Goal: Task Accomplishment & Management: Use online tool/utility

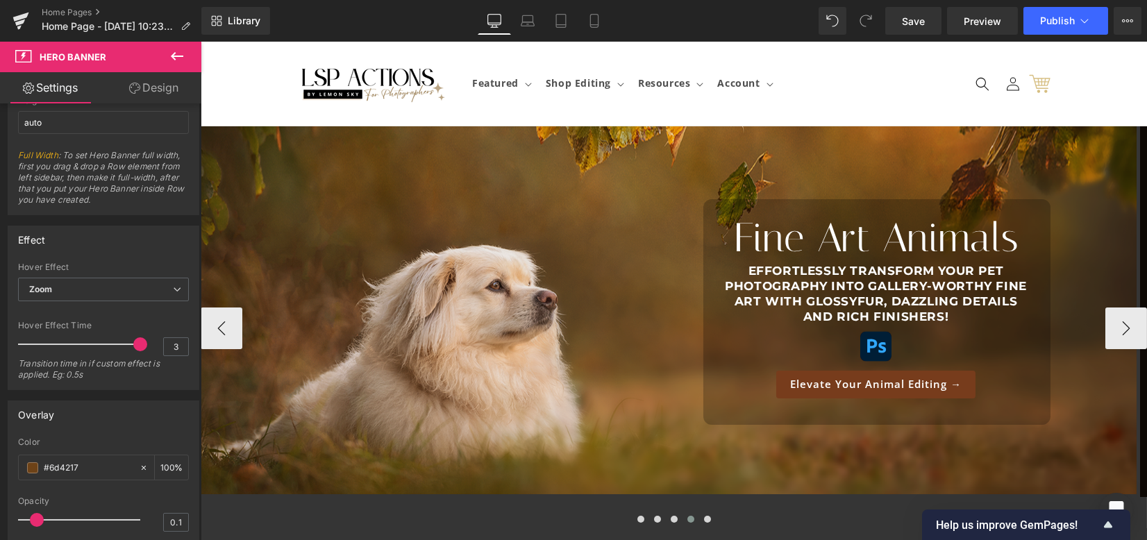
scroll to position [278, 0]
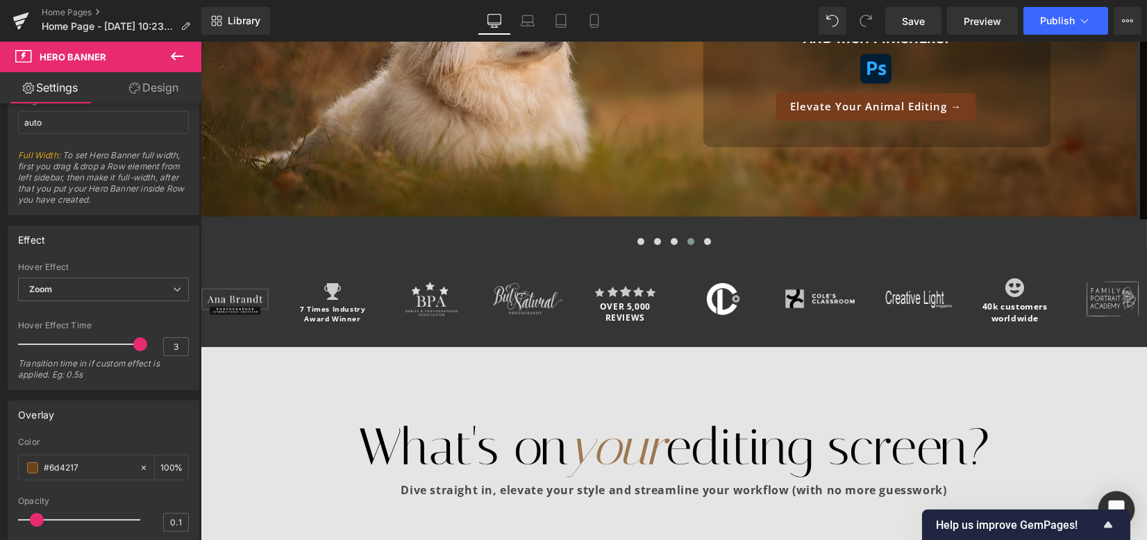
click at [1115, 503] on icon "Open Intercom Messenger" at bounding box center [1117, 510] width 16 height 18
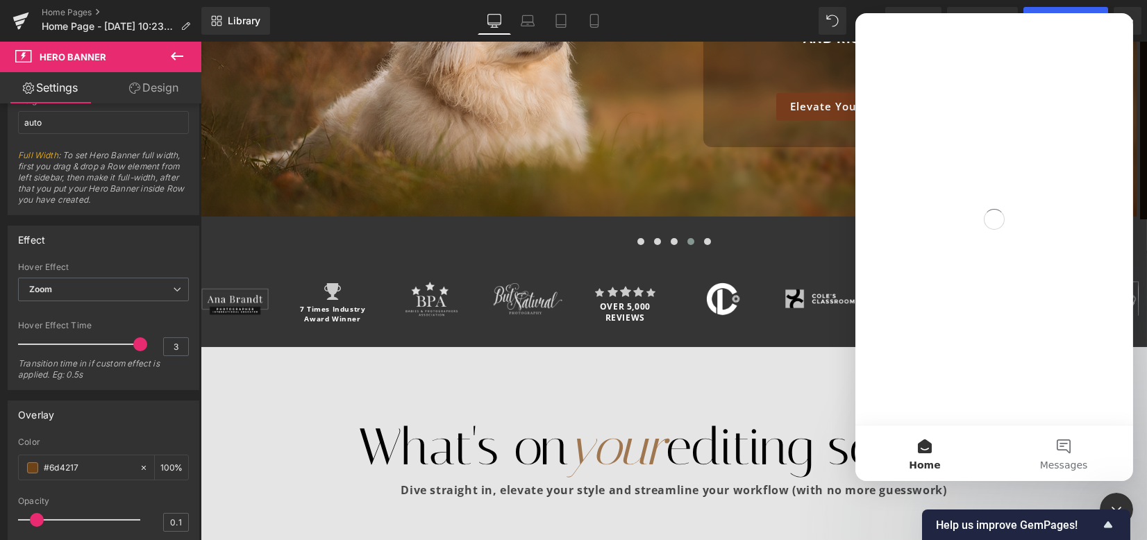
scroll to position [0, 0]
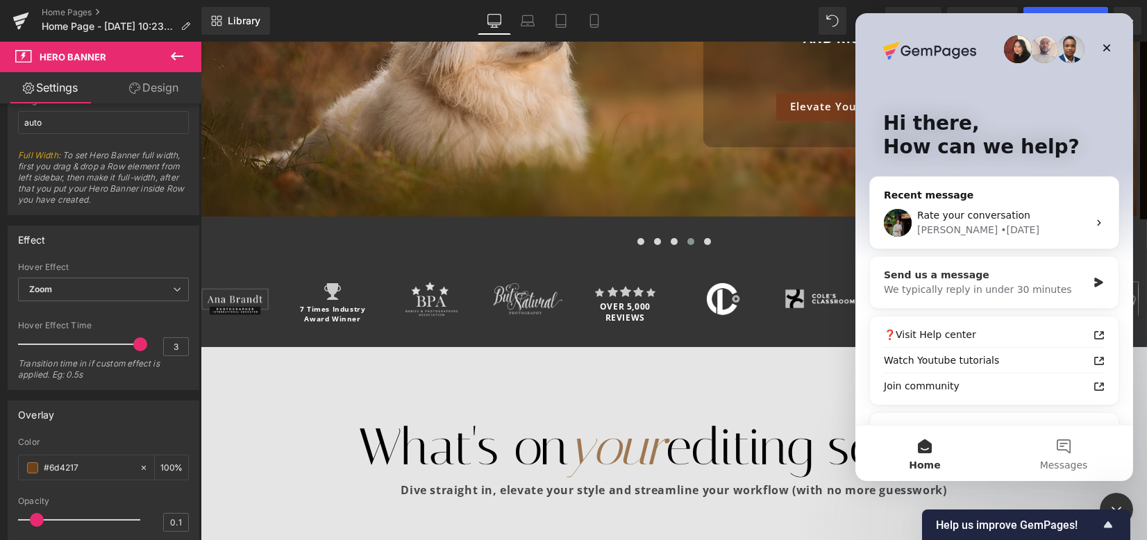
click at [957, 285] on div "We typically reply in under 30 minutes" at bounding box center [985, 290] width 204 height 15
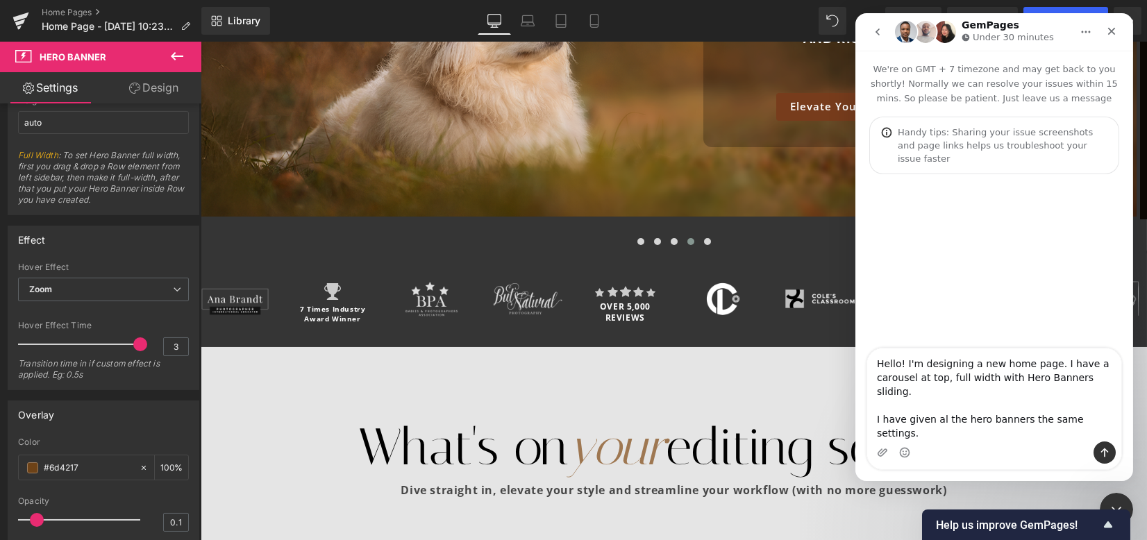
type textarea "Hello! I'm designing a new home page. I have a carousel at top, full width with…"
drag, startPoint x: 167, startPoint y: 346, endPoint x: 176, endPoint y: 346, distance: 9.0
click at [176, 346] on div at bounding box center [573, 249] width 1147 height 499
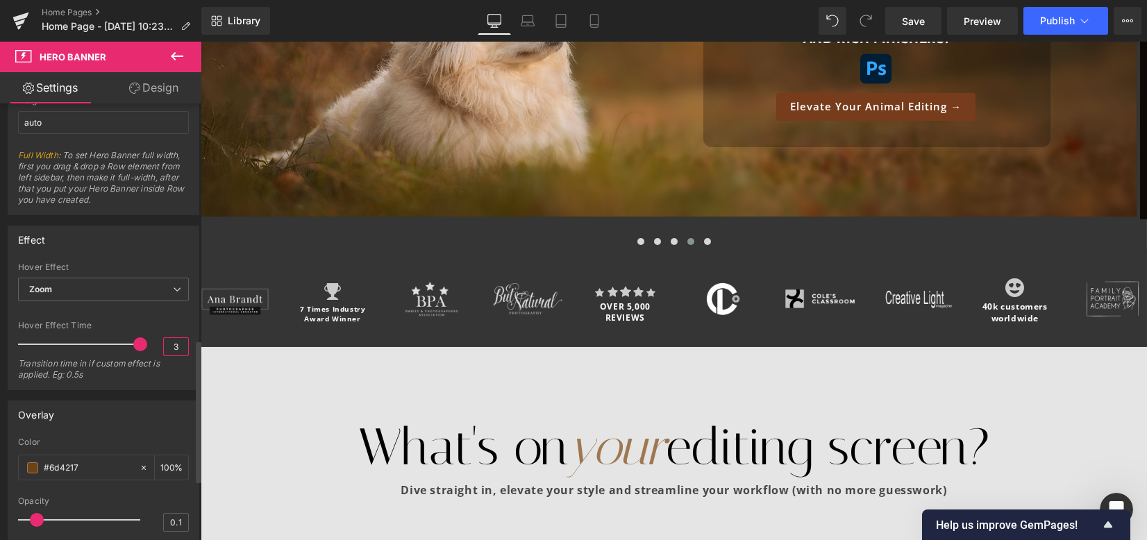
drag, startPoint x: 175, startPoint y: 341, endPoint x: 167, endPoint y: 340, distance: 8.4
click at [167, 340] on input "3" at bounding box center [176, 346] width 24 height 17
type input "8"
click at [165, 324] on div "Hover Effect Time" at bounding box center [103, 326] width 171 height 10
click at [1105, 496] on div "Open Intercom Messenger" at bounding box center [1115, 508] width 46 height 46
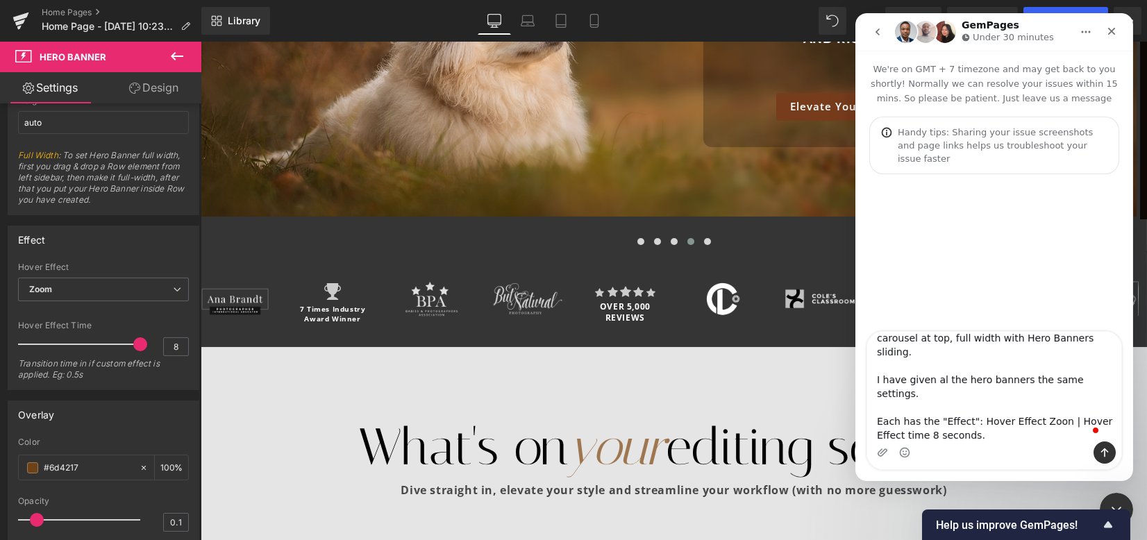
scroll to position [23, 0]
type textarea "Hello! I'm designing a new home page. I have a carousel at top, full width with…"
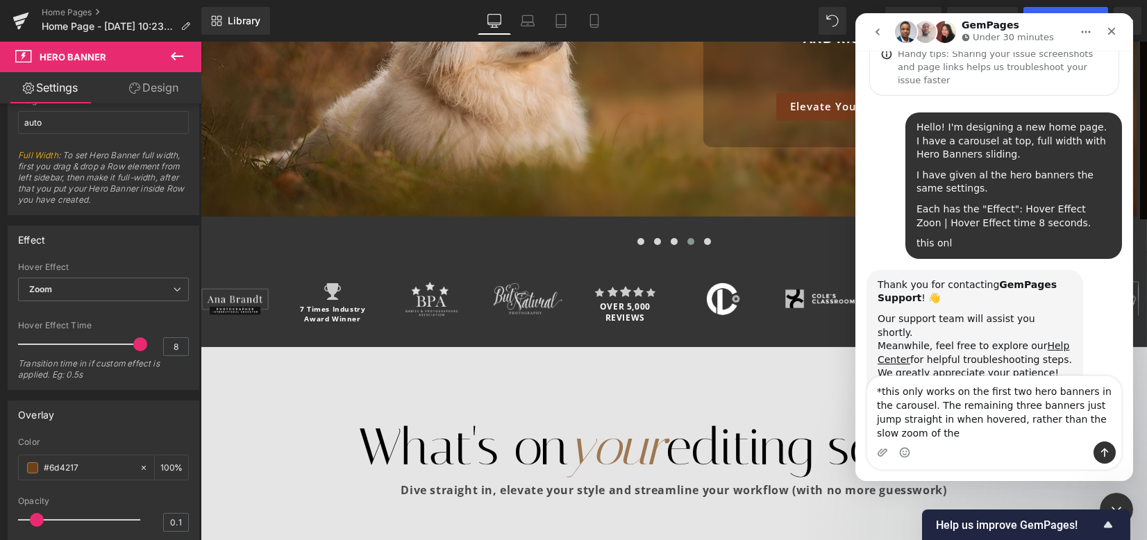
scroll to position [92, 0]
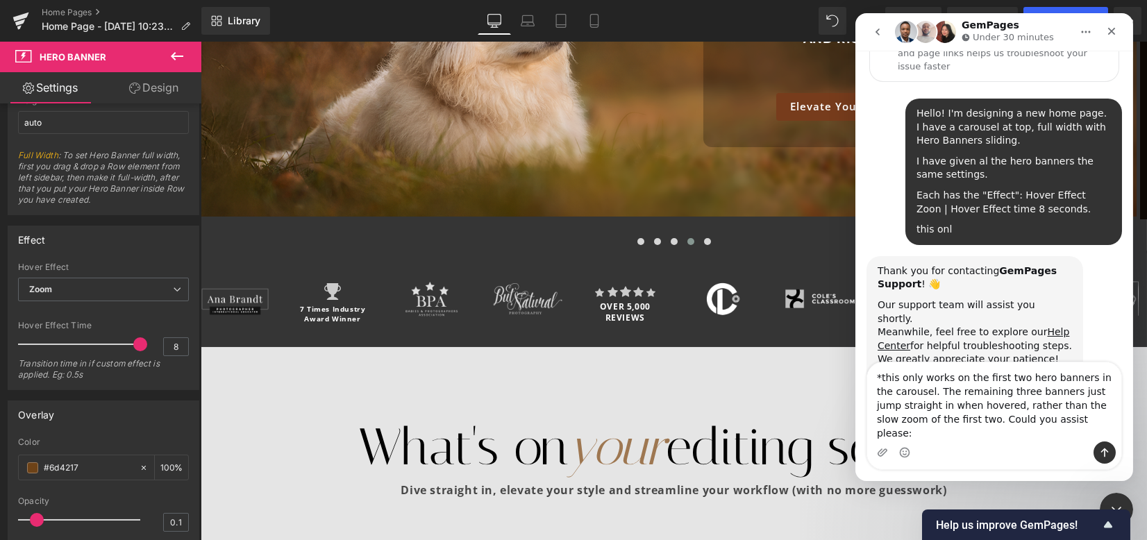
drag, startPoint x: 1029, startPoint y: 433, endPoint x: 1038, endPoint y: 435, distance: 8.6
click at [1038, 435] on textarea "*this only works on the first two hero banners in the carousel. The remaining t…" at bounding box center [994, 402] width 254 height 79
type textarea "*this only works on the first two hero banners in the carousel. The remaining t…"
click at [1043, 440] on textarea "*this only works on the first two hero banners in the carousel. The remaining t…" at bounding box center [994, 402] width 254 height 79
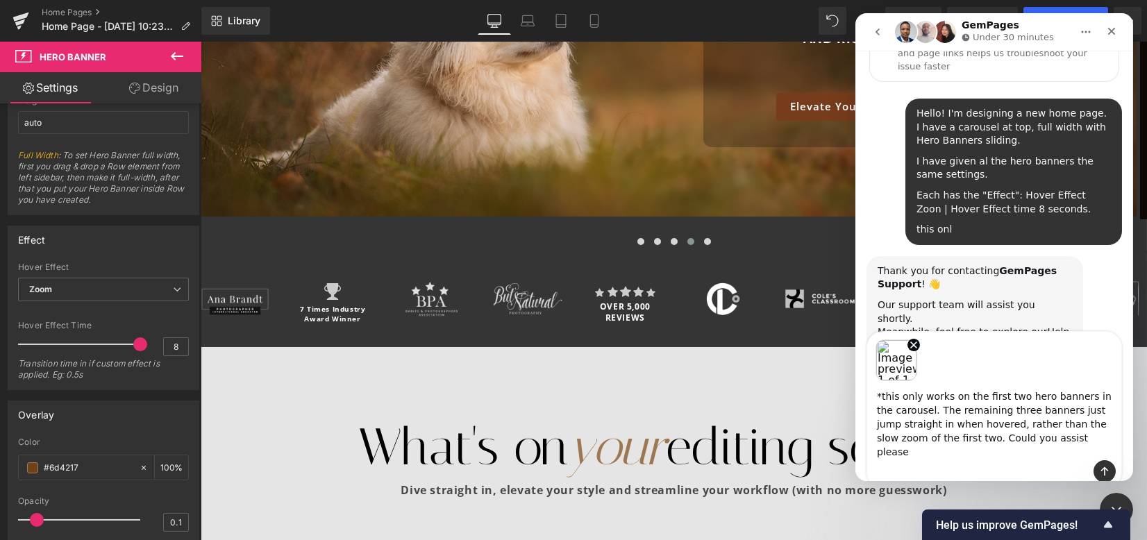
scroll to position [137, 0]
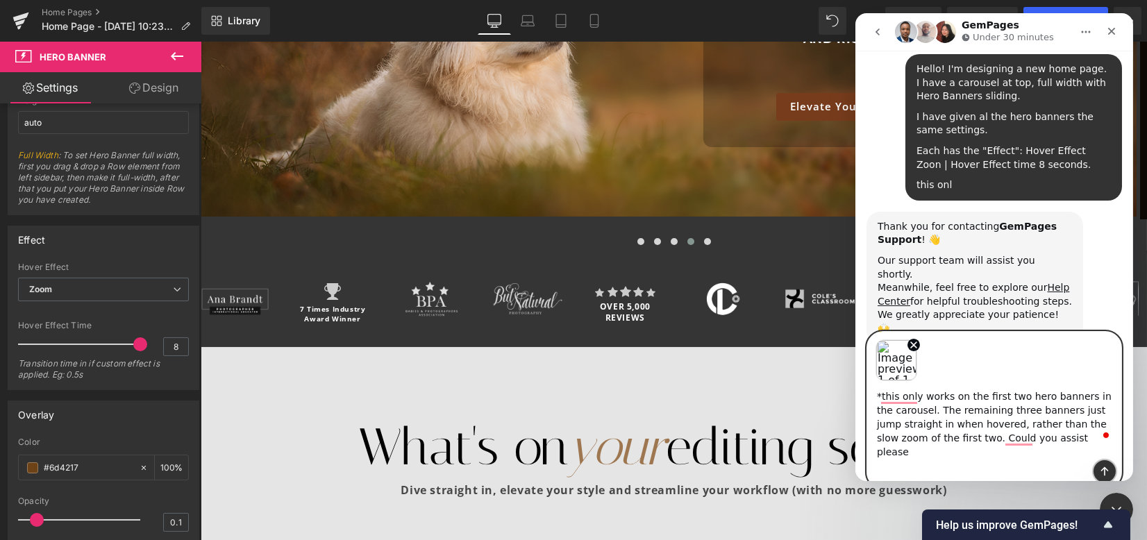
click at [1105, 466] on icon "Send a message…" at bounding box center [1104, 471] width 11 height 11
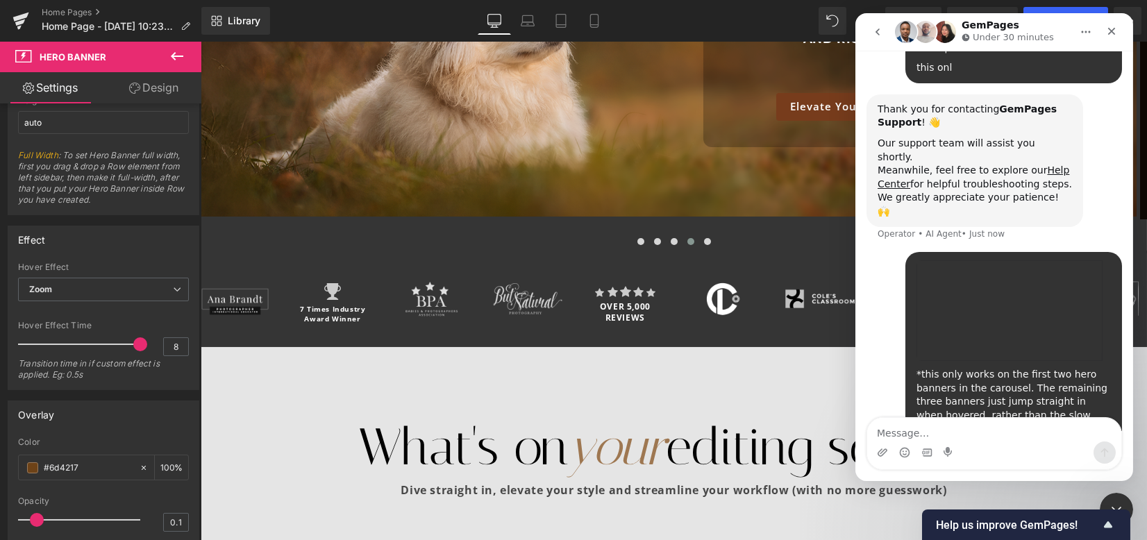
scroll to position [255, 0]
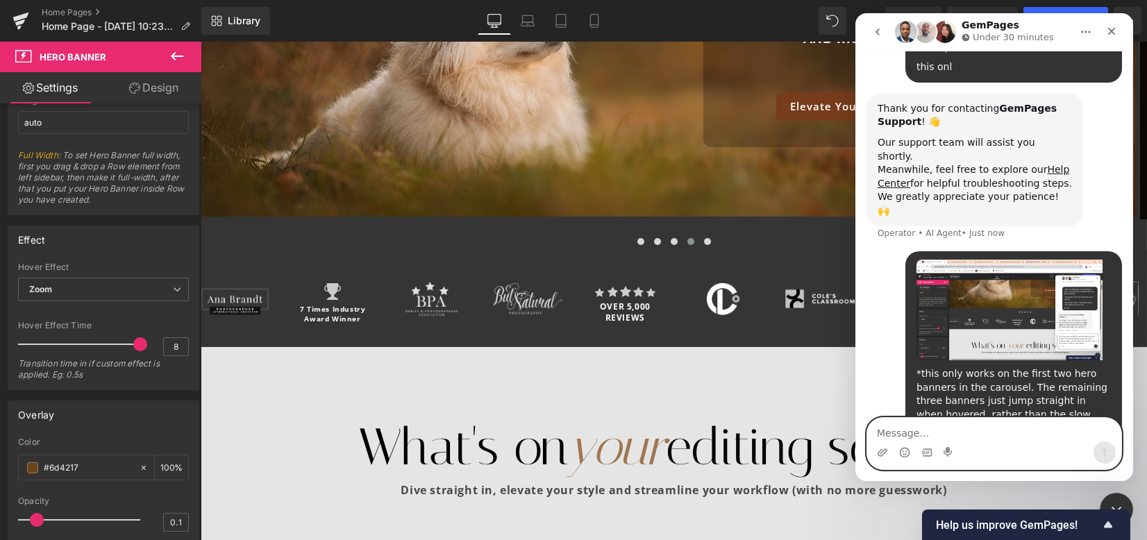
click at [953, 431] on textarea "Message…" at bounding box center [994, 430] width 254 height 24
paste textarea "[URL][DOMAIN_NAME]"
type textarea "[URL][DOMAIN_NAME]"
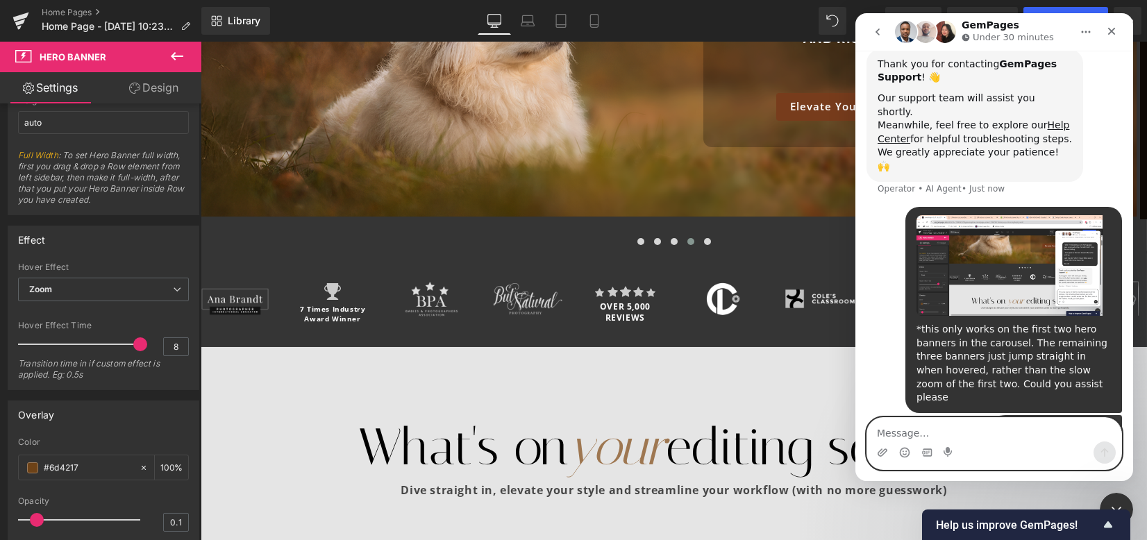
scroll to position [300, 0]
click at [949, 437] on textarea "Message…" at bounding box center [994, 430] width 254 height 24
paste textarea "[URL][DOMAIN_NAME][DOMAIN_NAME]"
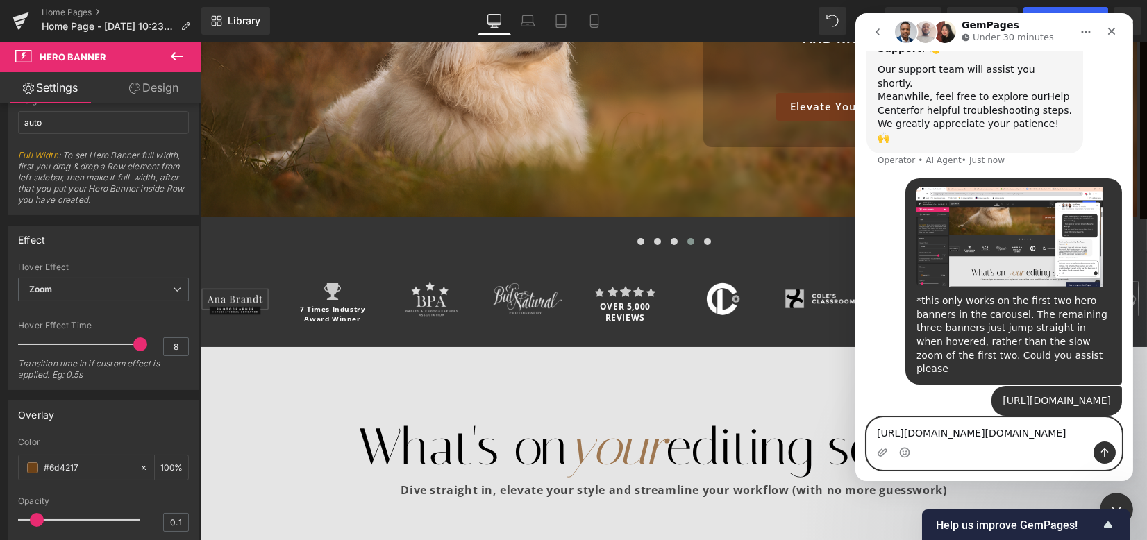
type textarea "[URL][DOMAIN_NAME][DOMAIN_NAME]"
click at [1102, 452] on icon "Send a message…" at bounding box center [1105, 453] width 8 height 9
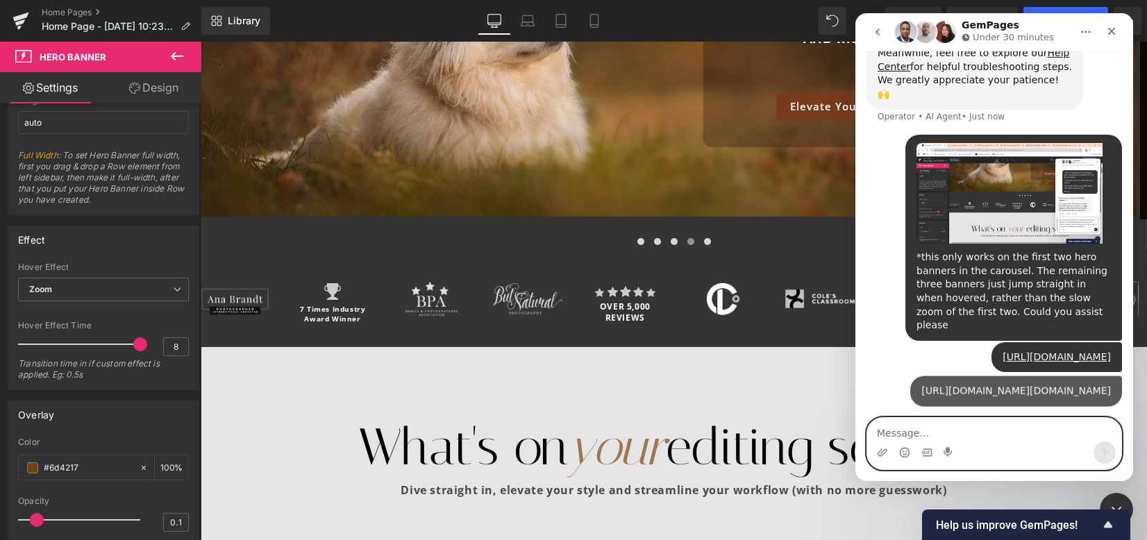
scroll to position [372, 0]
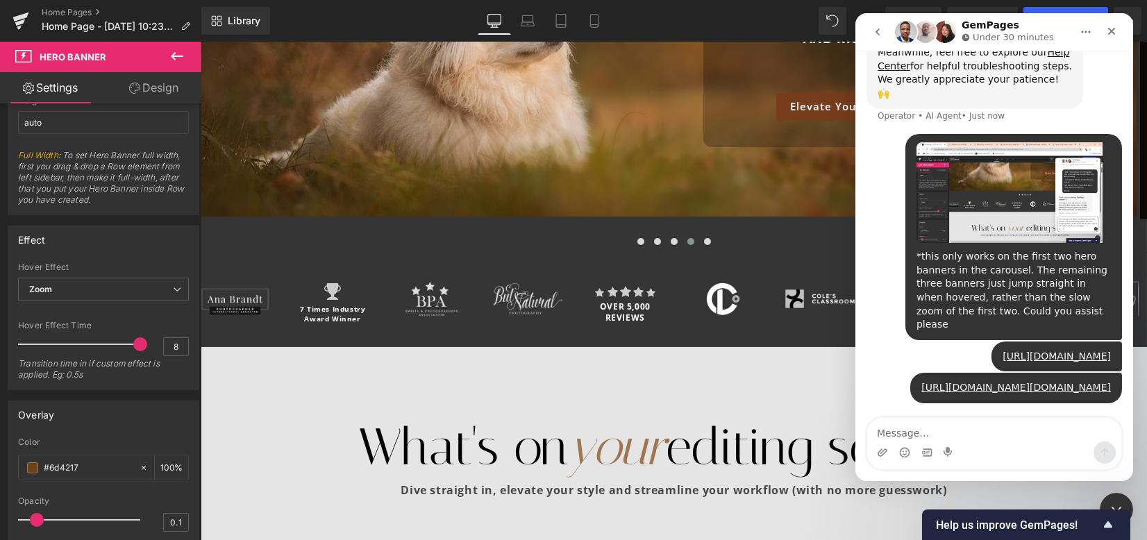
click at [925, 11] on div at bounding box center [573, 249] width 1147 height 499
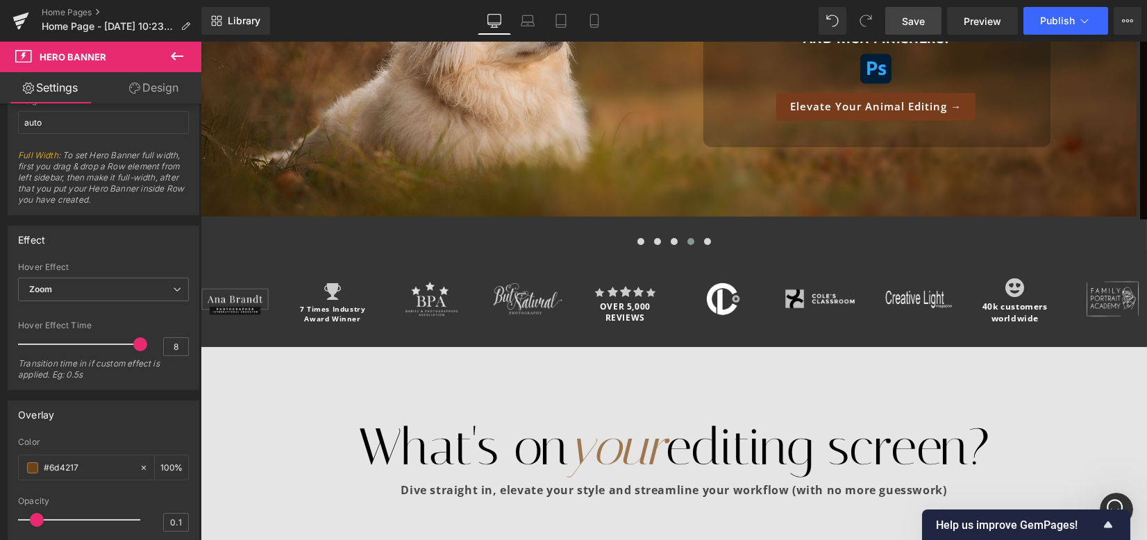
click at [925, 20] on span "Save" at bounding box center [913, 21] width 23 height 15
click at [633, 244] on button at bounding box center [641, 242] width 17 height 14
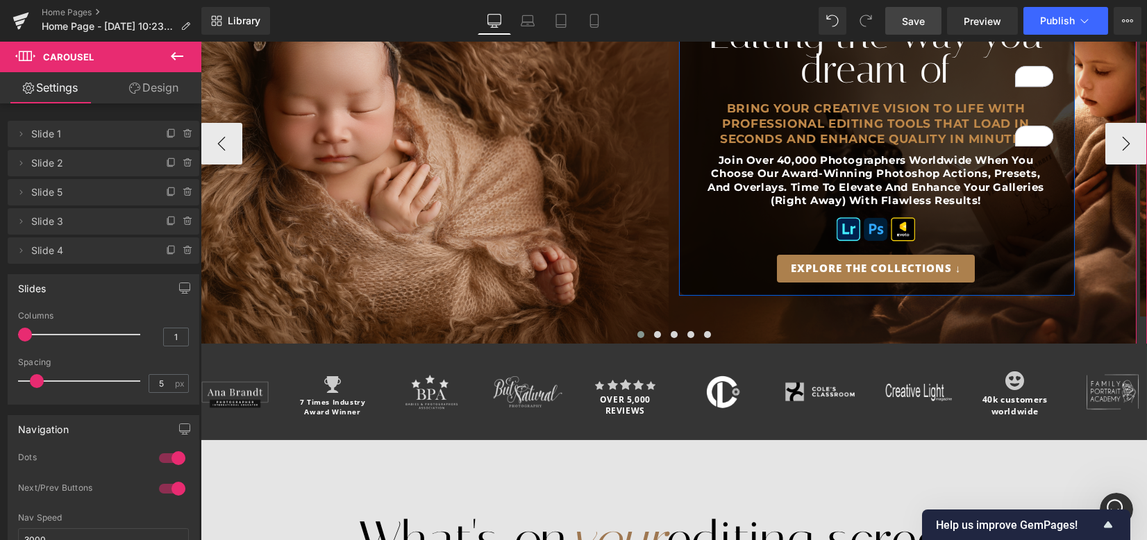
scroll to position [0, 0]
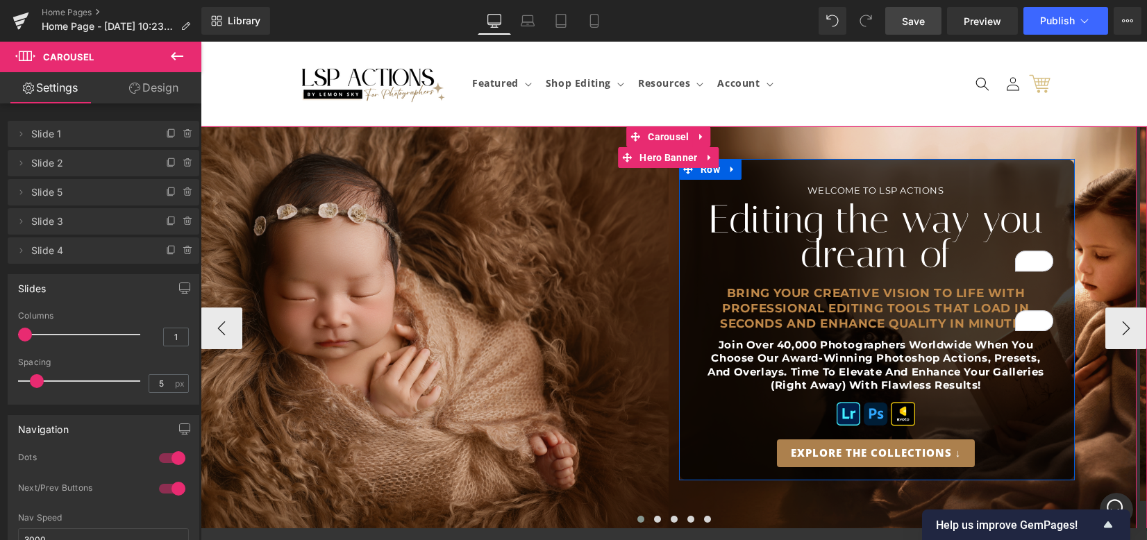
click at [808, 217] on h1 "Editing the way you dream of" at bounding box center [876, 237] width 355 height 70
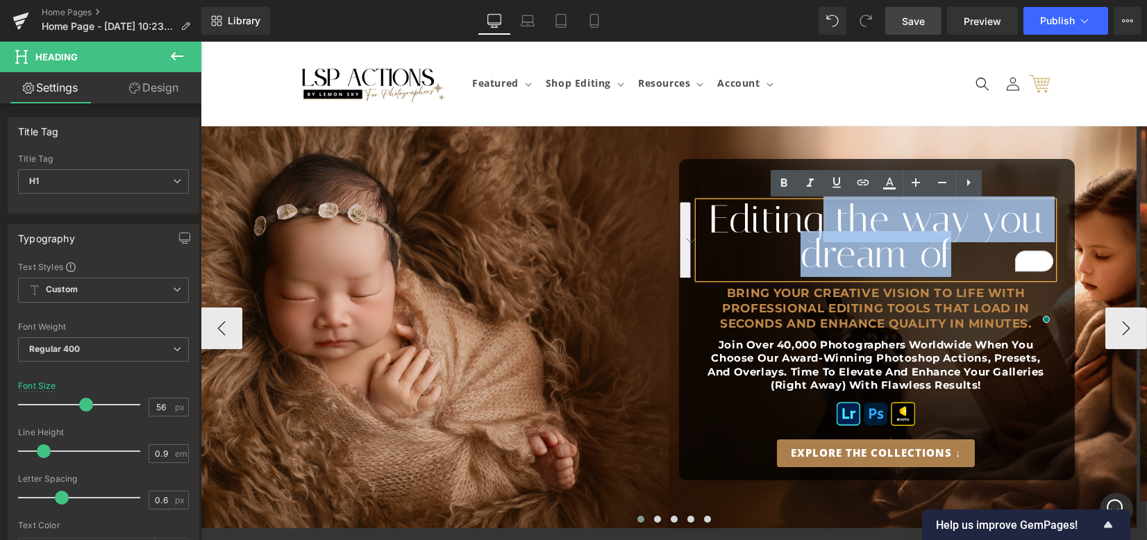
drag, startPoint x: 829, startPoint y: 226, endPoint x: 969, endPoint y: 271, distance: 146.7
click at [969, 271] on h1 "Editing the way you dream of" at bounding box center [876, 237] width 355 height 70
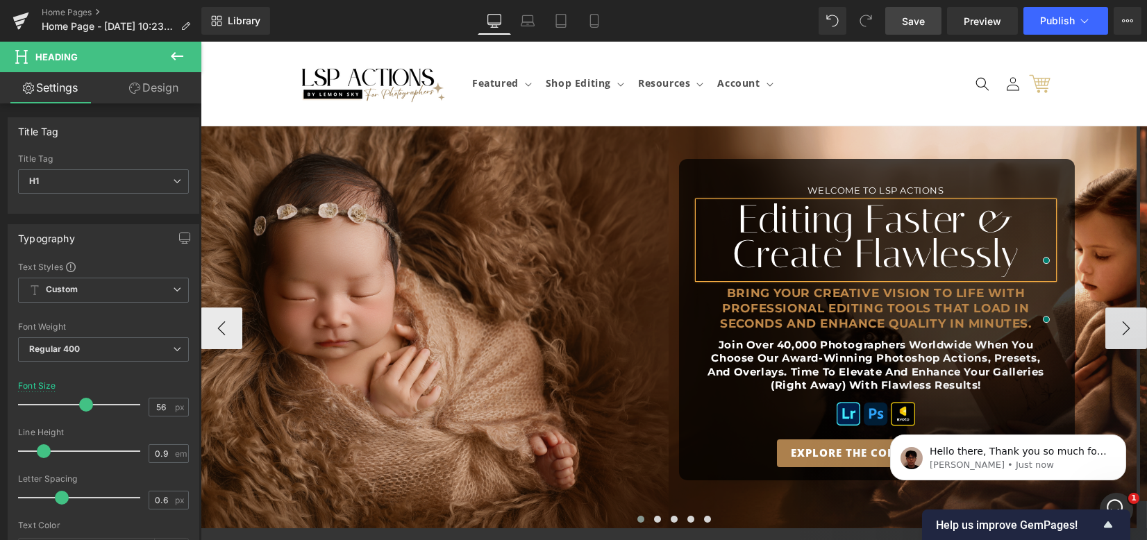
scroll to position [561, 0]
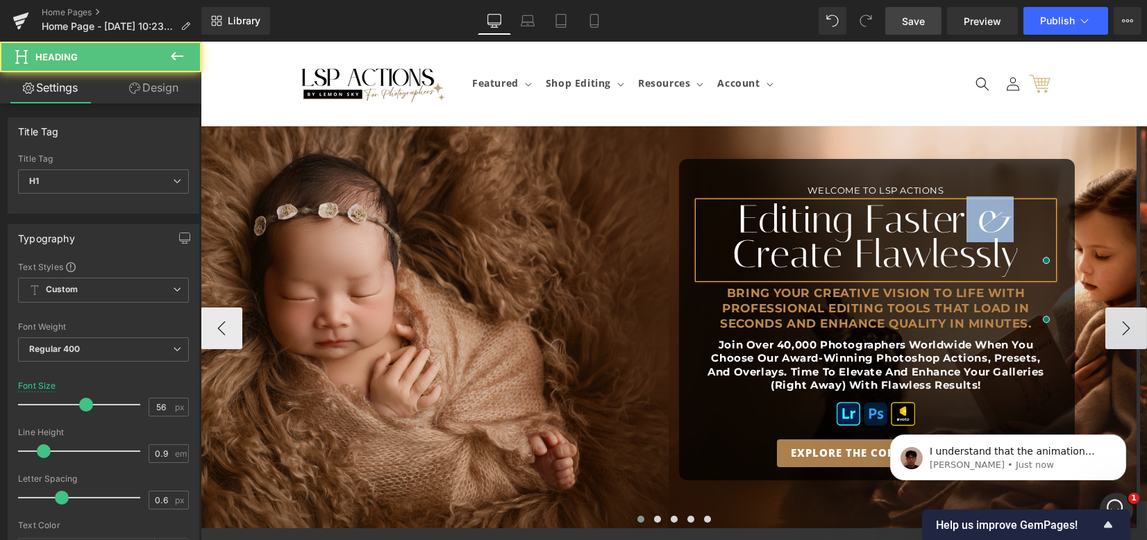
drag, startPoint x: 963, startPoint y: 218, endPoint x: 1011, endPoint y: 218, distance: 48.6
click at [1011, 218] on h1 "Editing Faster & Create Flawlessly" at bounding box center [876, 237] width 355 height 70
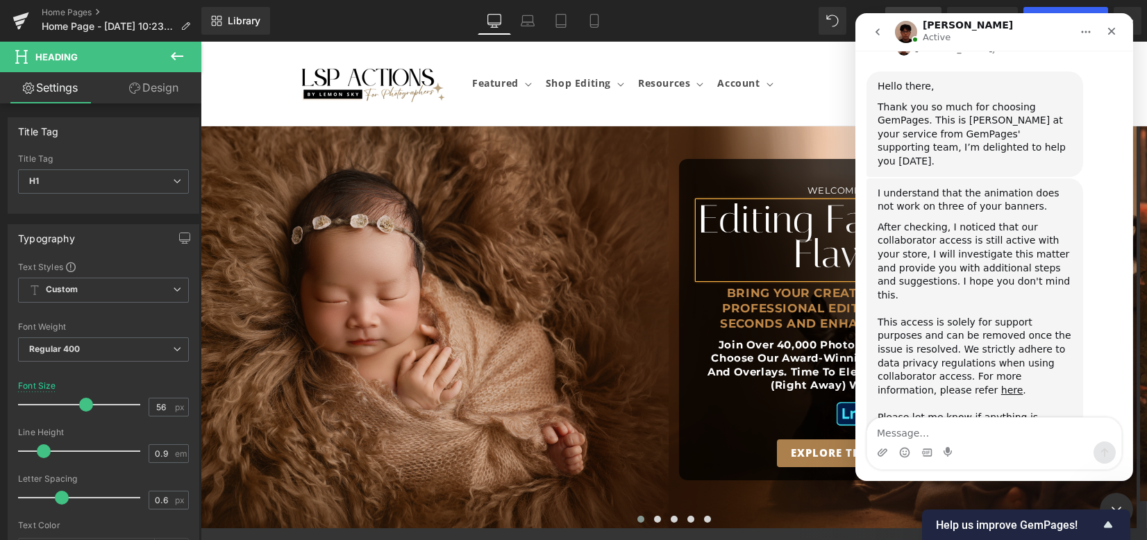
scroll to position [759, 0]
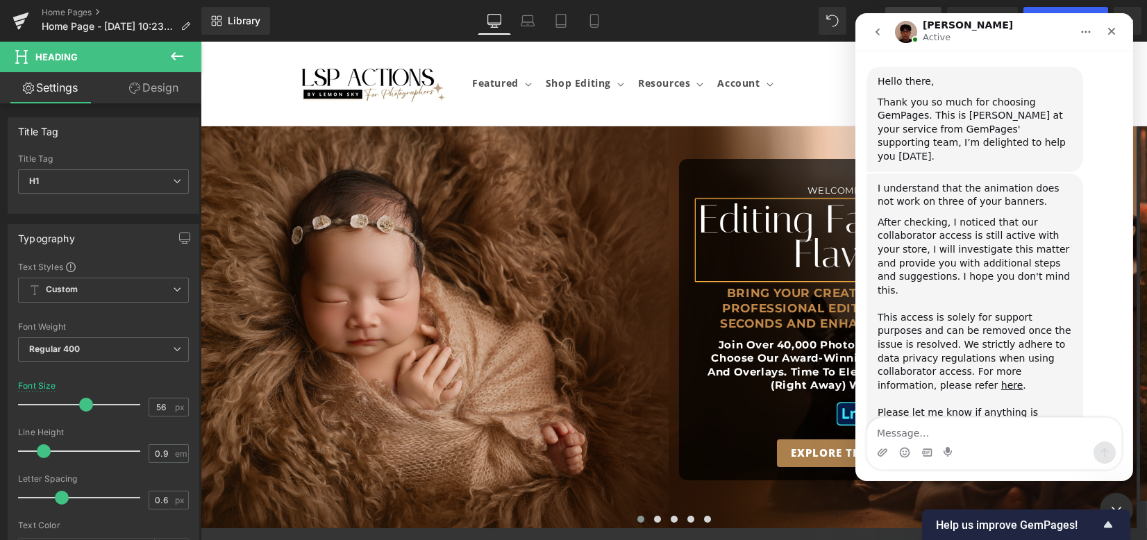
click at [981, 430] on textarea "Message…" at bounding box center [994, 430] width 254 height 24
type textarea "Yes please, thank you!"
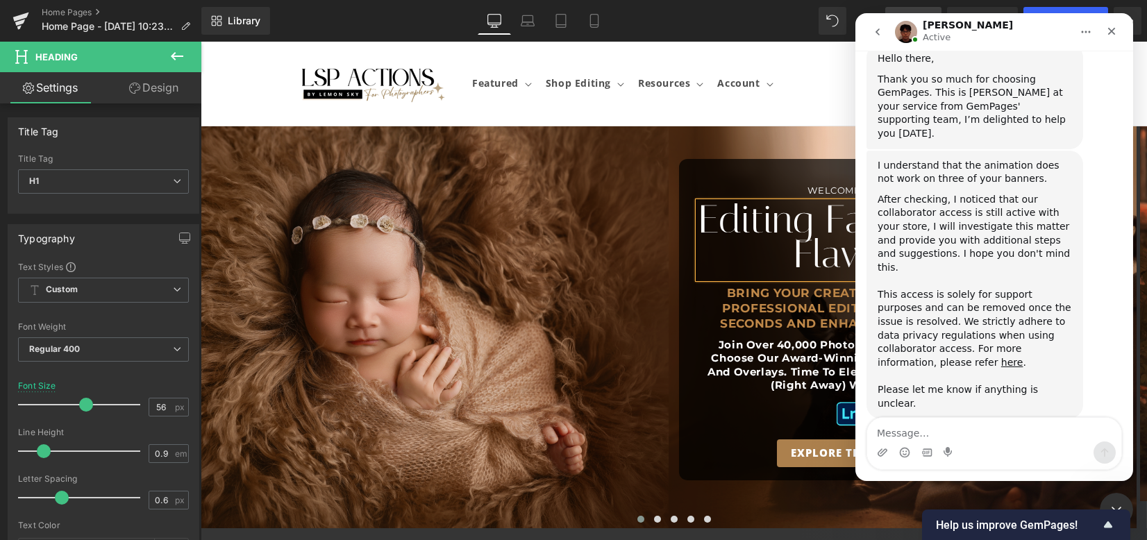
scroll to position [778, 0]
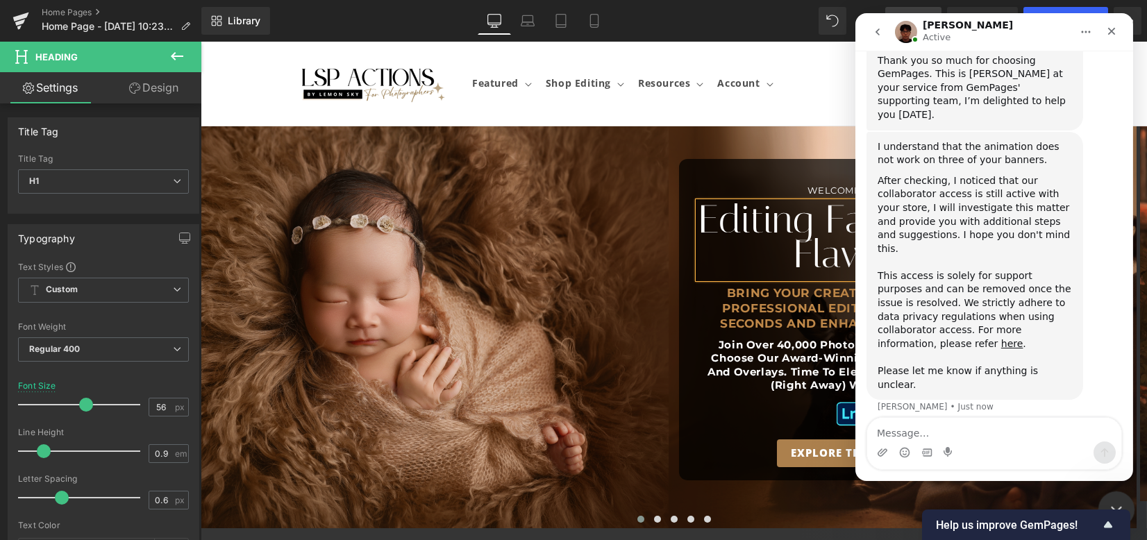
drag, startPoint x: 2013, startPoint y: 940, endPoint x: 1118, endPoint y: 495, distance: 1000.2
click at [1118, 495] on div "Close Intercom Messenger" at bounding box center [1114, 507] width 33 height 33
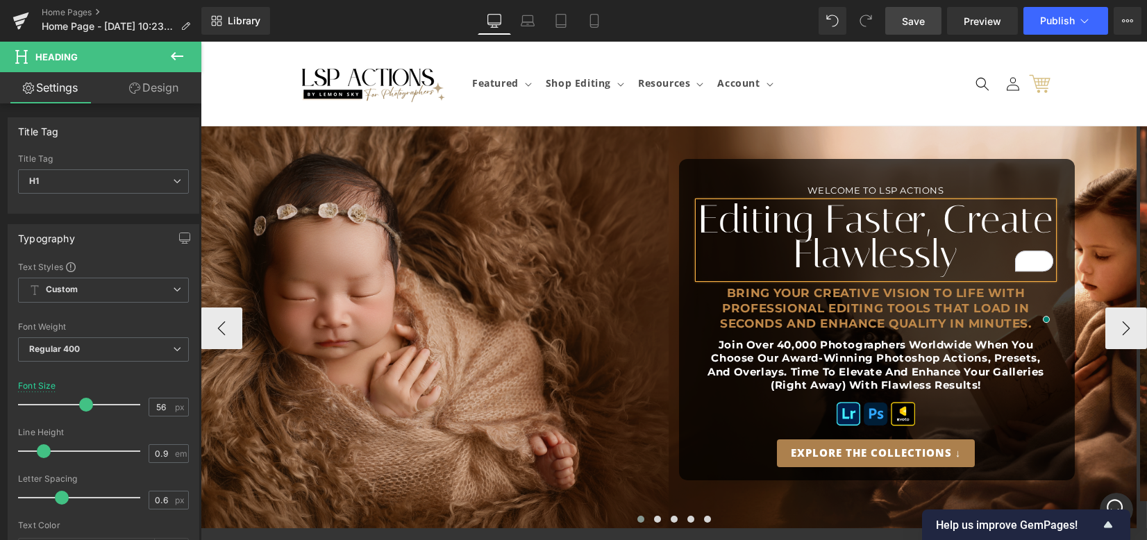
click at [201, 42] on div at bounding box center [201, 42] width 0 height 0
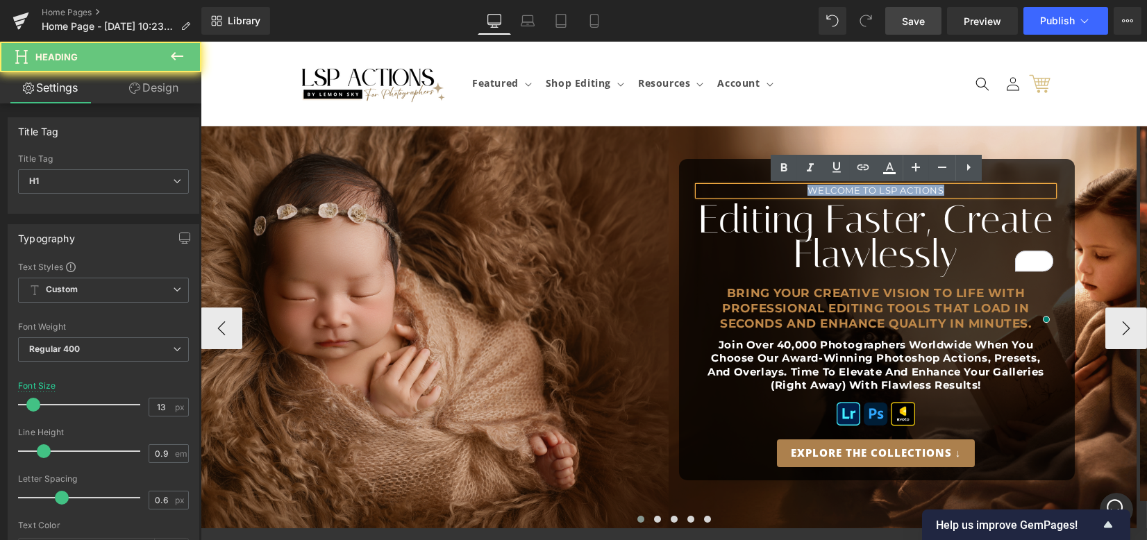
drag, startPoint x: 949, startPoint y: 189, endPoint x: 787, endPoint y: 193, distance: 162.6
click at [787, 193] on h1 "WELCOME TO LSP ACTIONS" at bounding box center [876, 191] width 355 height 8
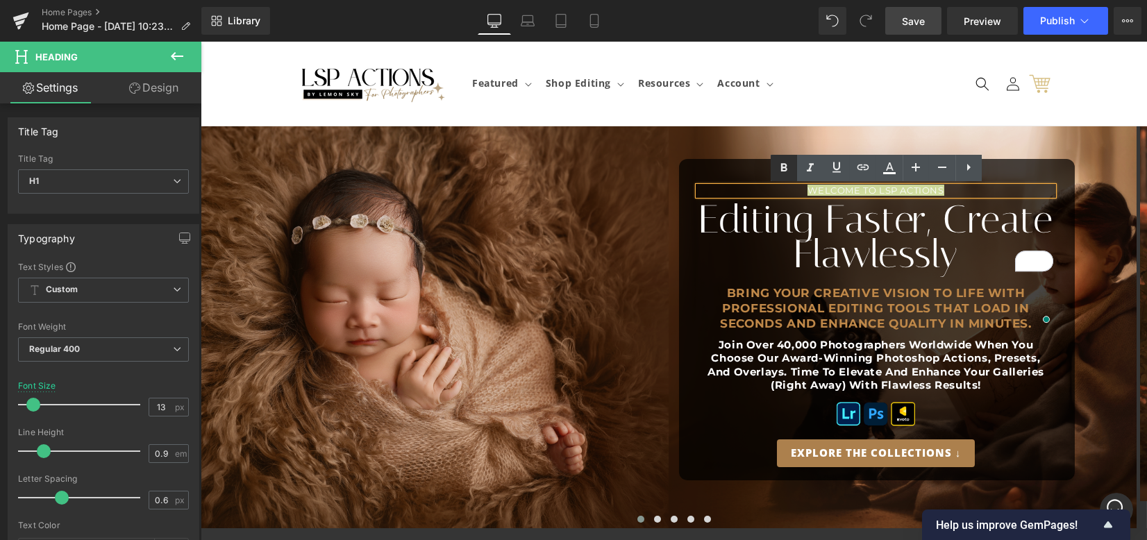
click at [780, 170] on icon at bounding box center [784, 168] width 17 height 17
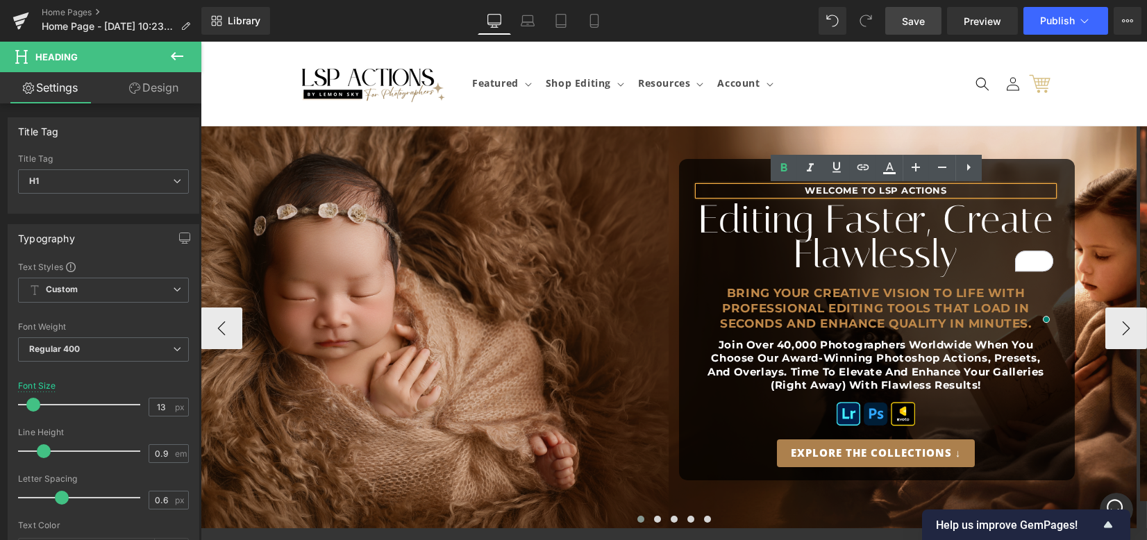
click at [948, 190] on h1 "WELCOME TO LSP ACTIONS" at bounding box center [876, 191] width 355 height 8
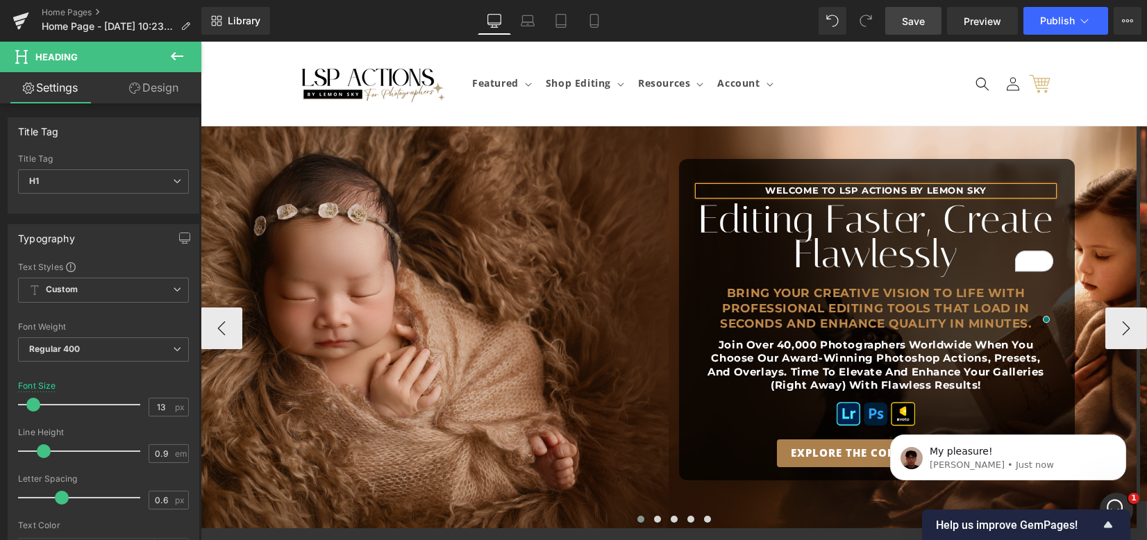
scroll to position [0, 0]
click at [1103, 198] on span "WELCOME TO LSP ACTIONS BY LEMON SKY Heading Editing Faster, Create Flawlessly H…" at bounding box center [669, 319] width 936 height 323
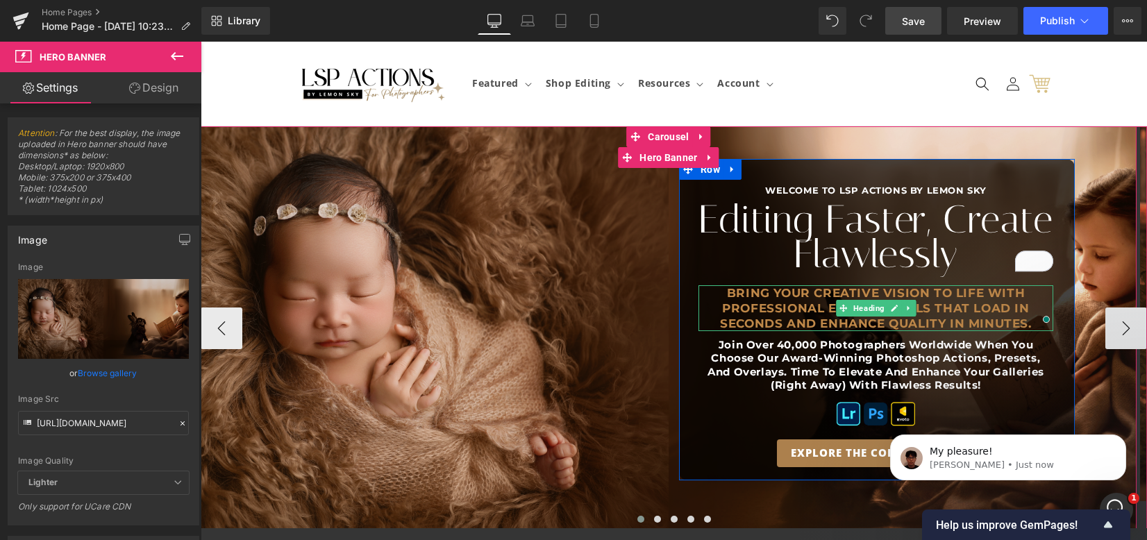
click at [852, 324] on h2 "Bring your creative vision to life with professional editing tools that load in…" at bounding box center [876, 308] width 355 height 46
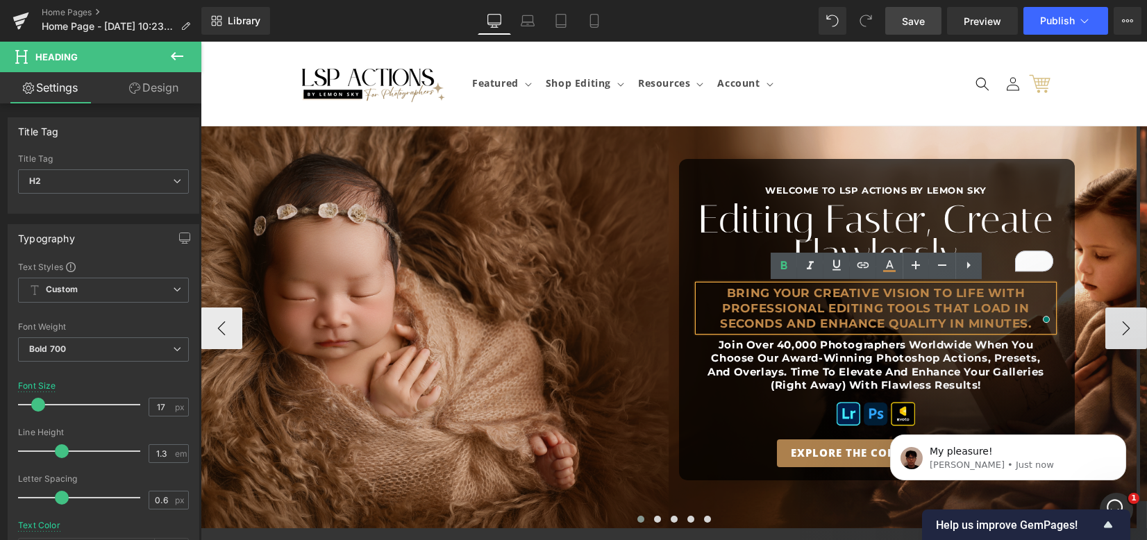
scroll to position [92, 0]
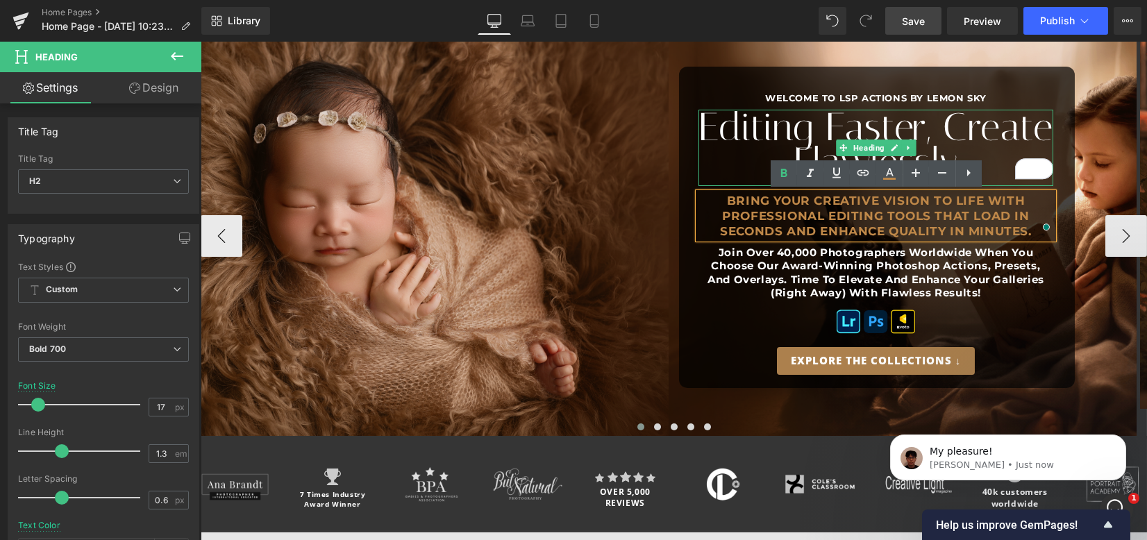
click at [761, 122] on h1 "Editing Faster, Create Flawlessly" at bounding box center [876, 145] width 355 height 70
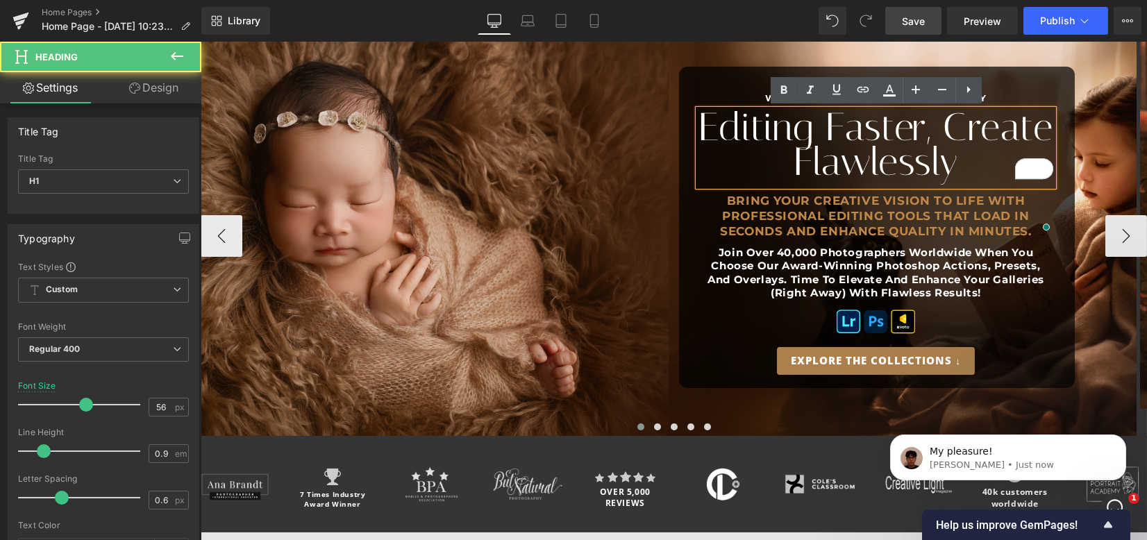
click at [963, 150] on h1 "Editing Faster, Create Flawlessly" at bounding box center [876, 145] width 355 height 70
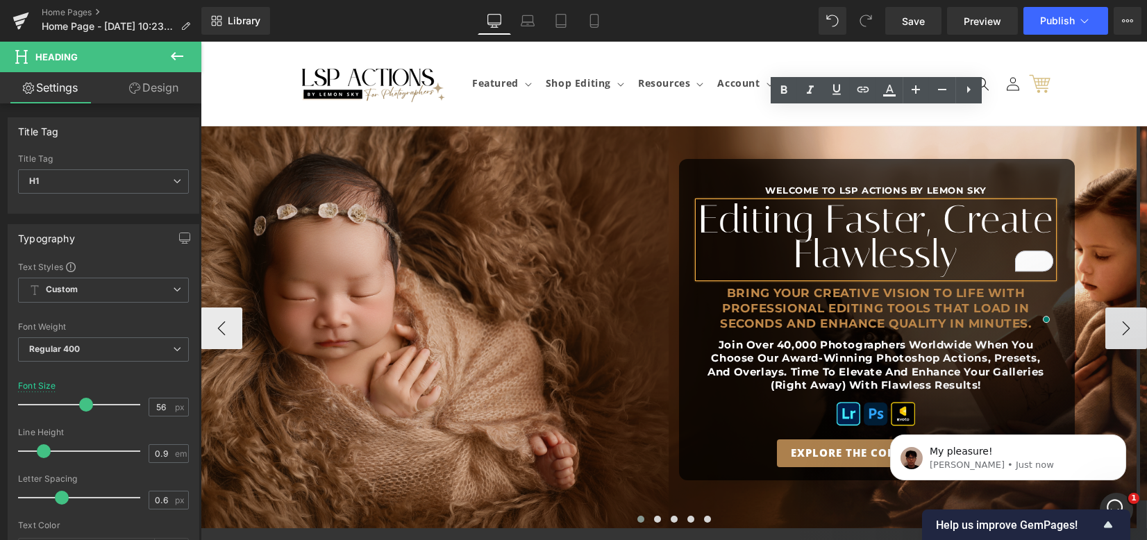
click at [763, 202] on h1 "Editing Faster, Create Flawlessly" at bounding box center [876, 237] width 355 height 70
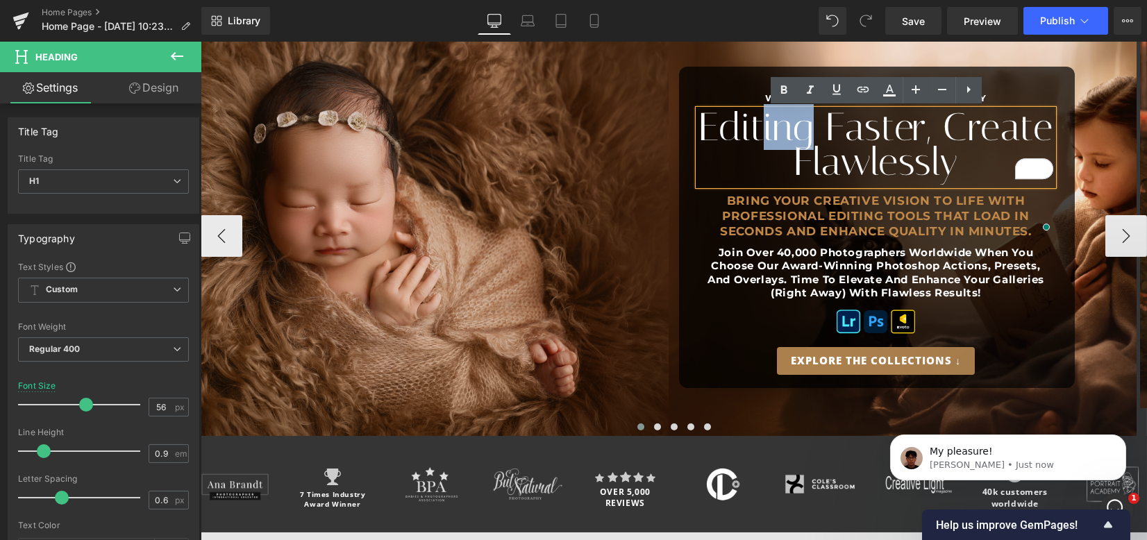
scroll to position [2, 0]
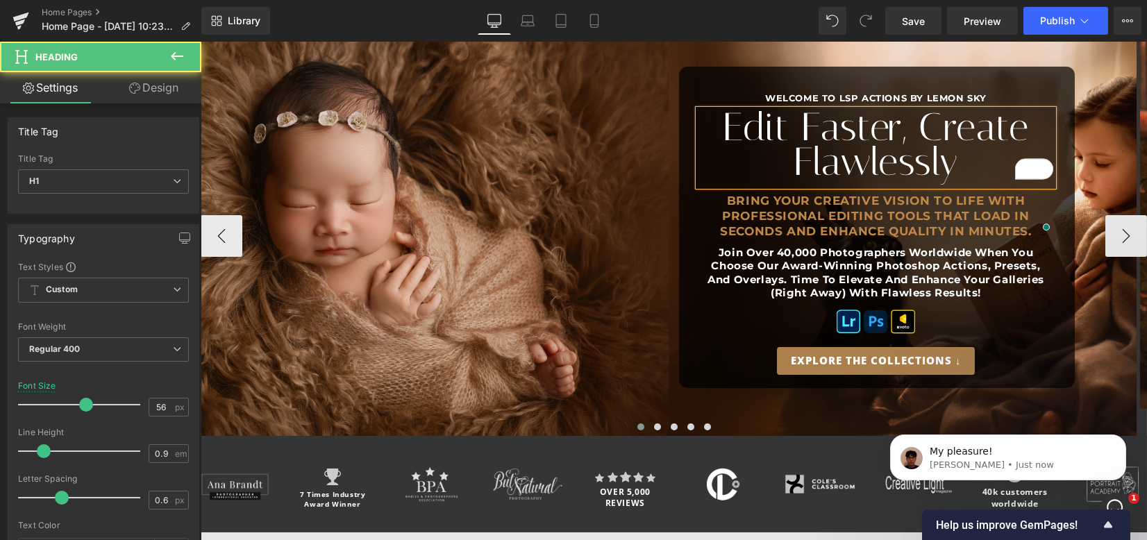
click at [966, 159] on h1 "Edit Faster, Create Flawlessly" at bounding box center [876, 145] width 355 height 70
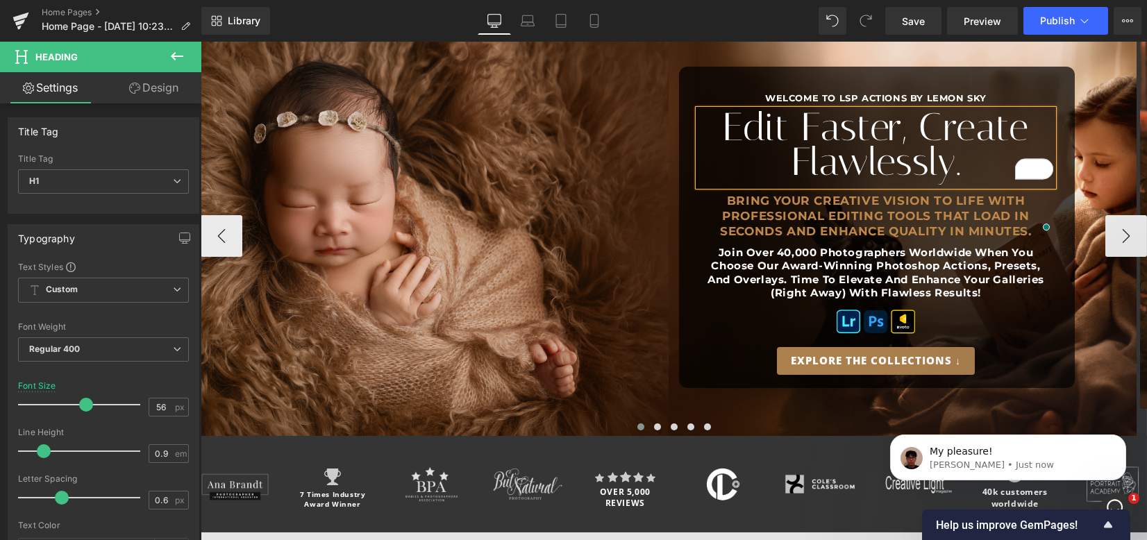
click at [788, 204] on h2 "Bring your creative vision to life with professional editing tools that load in…" at bounding box center [876, 216] width 355 height 46
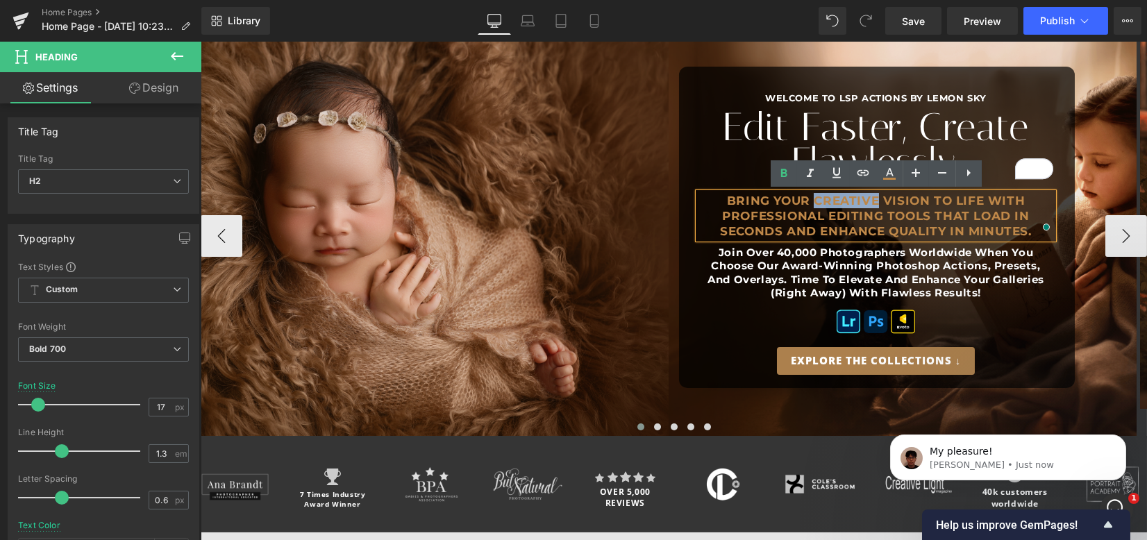
drag, startPoint x: 816, startPoint y: 200, endPoint x: 894, endPoint y: 203, distance: 77.8
click at [880, 193] on div "Bring your creative vision to life with professional editing tools that load in…" at bounding box center [876, 216] width 355 height 46
click at [880, 197] on h2 "Bring your creative vision to life with professional editing tools that load in…" at bounding box center [876, 216] width 355 height 46
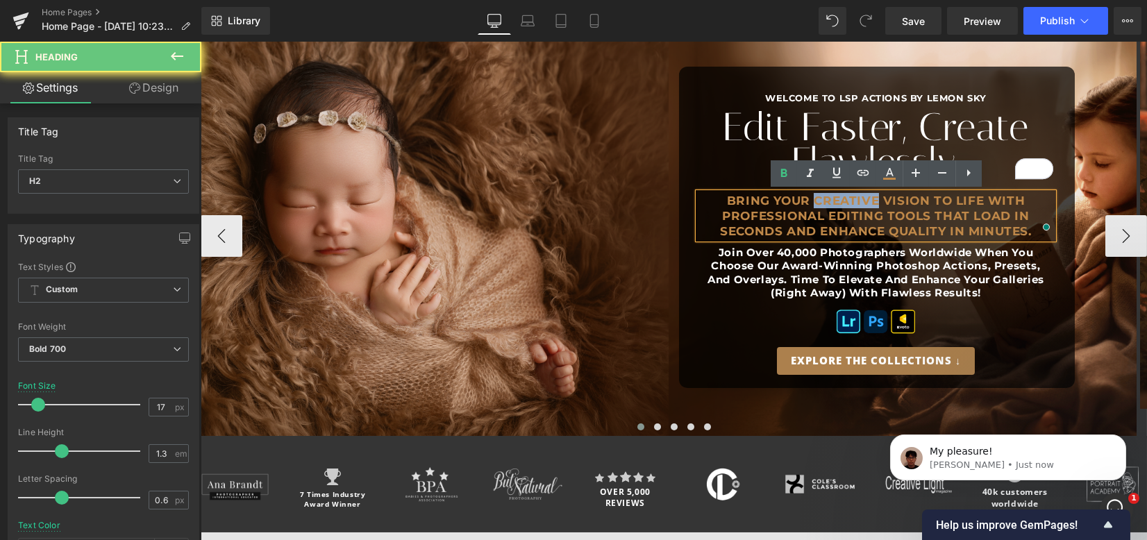
drag, startPoint x: 881, startPoint y: 197, endPoint x: 817, endPoint y: 197, distance: 64.6
click at [817, 197] on h2 "Bring your creative vision to life with professional editing tools that load in…" at bounding box center [876, 216] width 355 height 46
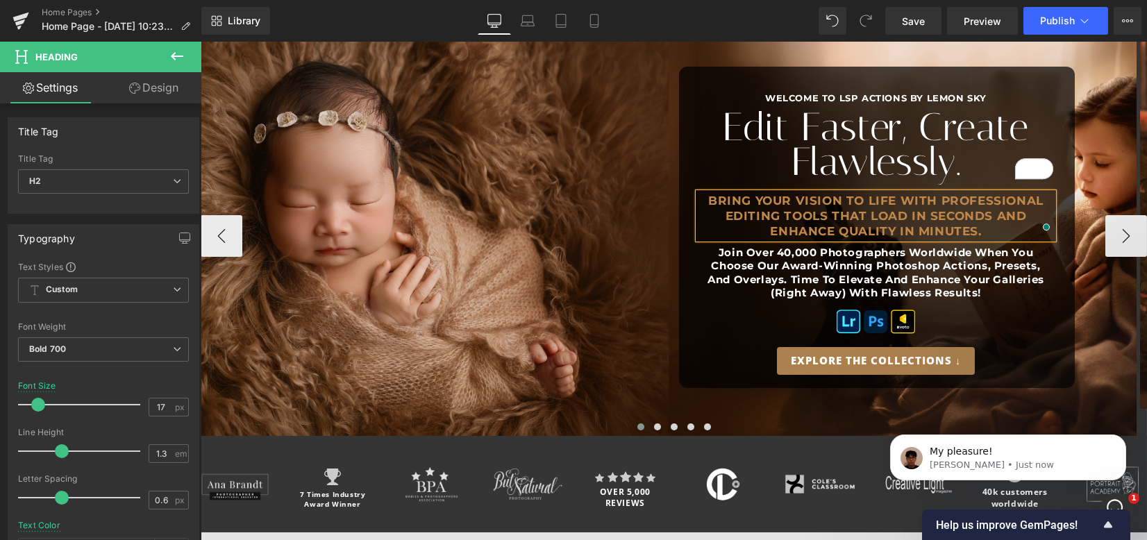
click at [843, 197] on h2 "Bring your vision to life with professional editing tools that load in seconds …" at bounding box center [876, 216] width 355 height 46
click at [899, 197] on h2 "Bring your vision to life with professional editing tools that load in seconds …" at bounding box center [876, 216] width 355 height 46
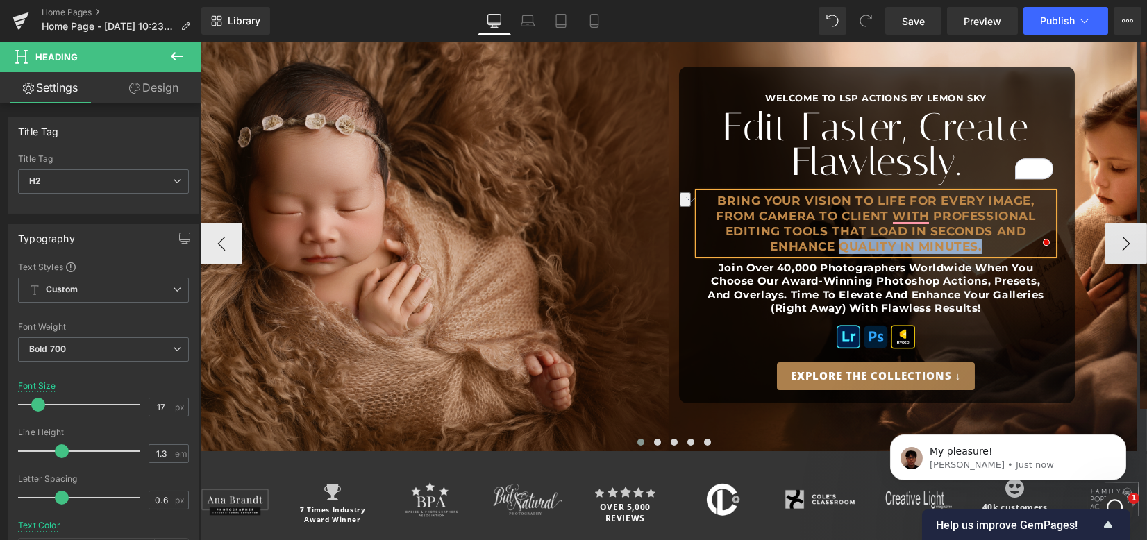
drag, startPoint x: 841, startPoint y: 244, endPoint x: 978, endPoint y: 243, distance: 136.8
click at [978, 243] on h2 "Bring your vision to life for every image, from camera to client with professio…" at bounding box center [876, 223] width 355 height 61
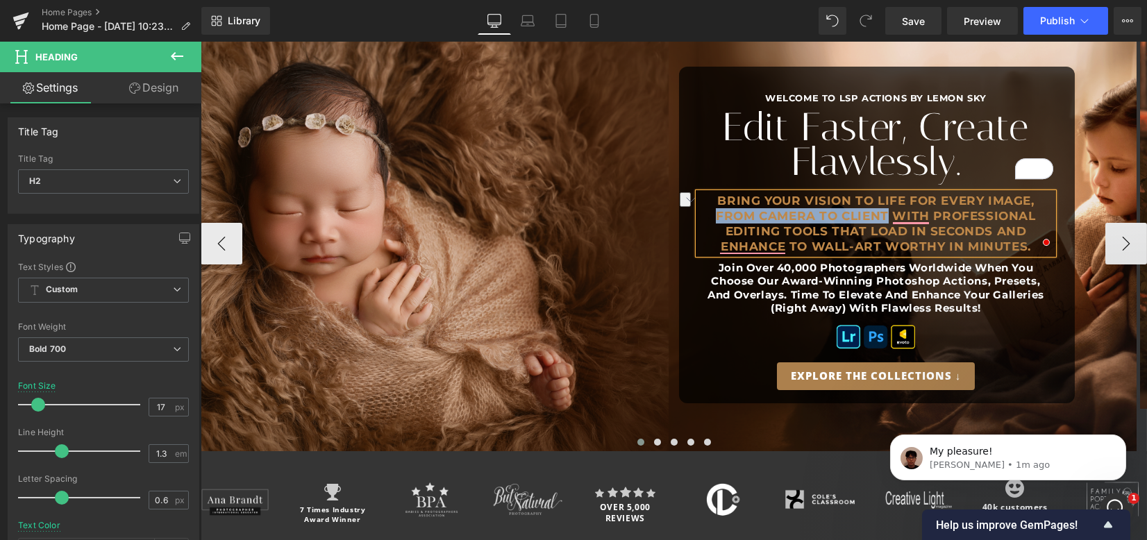
drag, startPoint x: 720, startPoint y: 219, endPoint x: 890, endPoint y: 213, distance: 169.6
click at [890, 213] on h2 "Bring your vision to life for every image, from camera to client with professio…" at bounding box center [876, 223] width 355 height 61
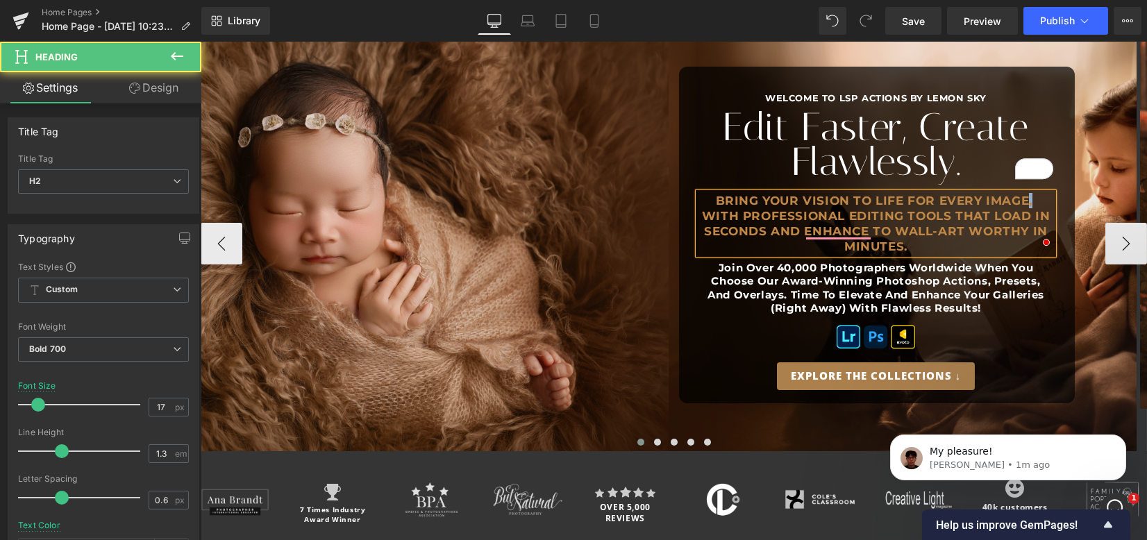
click at [1033, 201] on h2 "Bring your vision to life for every image, with professional editing tools that…" at bounding box center [876, 223] width 355 height 61
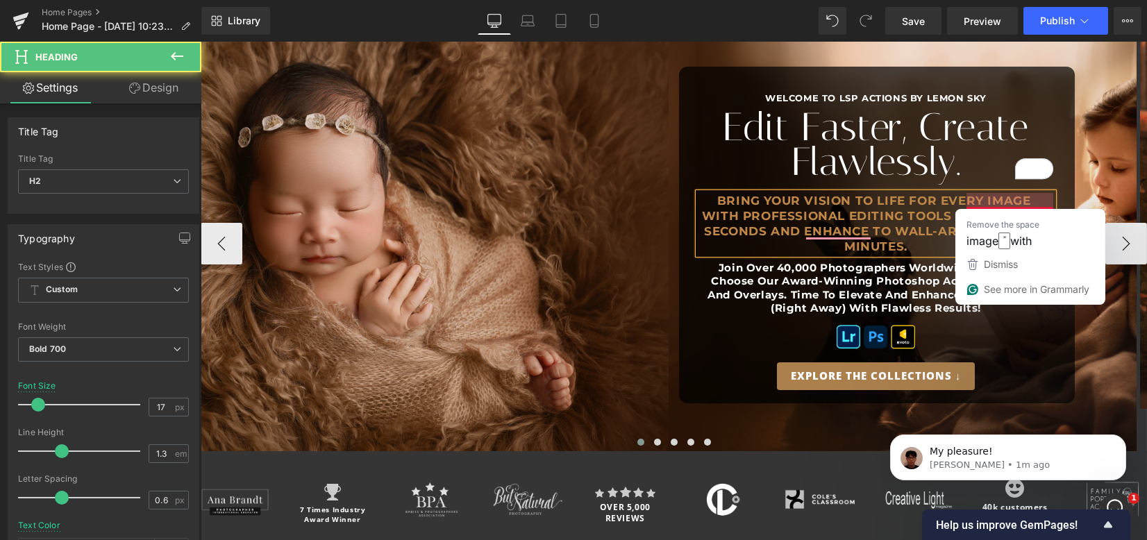
click at [1013, 197] on h2 "Bring your vision to life for every image with professional editing tools that …" at bounding box center [876, 223] width 355 height 61
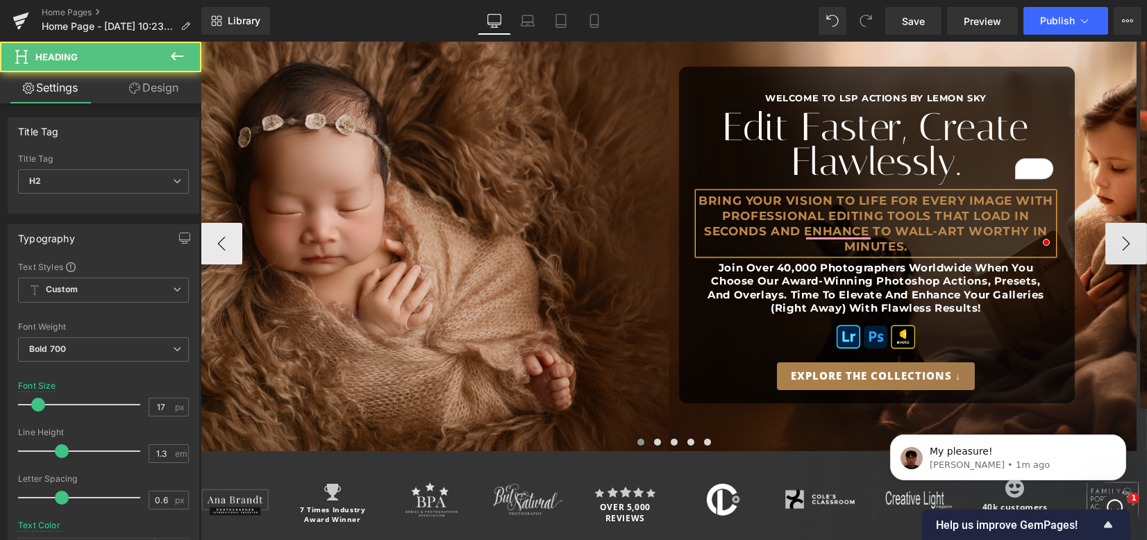
click at [955, 223] on h2 "Bring your vision to life for every image with professional editing tools that …" at bounding box center [876, 223] width 355 height 61
click at [942, 232] on h2 "Bring your vision to life for every image with professional editing tools that …" at bounding box center [876, 223] width 355 height 61
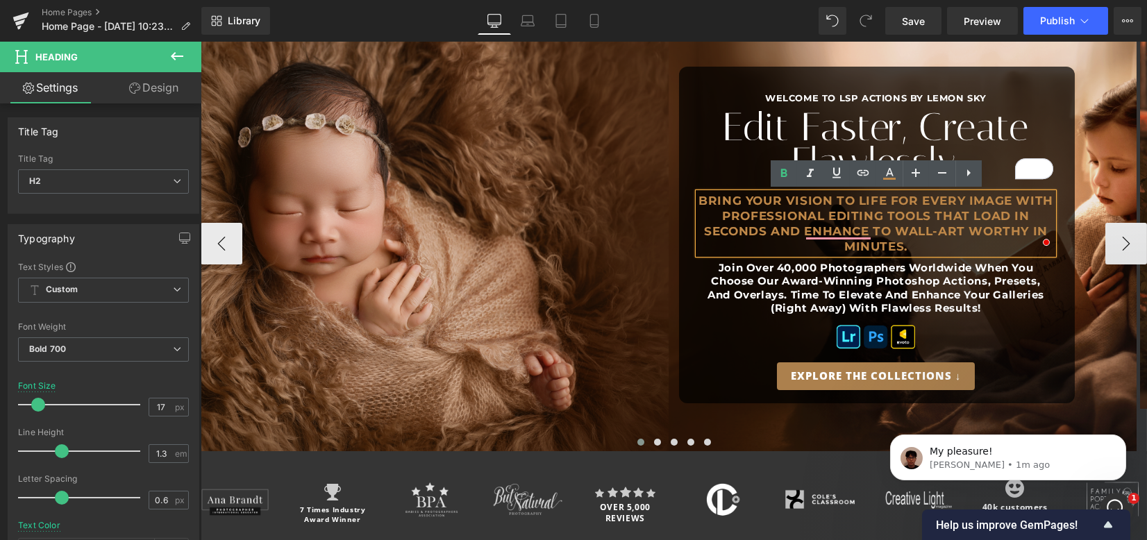
click at [945, 246] on h2 "Bring your vision to life for every image with professional editing tools that …" at bounding box center [876, 223] width 355 height 61
click at [840, 268] on h2 "Join over 40,000 photographers worldwide when you choose Our Award-Winning Phot…" at bounding box center [876, 288] width 355 height 54
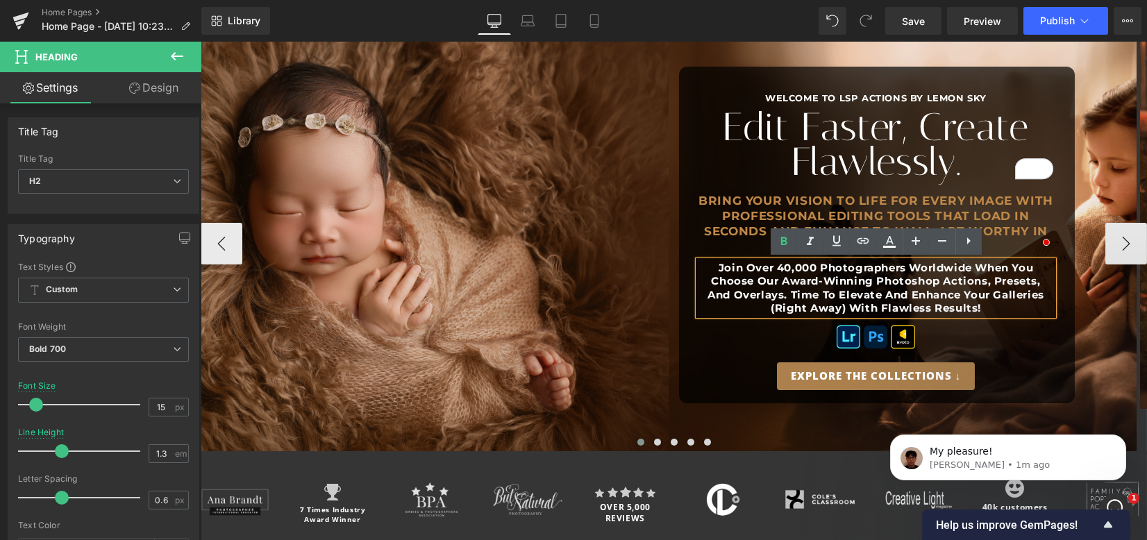
click at [1011, 309] on h2 "Join over 40,000 photographers worldwide when you choose Our Award-Winning Phot…" at bounding box center [876, 288] width 355 height 54
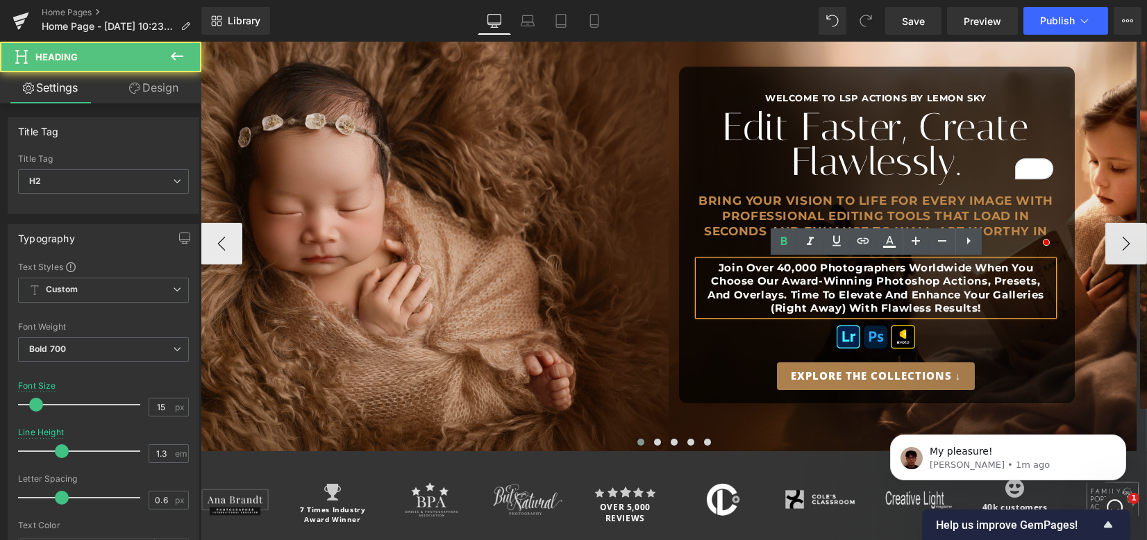
click at [1015, 333] on div at bounding box center [876, 337] width 355 height 31
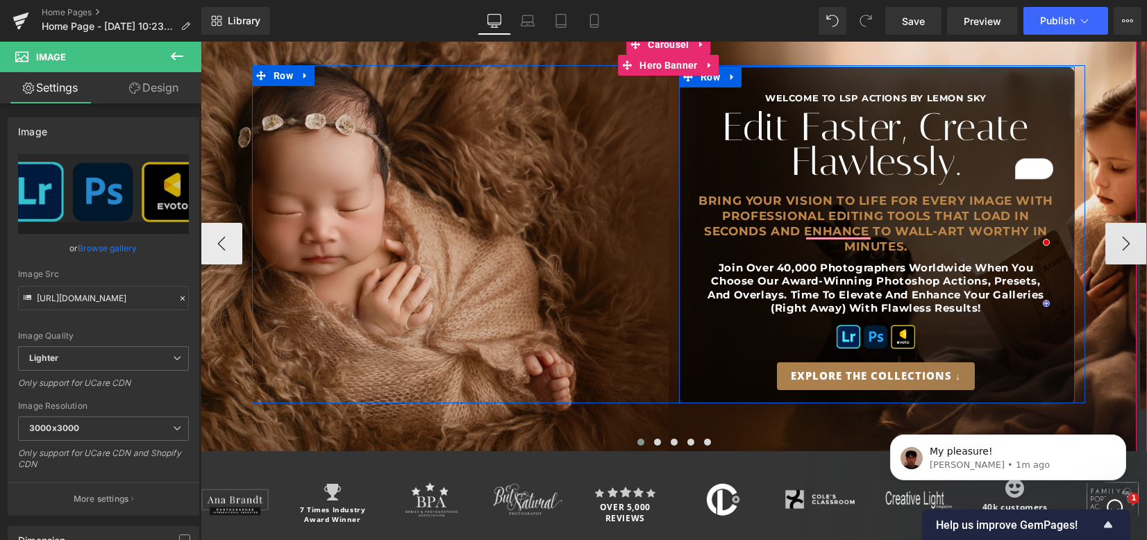
click at [1066, 303] on div "WELCOME TO LSP ACTIONS BY LEMON SKY Heading Edit Faster, Create Flawlessly. Hea…" at bounding box center [877, 235] width 396 height 337
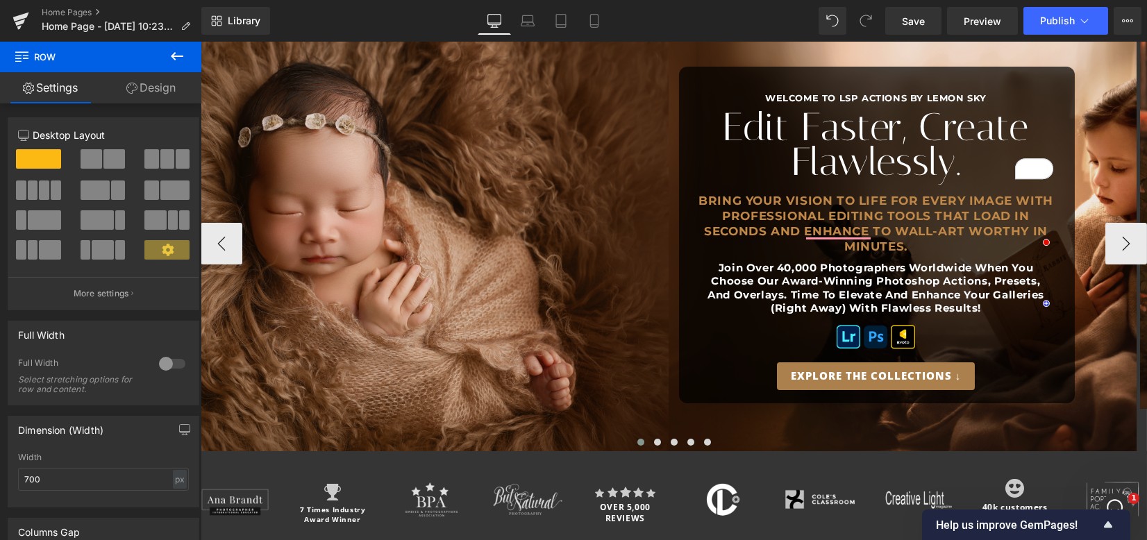
click at [792, 125] on h1 "Edit Faster, Create Flawlessly." at bounding box center [876, 145] width 355 height 70
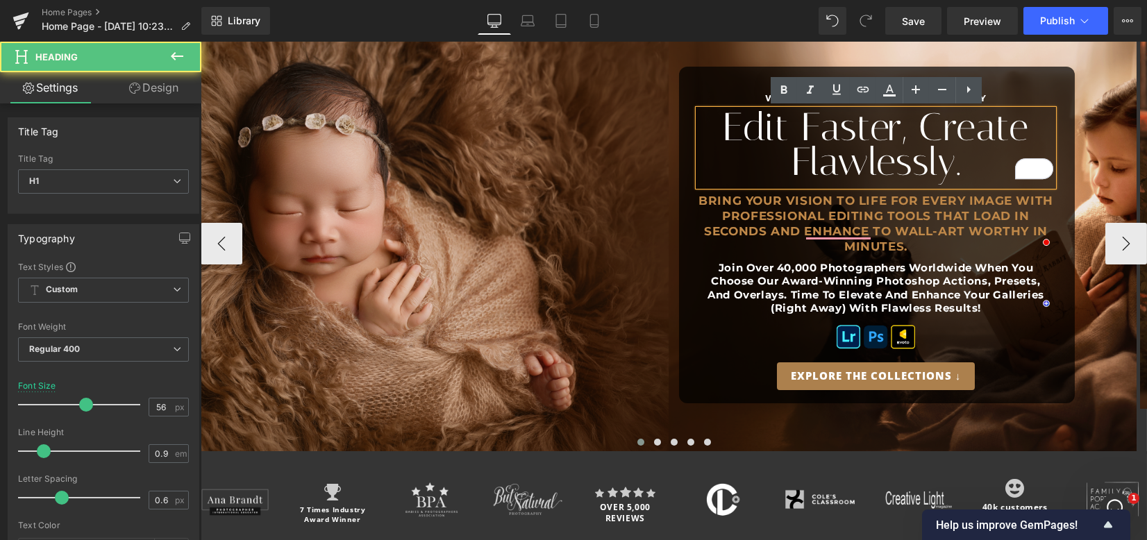
click at [724, 128] on h1 "Edit Faster, Create Flawlessly." at bounding box center [876, 145] width 355 height 70
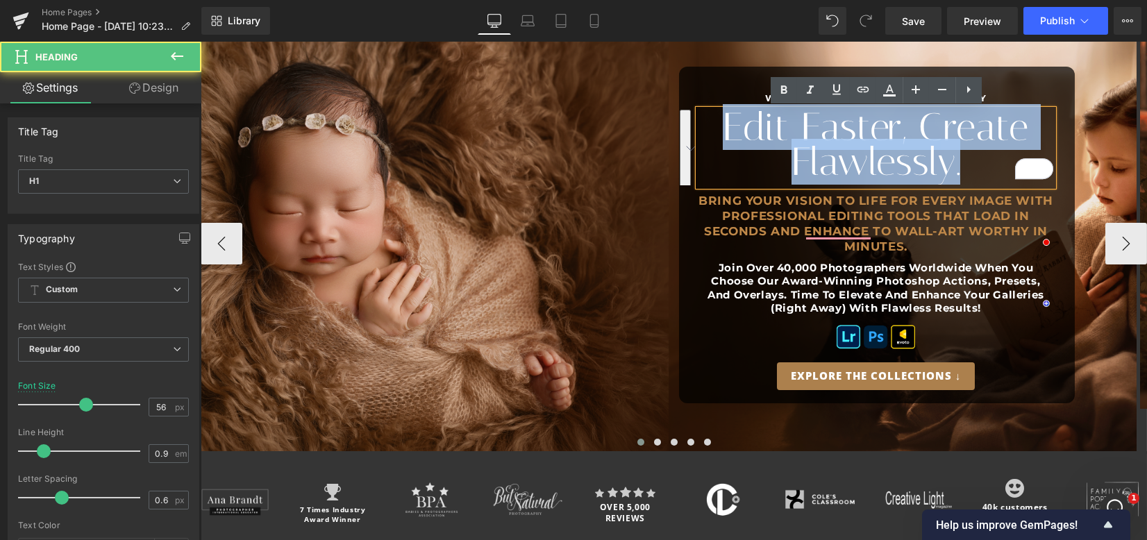
drag, startPoint x: 720, startPoint y: 128, endPoint x: 963, endPoint y: 168, distance: 245.6
click at [963, 168] on h1 "Edit Faster, Create Flawlessly." at bounding box center [876, 145] width 355 height 70
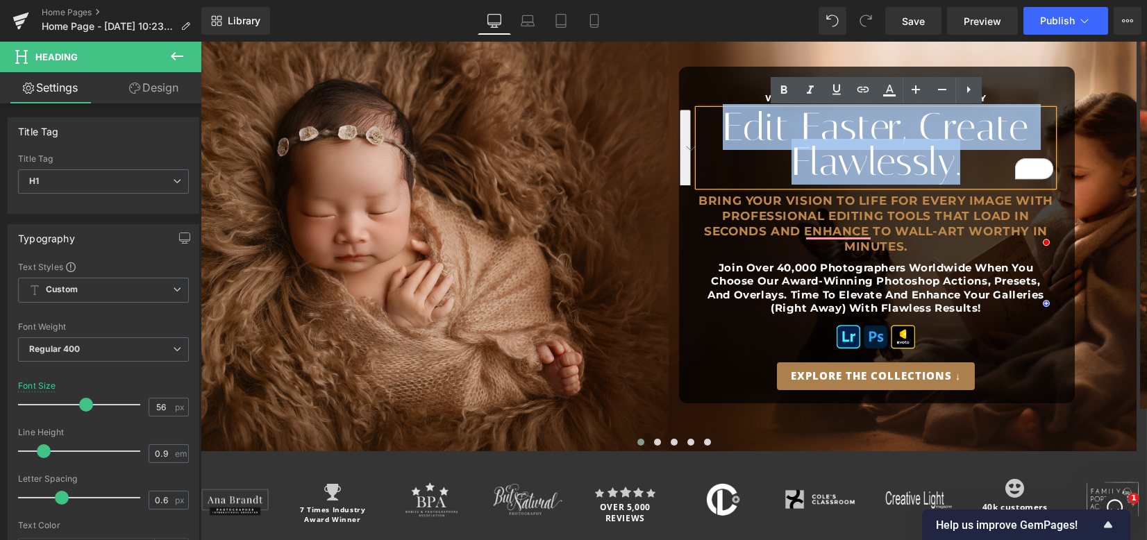
copy h1 "Edit Faster, Create Flawlessly."
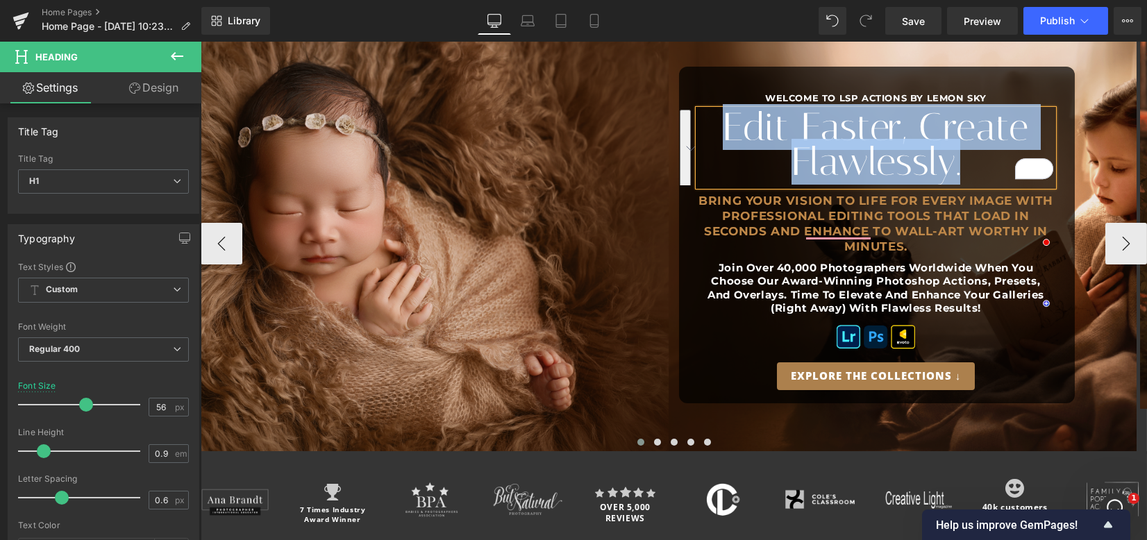
click at [785, 214] on h2 "Bring your vision to life for every image with professional editing tools that …" at bounding box center [876, 223] width 355 height 61
click at [785, 213] on h2 "Bring your vision to life for every image with professional editing tools that …" at bounding box center [876, 223] width 355 height 61
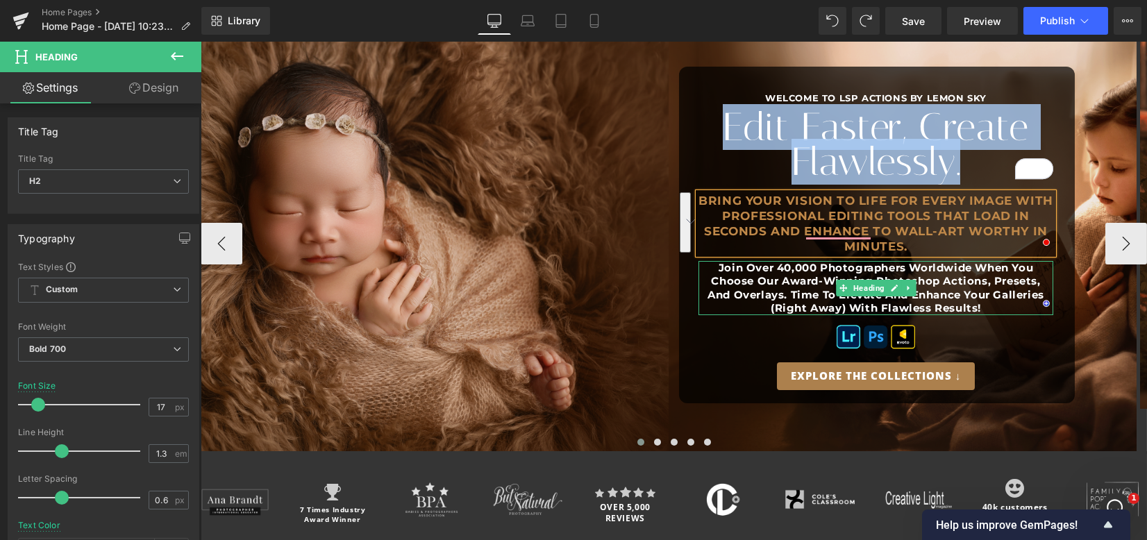
drag, startPoint x: 777, startPoint y: 277, endPoint x: 796, endPoint y: 281, distance: 19.9
click at [777, 277] on h2 "Join over 40,000 photographers worldwide when you choose Our Award-Winning Phot…" at bounding box center [876, 288] width 355 height 54
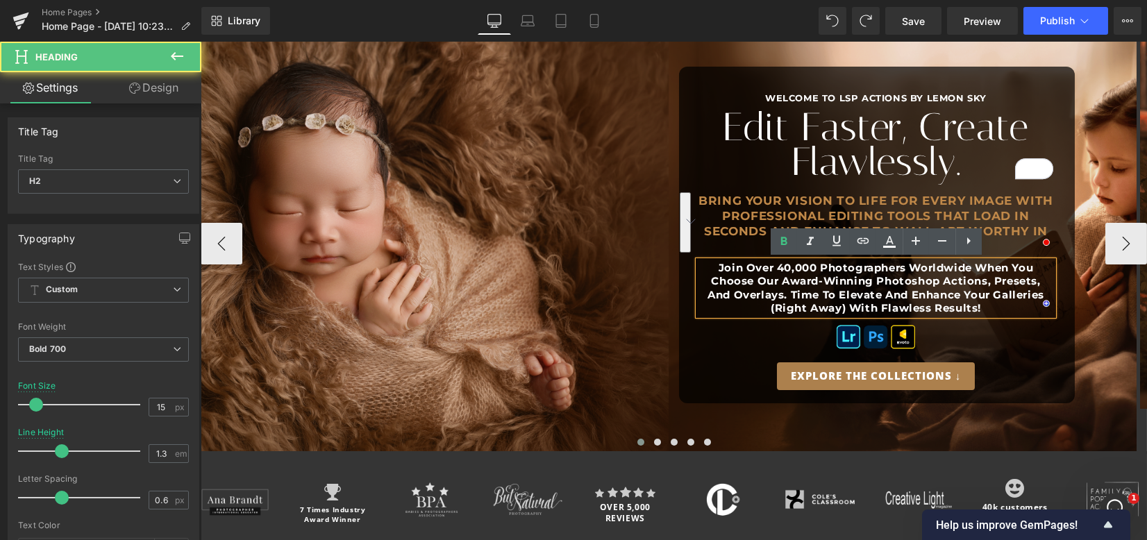
click at [796, 281] on h2 "Join over 40,000 photographers worldwide when you choose Our Award-Winning Phot…" at bounding box center [876, 288] width 355 height 54
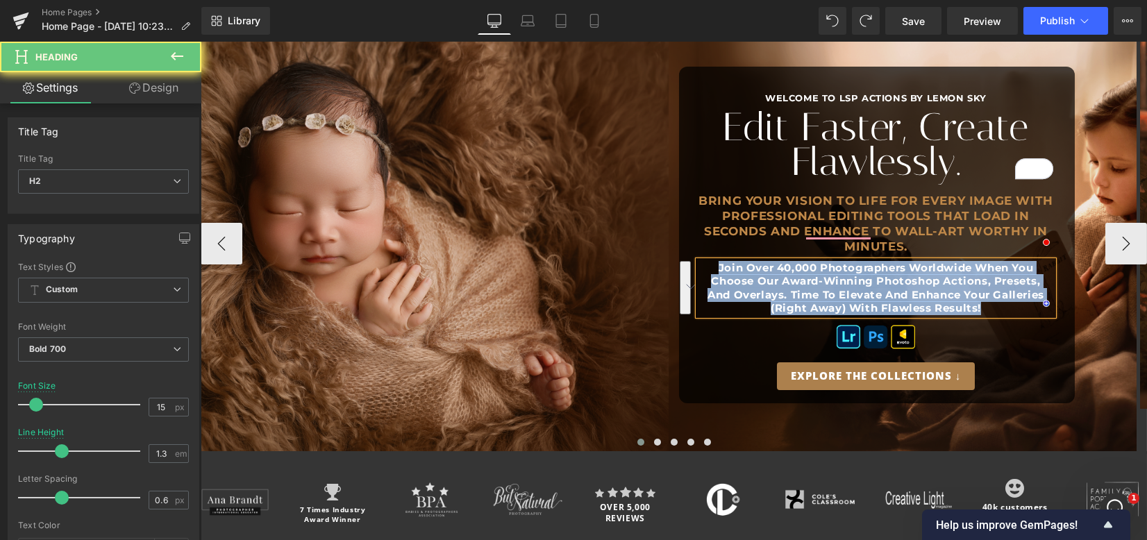
copy h2 "Join over 40,000 photographers worldwide when you choose Our Award-Winning Phot…"
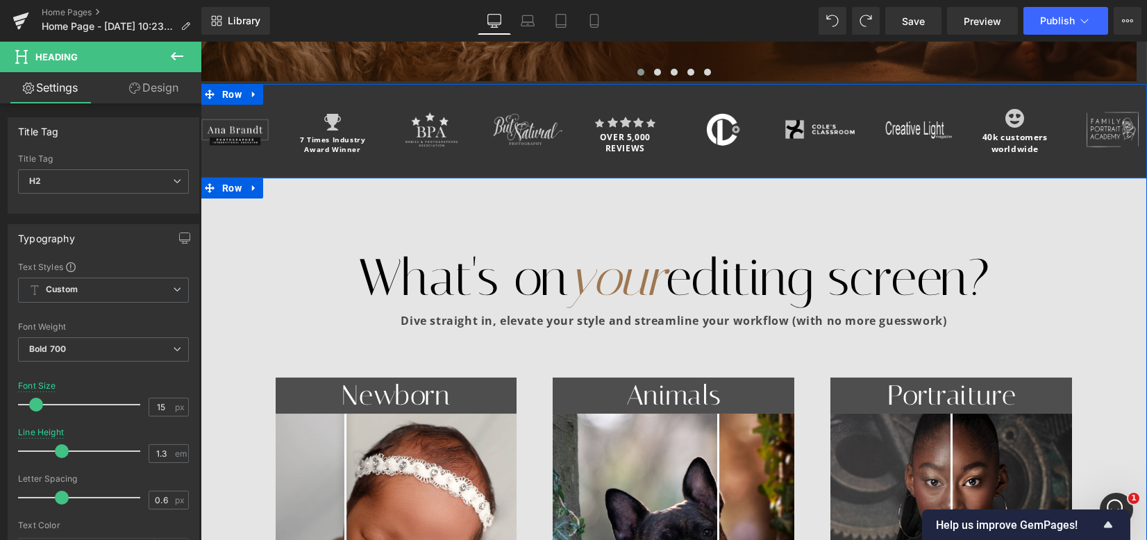
scroll to position [648, 0]
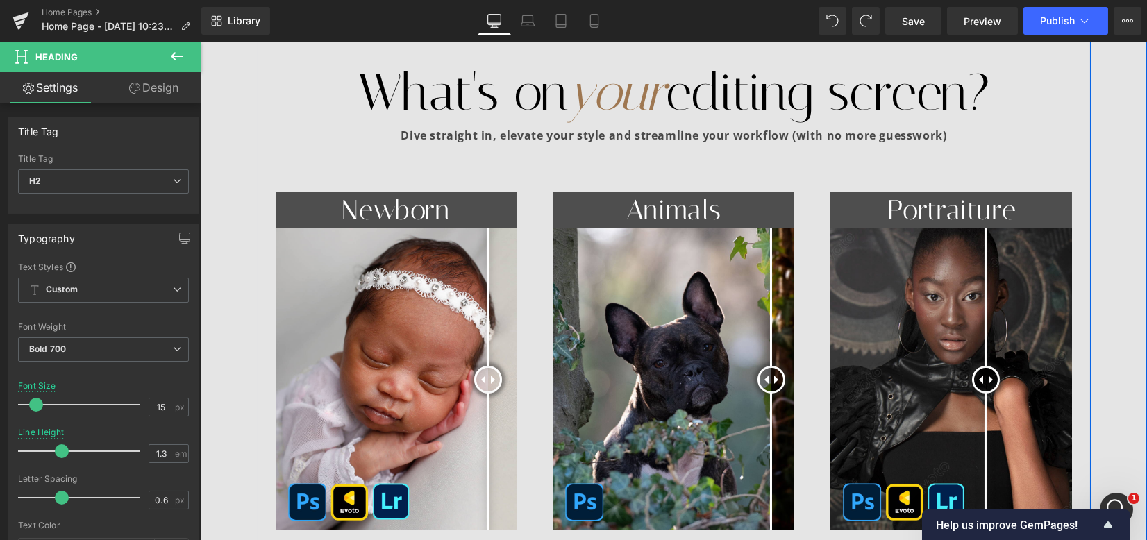
drag, startPoint x: 1008, startPoint y: 76, endPoint x: 1011, endPoint y: 91, distance: 15.5
click at [1008, 76] on h1 "What's on your editing screen?" at bounding box center [674, 92] width 833 height 67
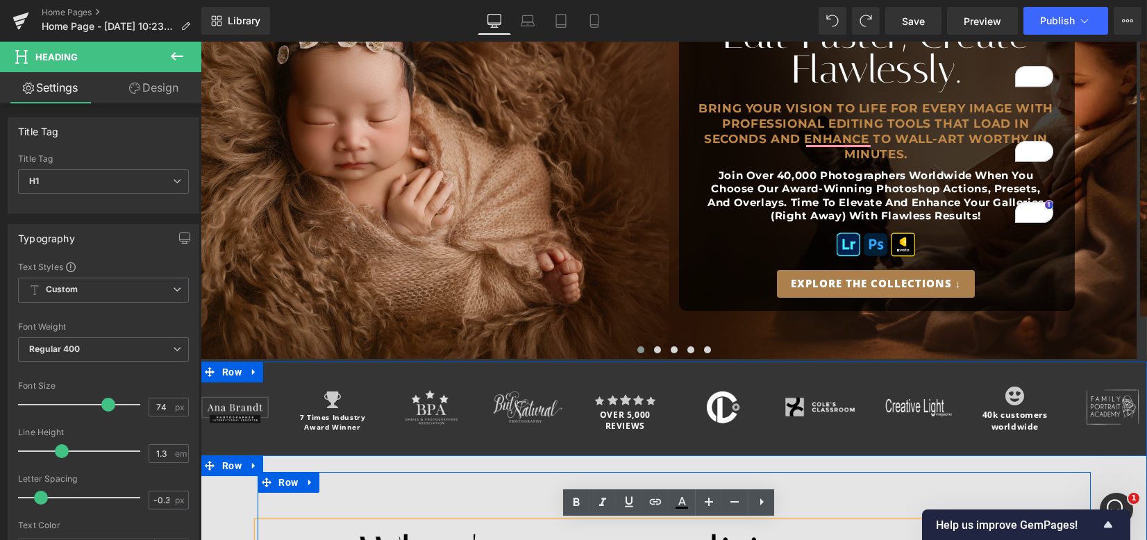
scroll to position [463, 0]
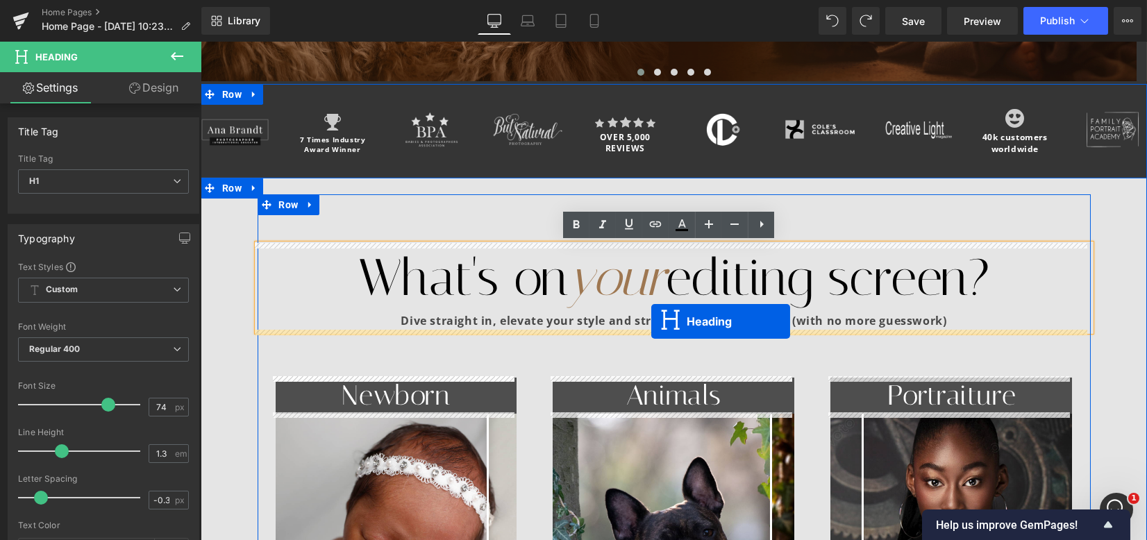
drag, startPoint x: 832, startPoint y: 319, endPoint x: 651, endPoint y: 322, distance: 180.6
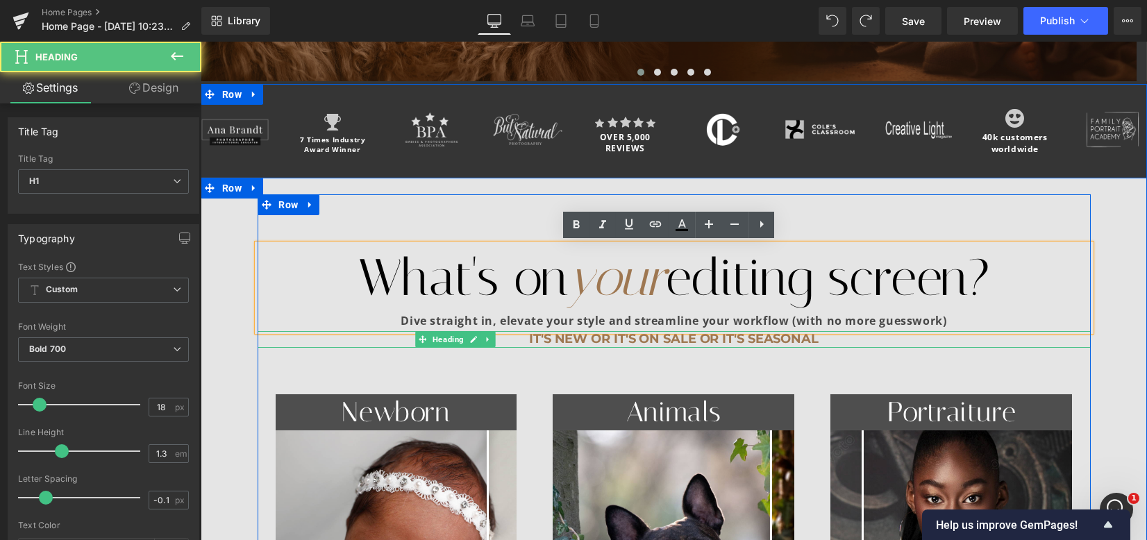
click at [533, 343] on h1 "It's new or it's on sale or it's seasonal" at bounding box center [674, 339] width 833 height 16
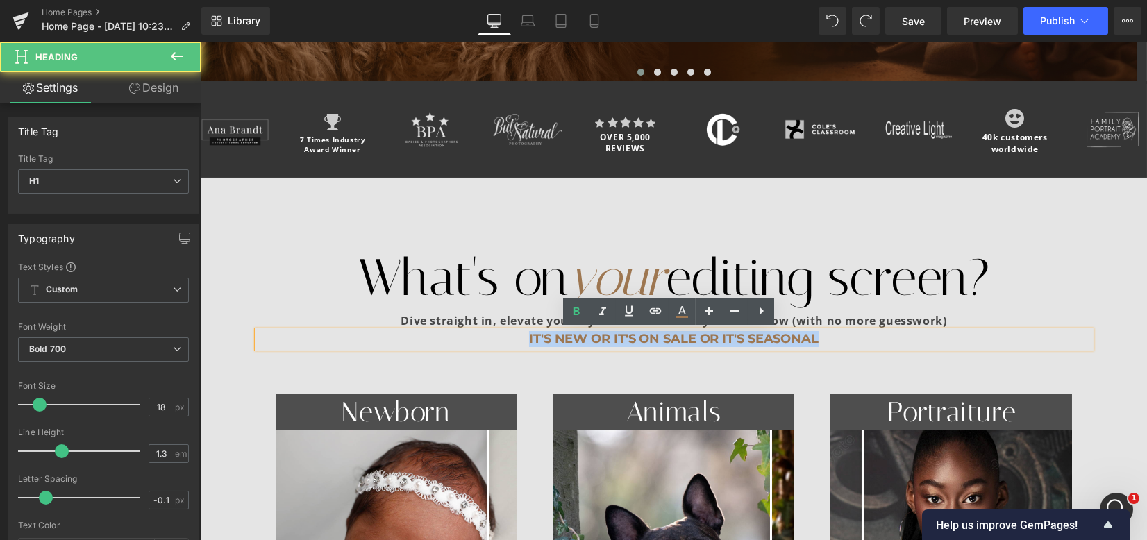
drag, startPoint x: 513, startPoint y: 337, endPoint x: 831, endPoint y: 340, distance: 318.1
click at [831, 340] on h1 "It's new or it's on sale or it's seasonal" at bounding box center [674, 339] width 833 height 16
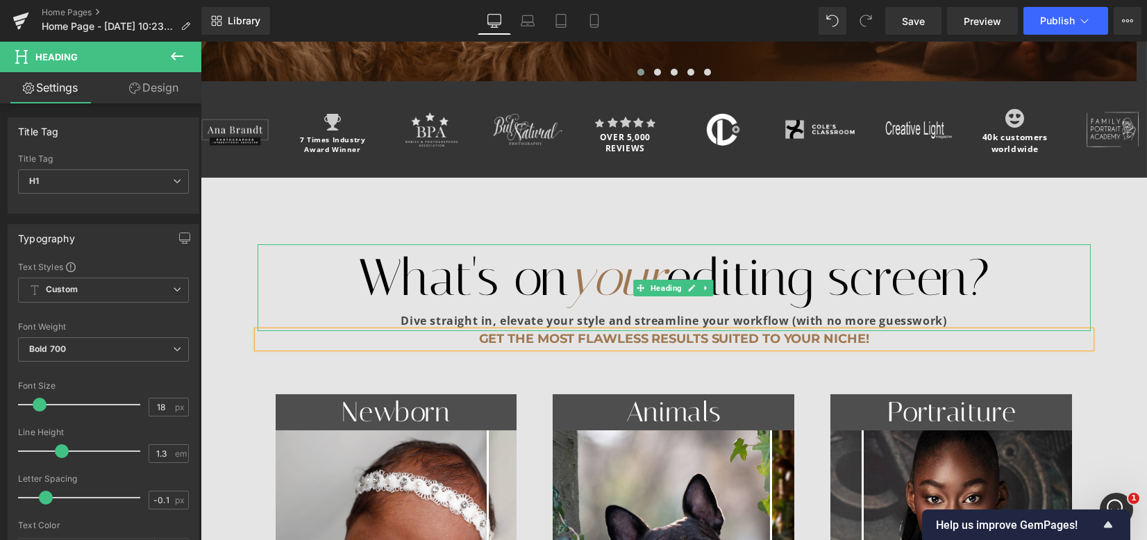
click at [439, 319] on span "Dive straight in, elevate your style and streamline your workflow (with no more…" at bounding box center [674, 320] width 546 height 15
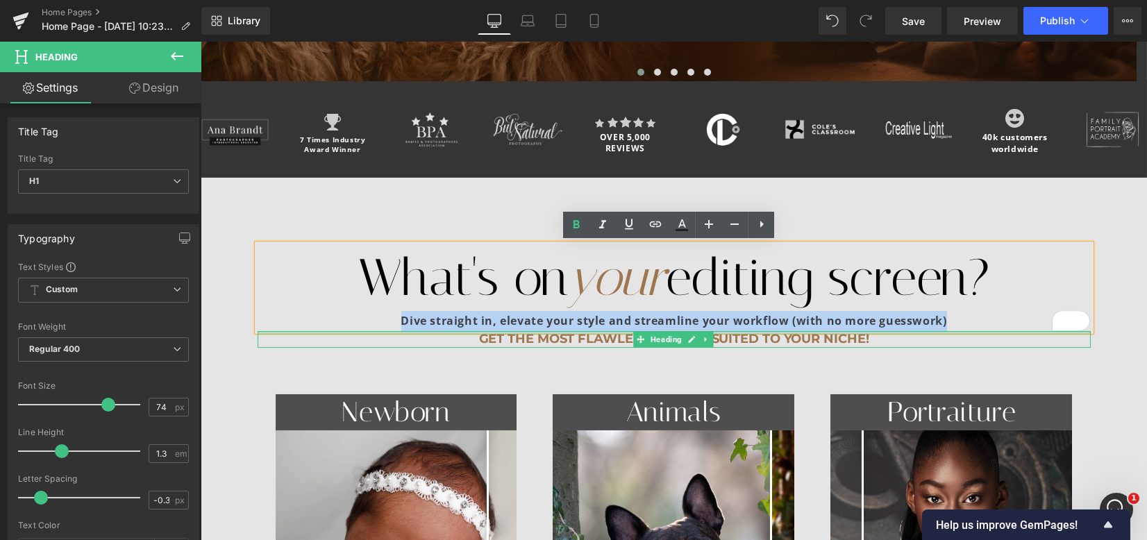
drag, startPoint x: 388, startPoint y: 320, endPoint x: 998, endPoint y: 331, distance: 609.9
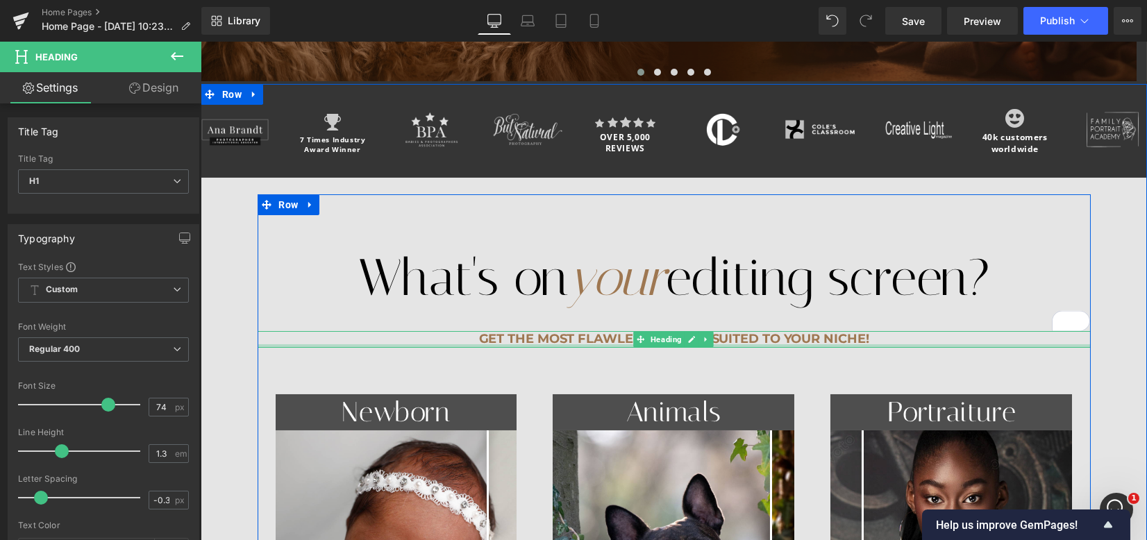
click at [908, 344] on div at bounding box center [674, 345] width 833 height 3
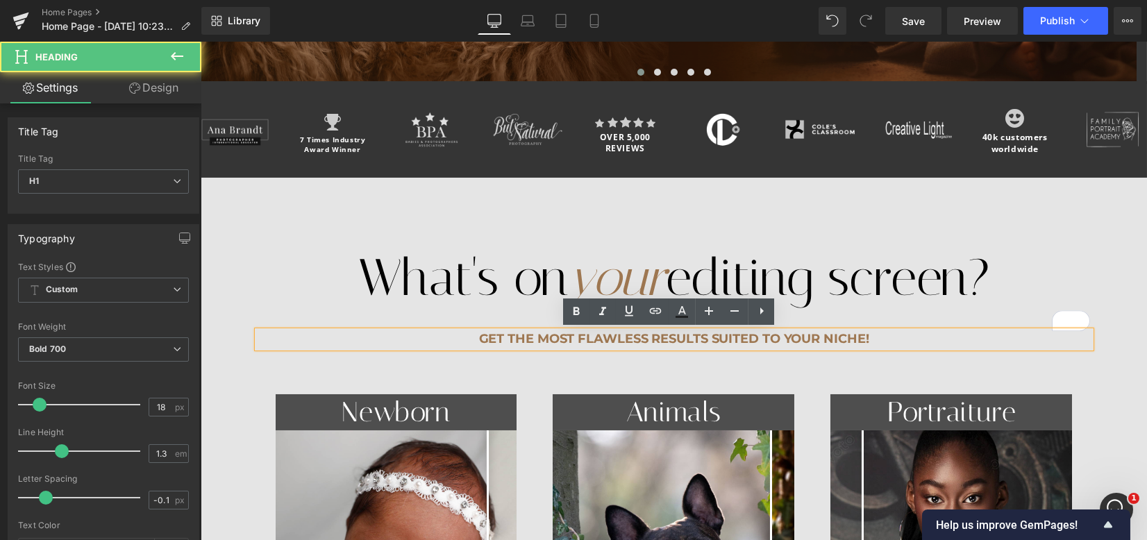
click at [915, 333] on h1 "Get the most flawless results suited to your niche!" at bounding box center [674, 339] width 833 height 16
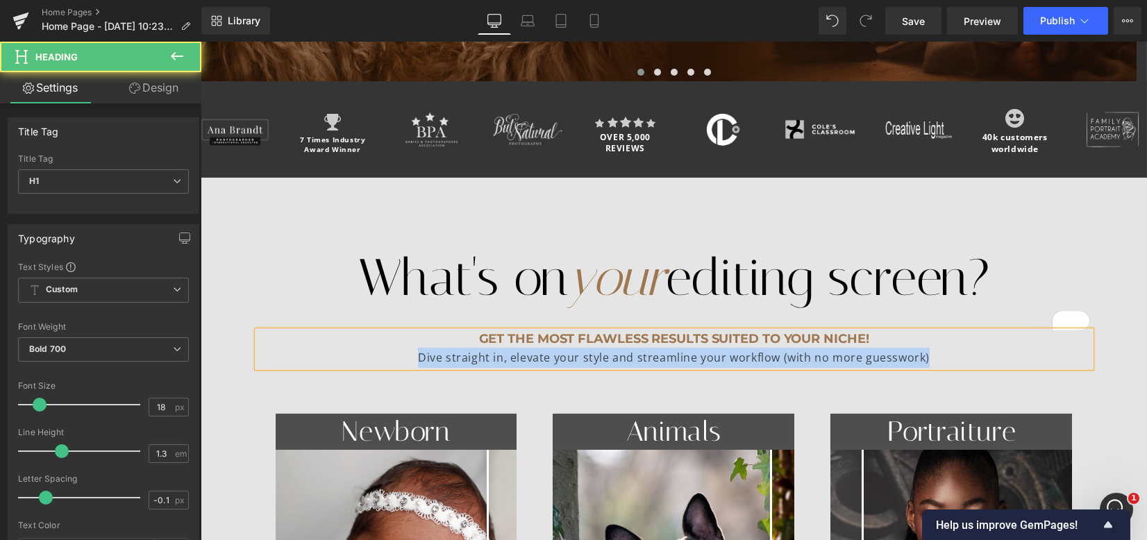
drag, startPoint x: 942, startPoint y: 363, endPoint x: 352, endPoint y: 348, distance: 589.9
click at [352, 348] on div "Dive straight in, elevate your style and streamline your workflow (with no more…" at bounding box center [674, 358] width 833 height 20
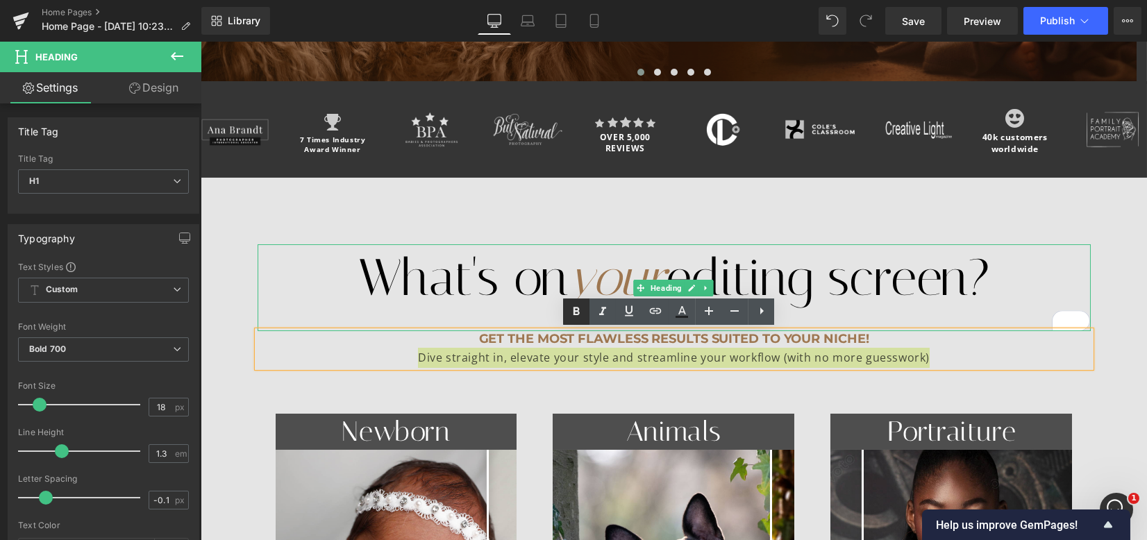
click at [568, 315] on icon at bounding box center [576, 312] width 17 height 17
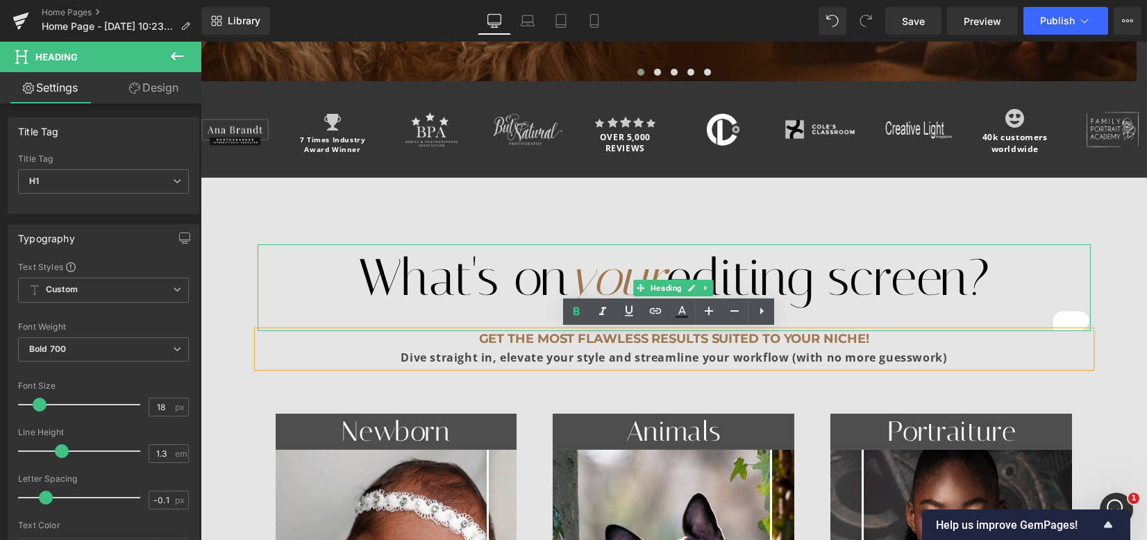
click at [494, 313] on div "To enrich screen reader interactions, please activate Accessibility in Grammarl…" at bounding box center [674, 321] width 833 height 20
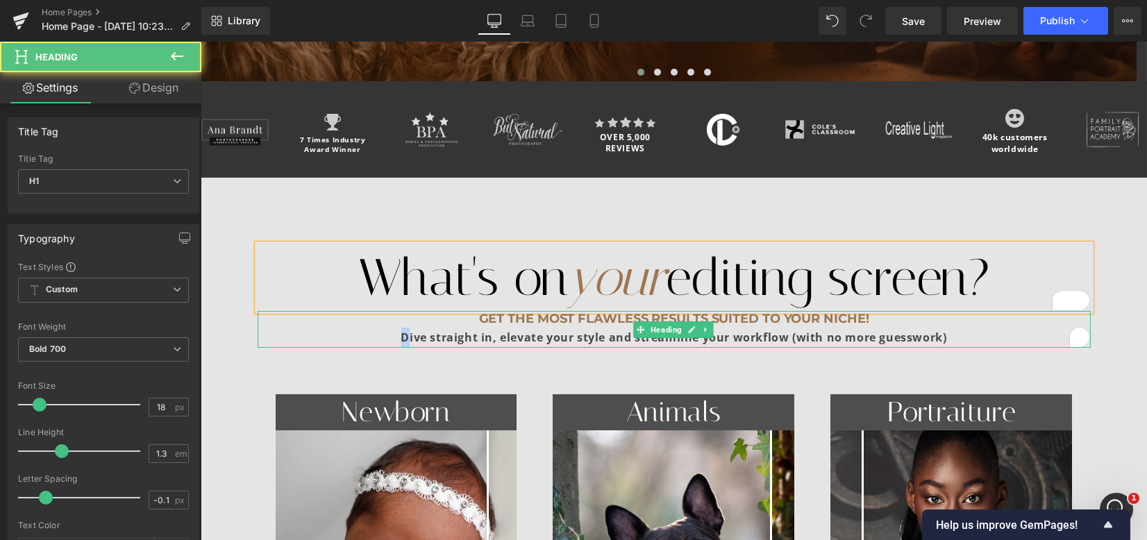
click at [401, 333] on strong "Dive straight in, elevate your style and streamline your workflow (with no more…" at bounding box center [674, 337] width 546 height 15
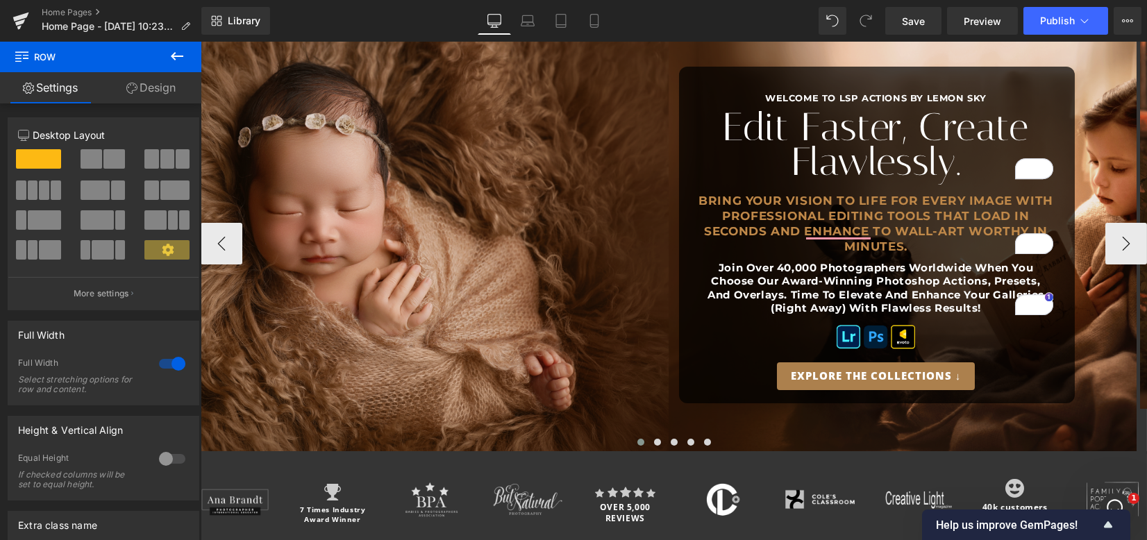
scroll to position [0, 0]
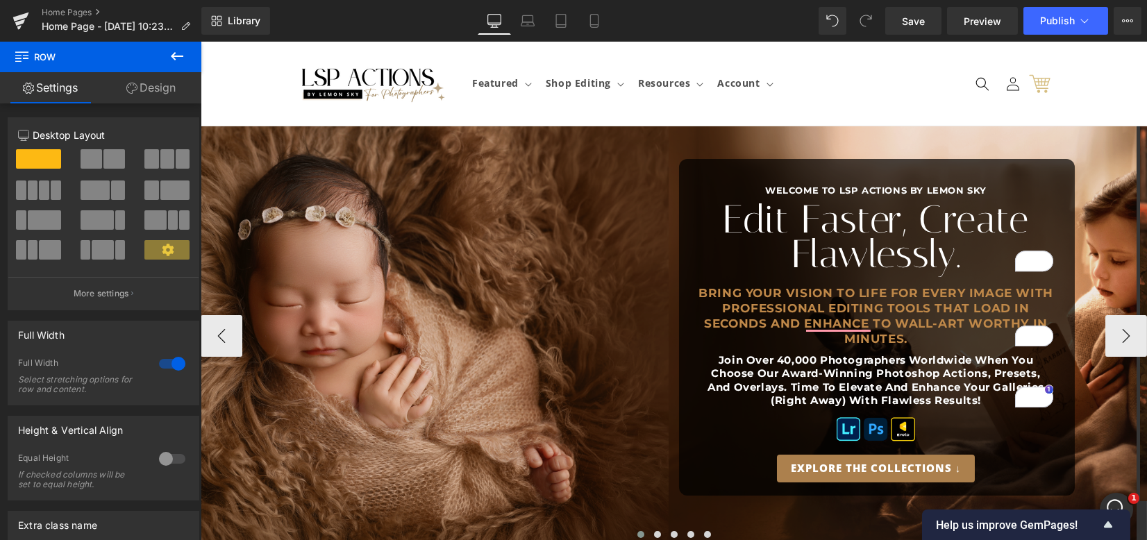
click at [799, 231] on h1 "Edit Faster, Create Flawlessly." at bounding box center [876, 237] width 355 height 70
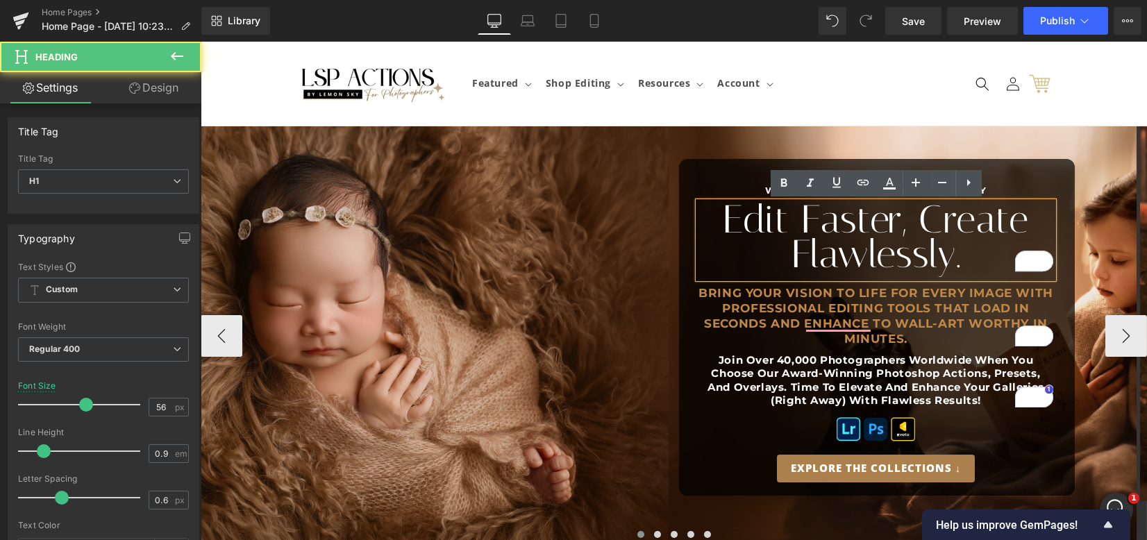
click at [908, 218] on h1 "Edit Faster, Create Flawlessly." at bounding box center [876, 237] width 355 height 70
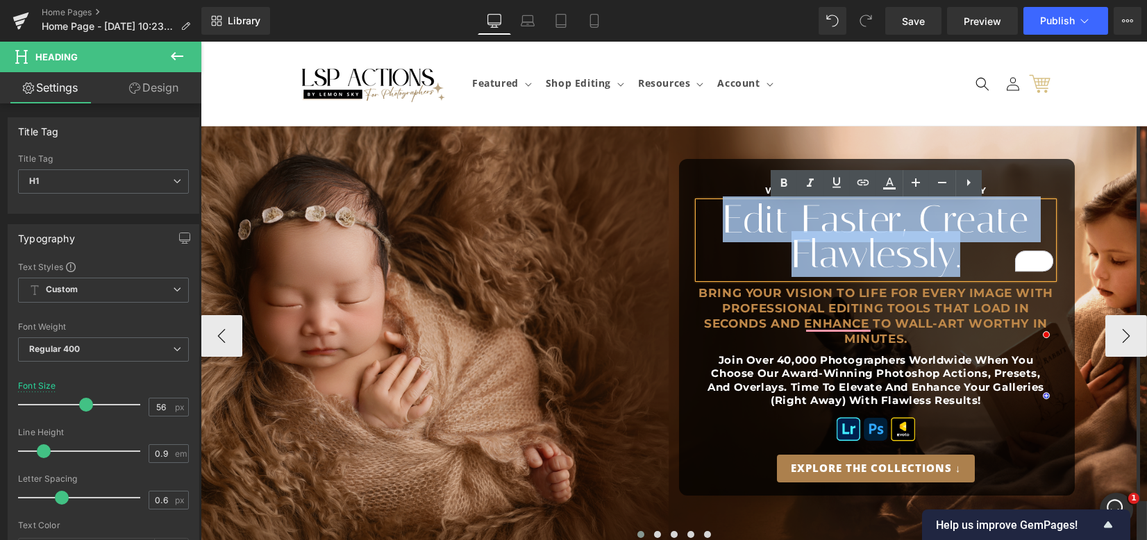
click at [688, 217] on div "WELCOME TO LSP ACTIONS BY LEMON SKY Heading Edit Faster, Create Flawlessly. Hea…" at bounding box center [877, 327] width 396 height 337
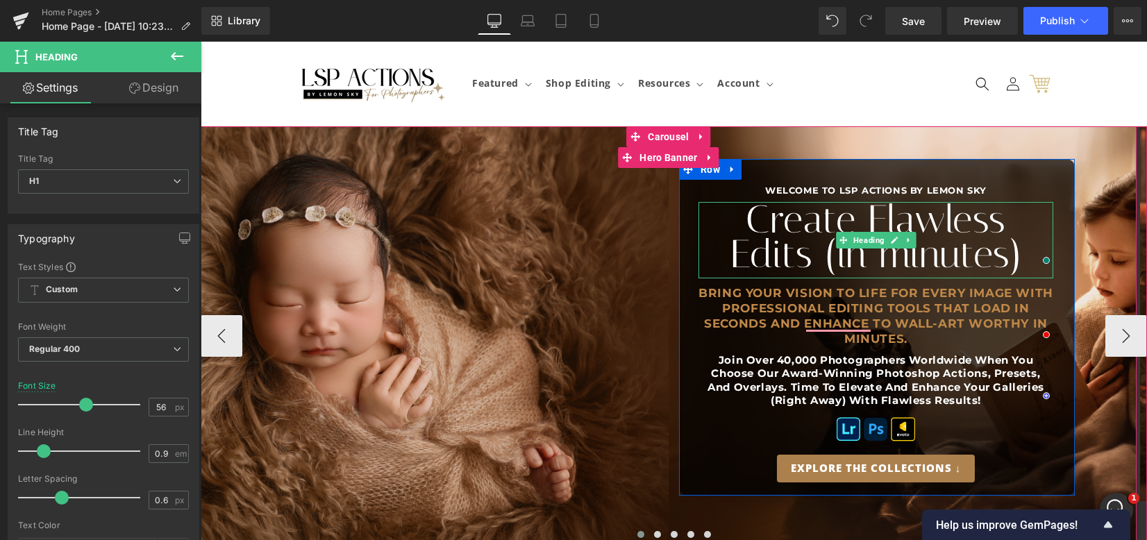
click at [824, 255] on h1 "Create Flawless Edits (in minutes)" at bounding box center [876, 237] width 355 height 70
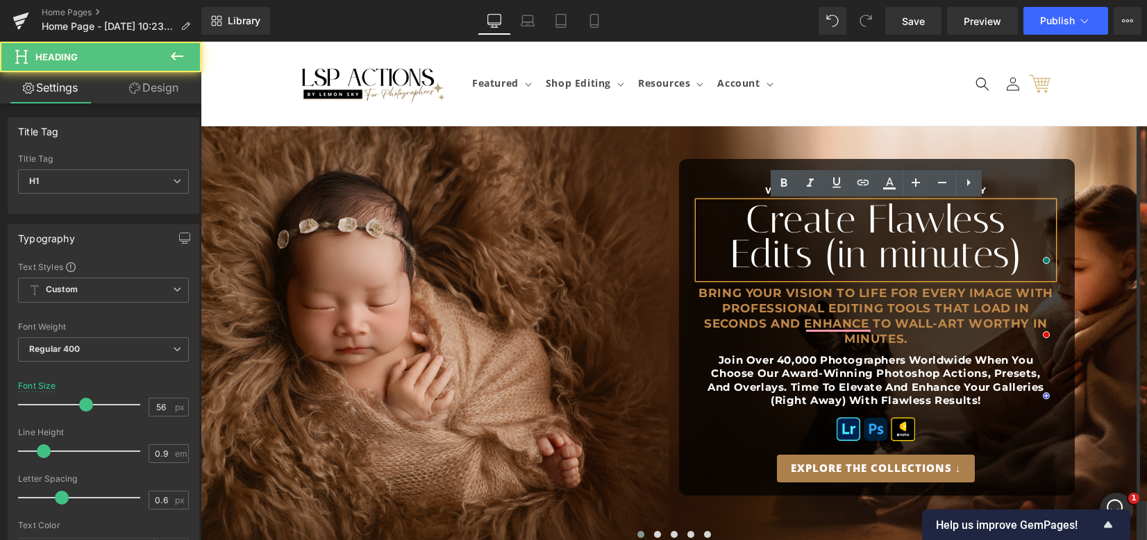
click at [752, 305] on h2 "Bring your vision to life for every image with professional editing tools that …" at bounding box center [876, 315] width 355 height 61
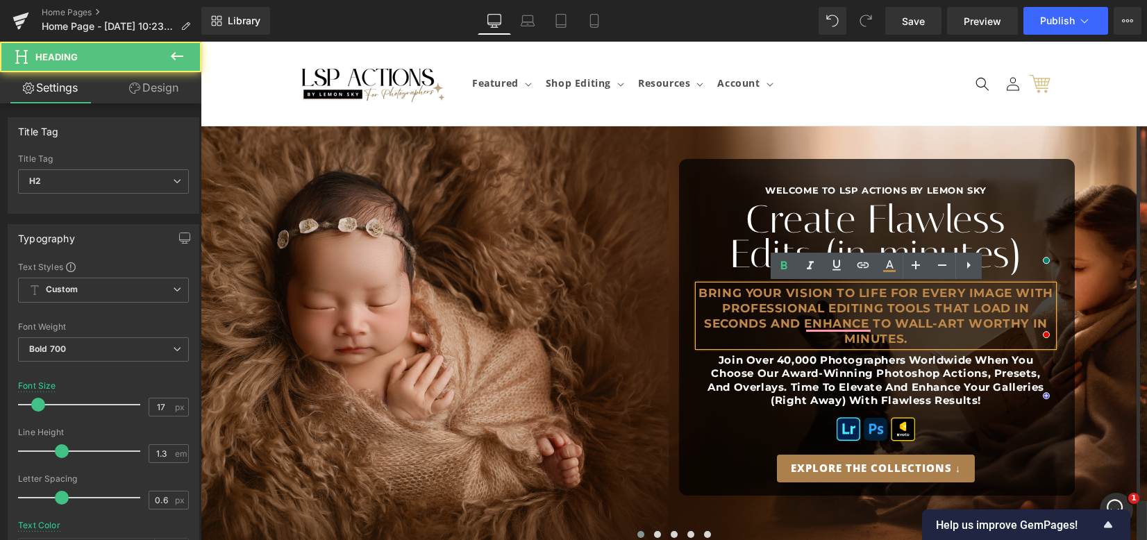
click at [937, 309] on h2 "Bring your vision to life for every image with professional editing tools that …" at bounding box center [876, 315] width 355 height 61
click at [946, 333] on h2 "Bring your vision to life for every image with professional editing tools that …" at bounding box center [876, 315] width 355 height 61
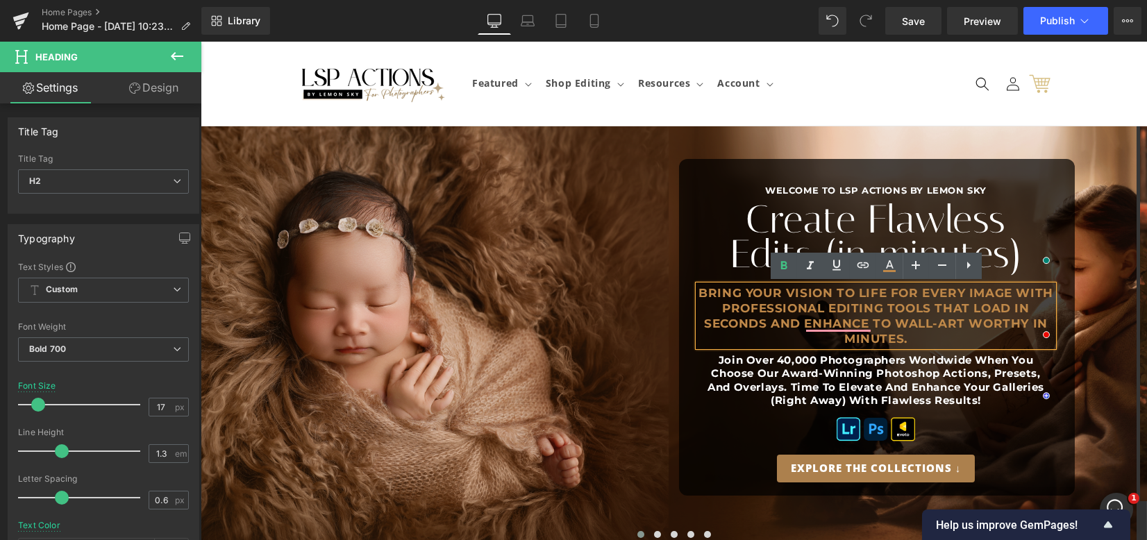
click at [875, 324] on h2 "Bring your vision to life for every image with professional editing tools that …" at bounding box center [876, 315] width 355 height 61
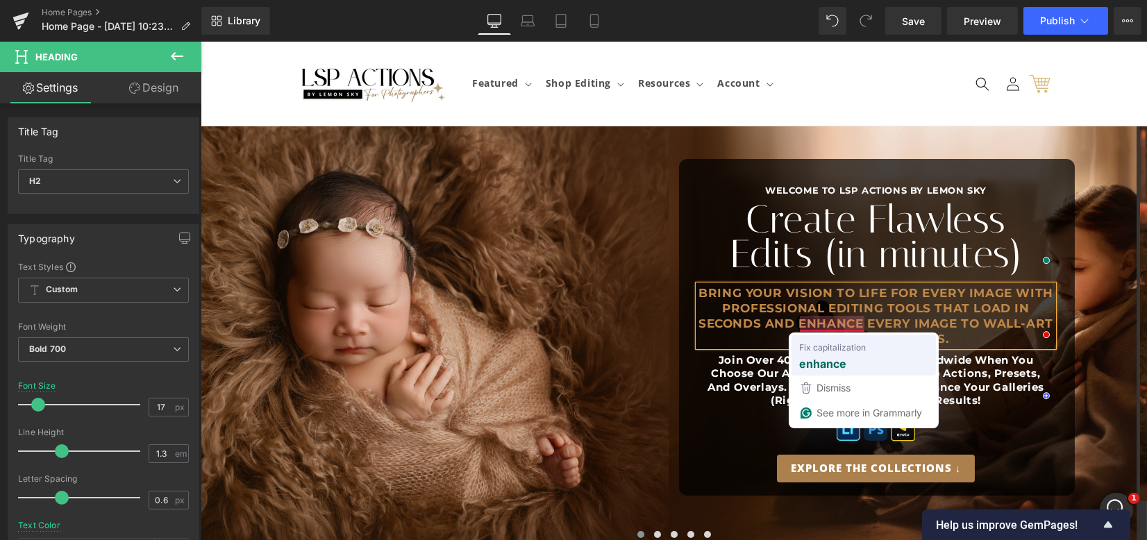
click at [813, 358] on strong "enhance" at bounding box center [823, 364] width 47 height 17
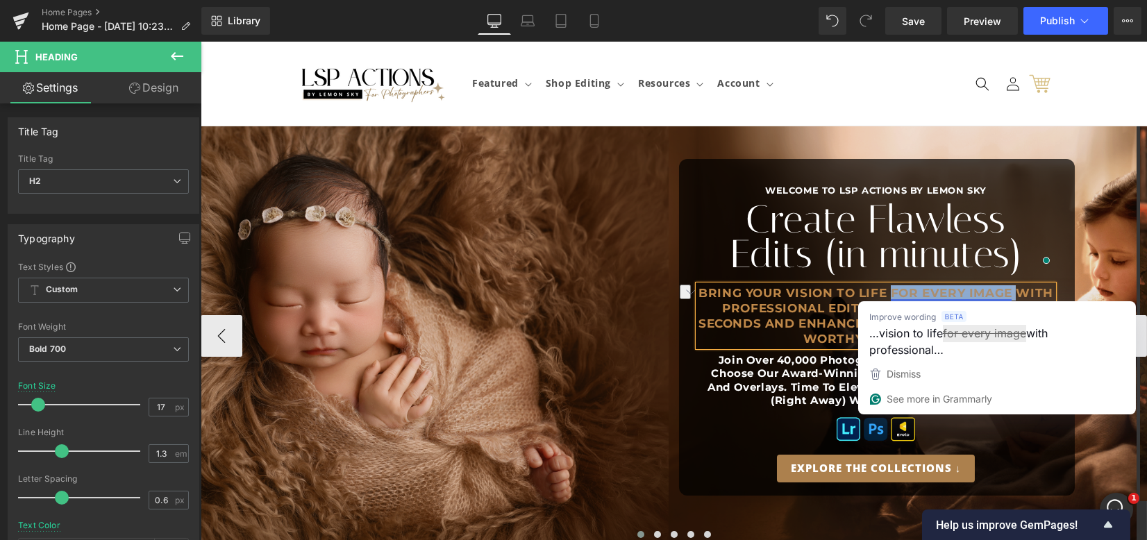
drag, startPoint x: 893, startPoint y: 290, endPoint x: 1017, endPoint y: 294, distance: 123.7
click at [1017, 294] on h2 "Bring your vision to life for every image with professional editing tools that …" at bounding box center [876, 315] width 355 height 61
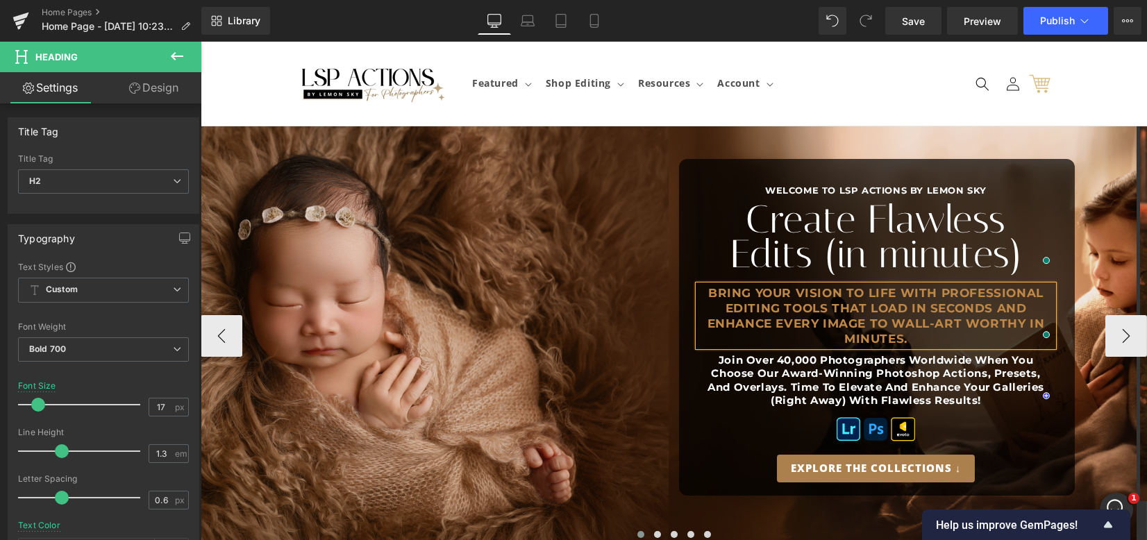
click at [813, 338] on h2 "Bring your vision to life with professional editing tools that load in seconds …" at bounding box center [876, 315] width 355 height 61
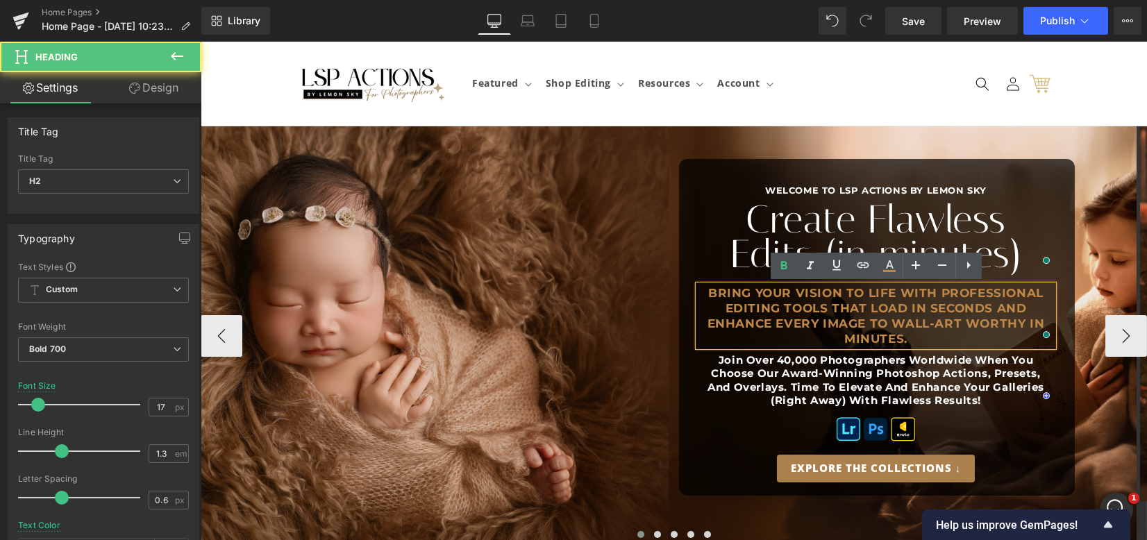
click at [912, 334] on h2 "Bring your vision to life with professional editing tools that load in seconds …" at bounding box center [876, 315] width 355 height 61
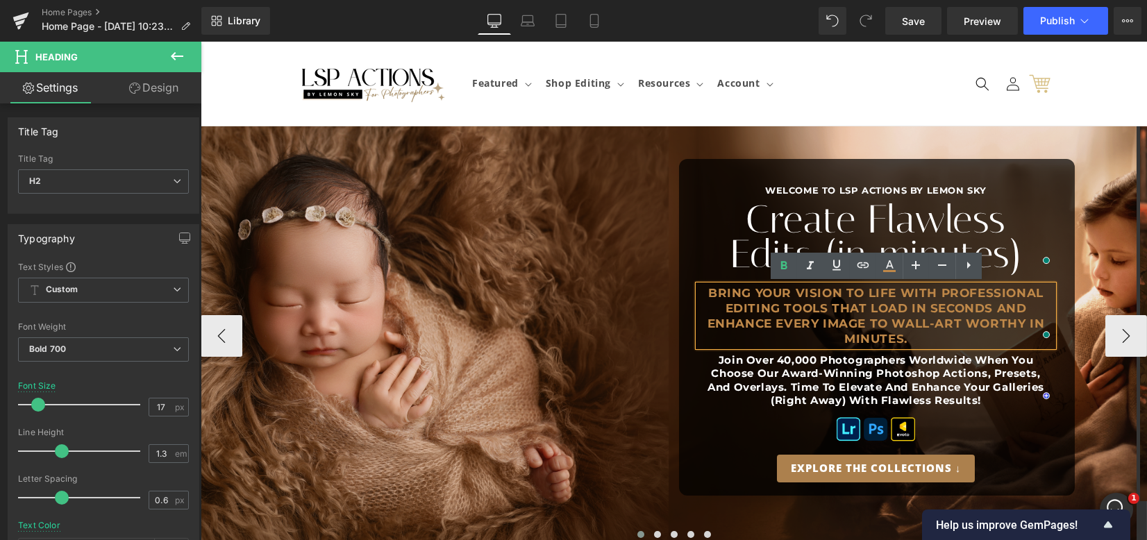
click at [870, 322] on h2 "Bring your vision to life with professional editing tools that load in seconds …" at bounding box center [876, 315] width 355 height 61
drag, startPoint x: 865, startPoint y: 321, endPoint x: 918, endPoint y: 340, distance: 55.6
click at [918, 340] on h2 "Bring your vision to life with professional editing tools that load in seconds …" at bounding box center [876, 315] width 355 height 61
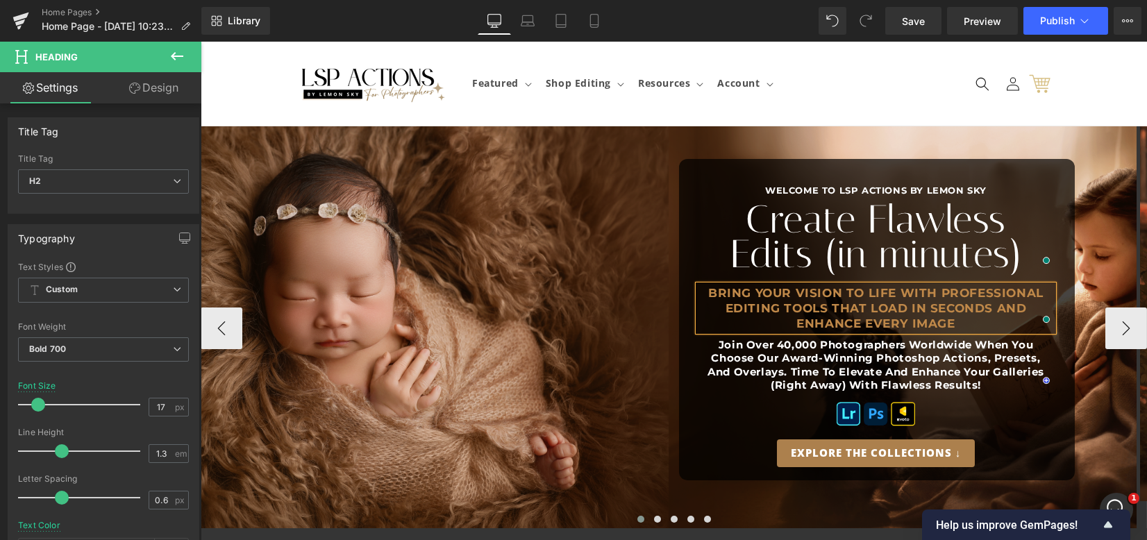
click at [712, 289] on h2 "Bring your vision to life with professional editing tools that load in seconds …" at bounding box center [876, 308] width 355 height 46
click at [849, 219] on h1 "Create Flawless Edits (in minutes)" at bounding box center [876, 237] width 355 height 70
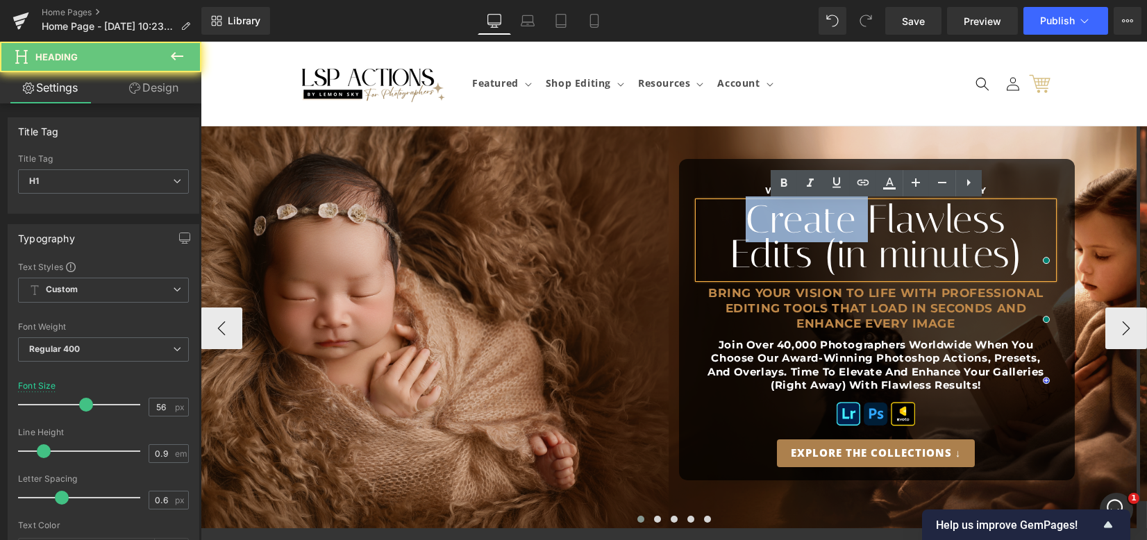
drag, startPoint x: 871, startPoint y: 223, endPoint x: 730, endPoint y: 229, distance: 141.1
click at [730, 229] on h1 "Create Flawless Edits (in minutes)" at bounding box center [876, 237] width 355 height 70
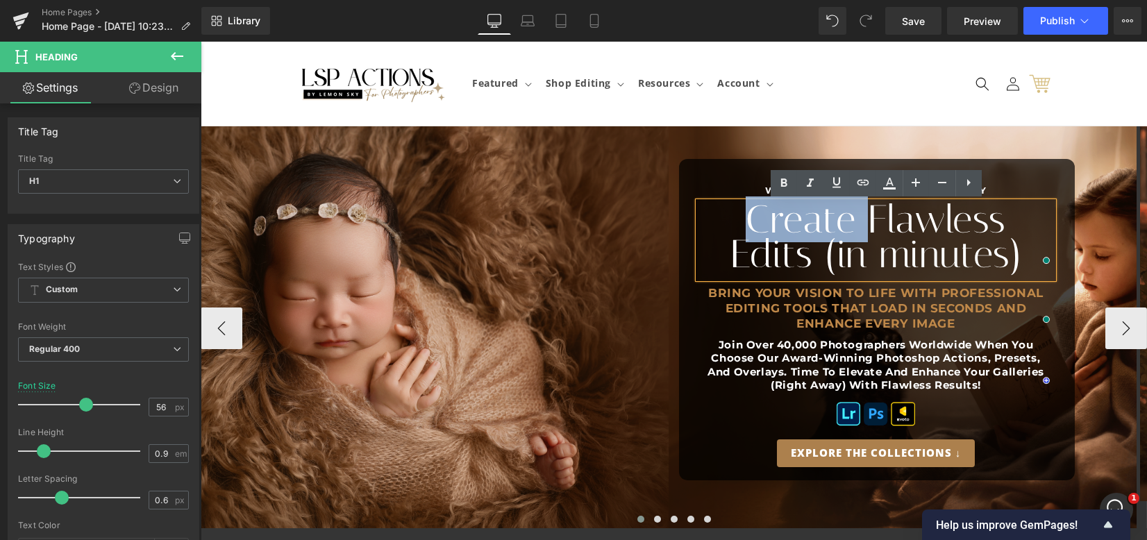
scroll to position [872, 0]
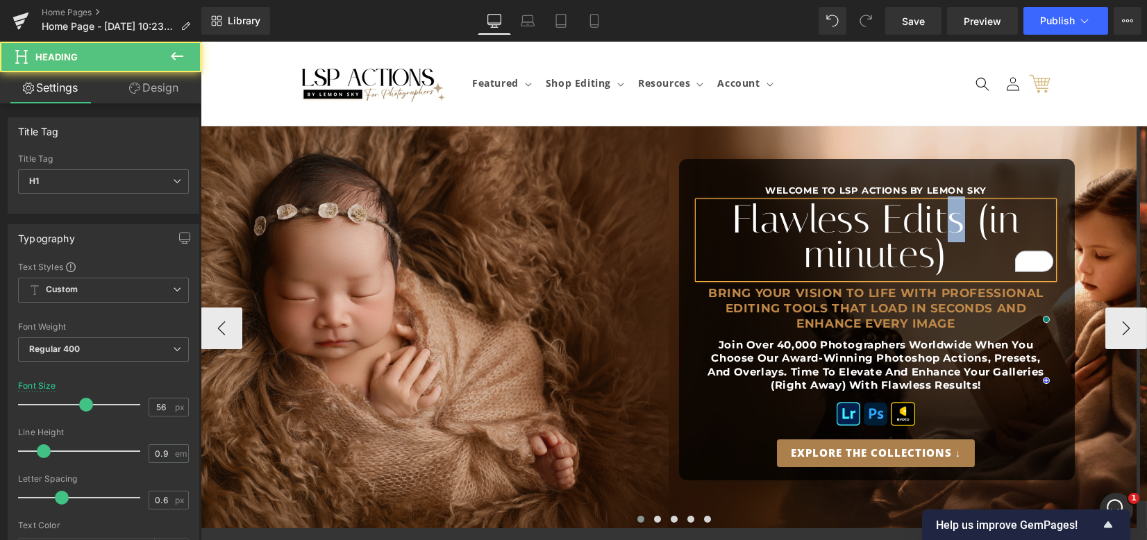
drag, startPoint x: 946, startPoint y: 222, endPoint x: 961, endPoint y: 222, distance: 15.3
click at [961, 222] on h1 "Flawless Edits (in minutes)" at bounding box center [876, 237] width 355 height 70
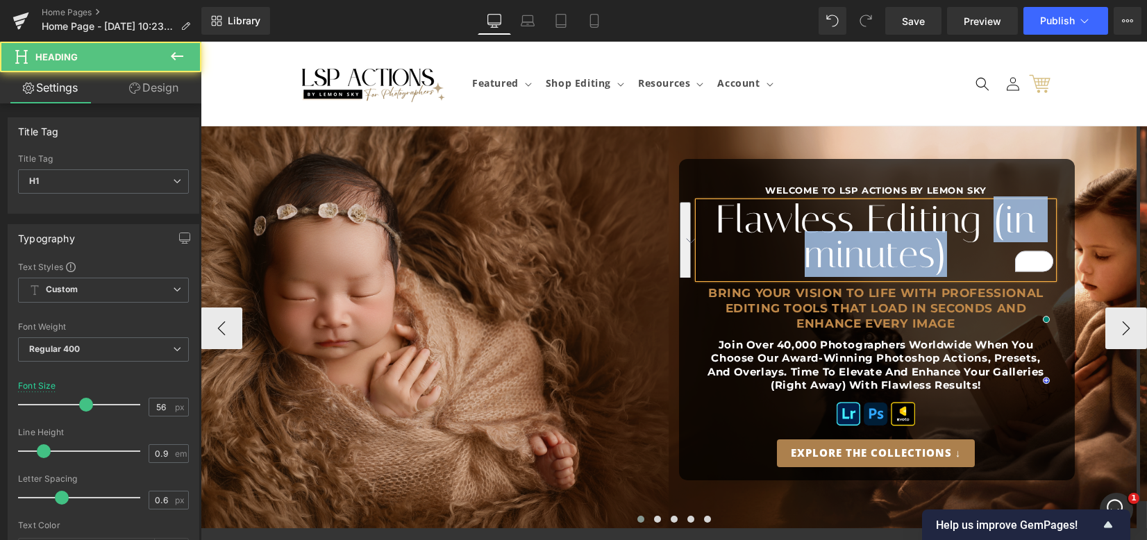
drag, startPoint x: 987, startPoint y: 258, endPoint x: 995, endPoint y: 215, distance: 43.9
click at [995, 215] on h1 "Flawless Editing (in minutes)" at bounding box center [876, 237] width 355 height 70
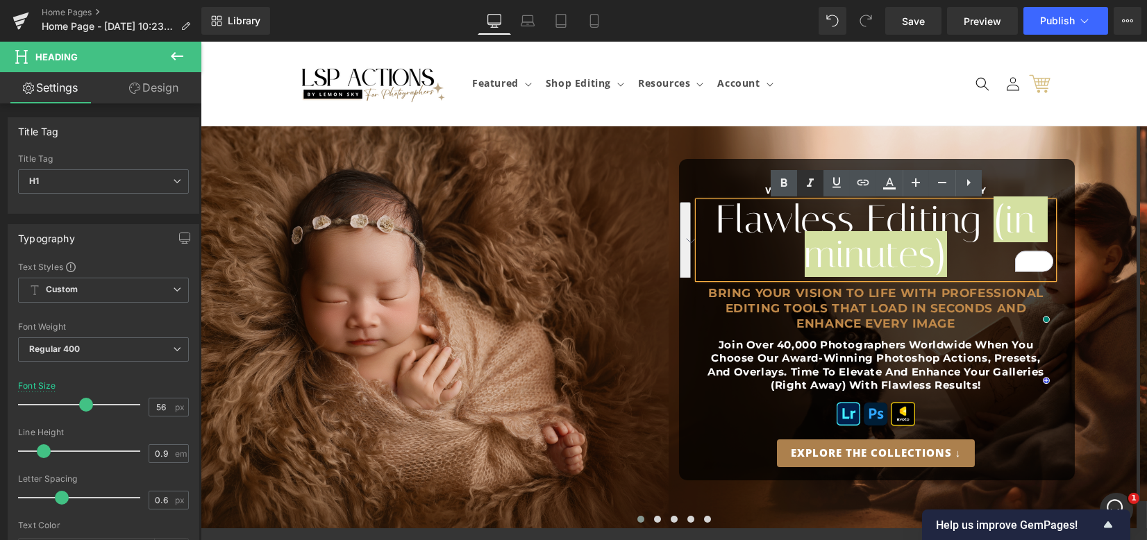
click at [808, 176] on icon at bounding box center [810, 183] width 17 height 17
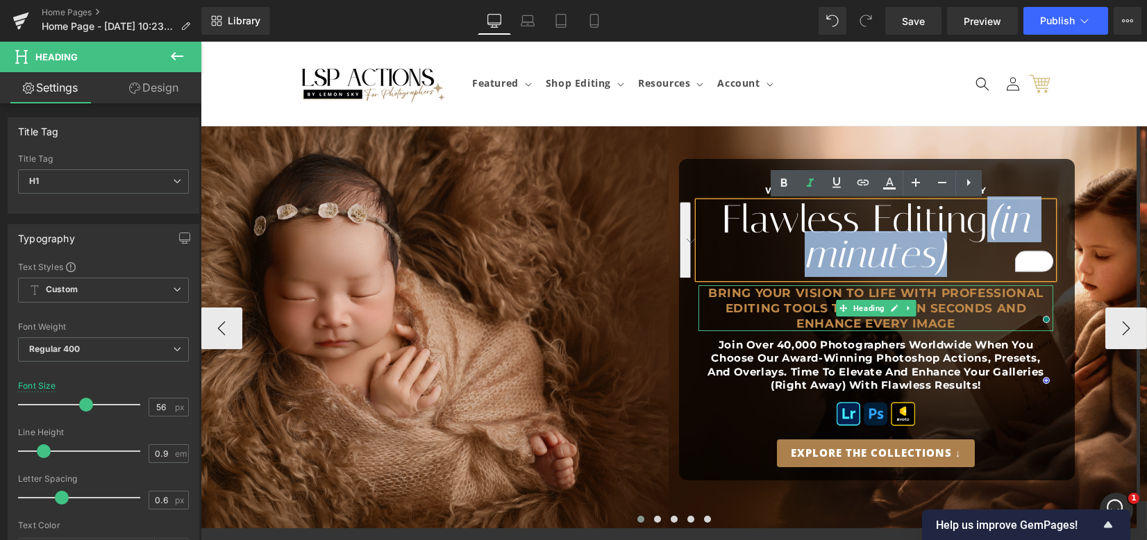
click at [749, 311] on h2 "Bring your vision to life with professional editing tools that load in seconds …" at bounding box center [876, 308] width 355 height 46
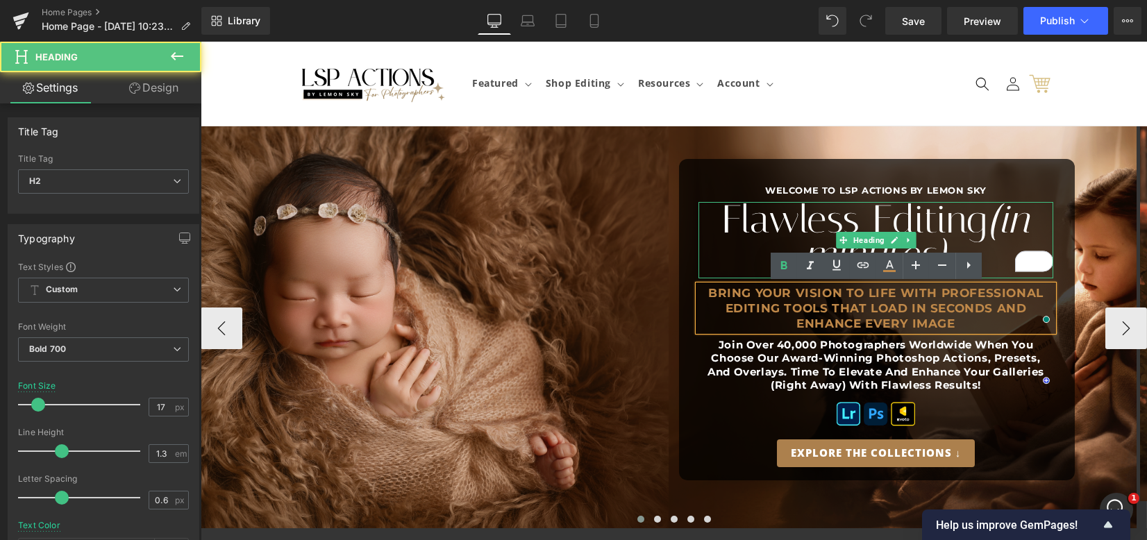
click at [914, 229] on h1 "Flawless Editing (in minutes)" at bounding box center [876, 237] width 355 height 70
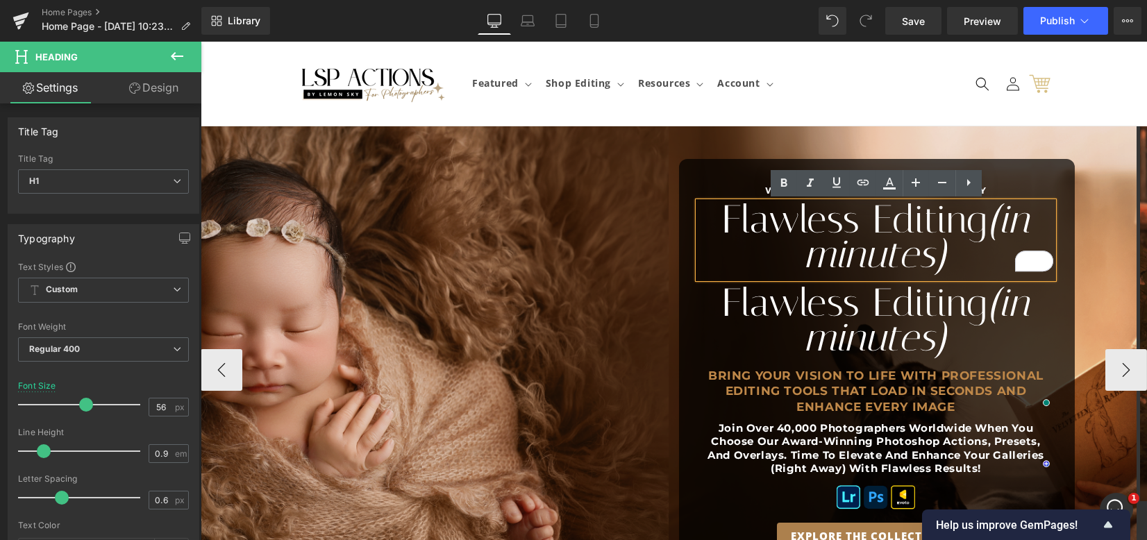
scroll to position [819, 0]
click at [953, 244] on h1 "Flawless Editing (in minutes)" at bounding box center [876, 237] width 355 height 70
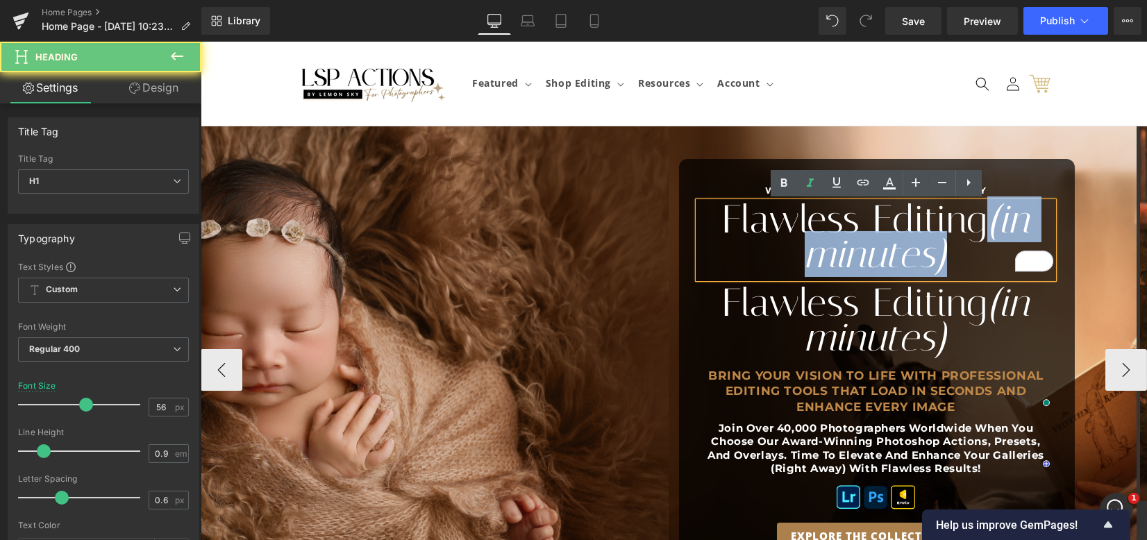
drag, startPoint x: 982, startPoint y: 245, endPoint x: 981, endPoint y: 256, distance: 10.4
click at [981, 256] on h1 "Flawless Editing (in minutes)" at bounding box center [876, 237] width 355 height 70
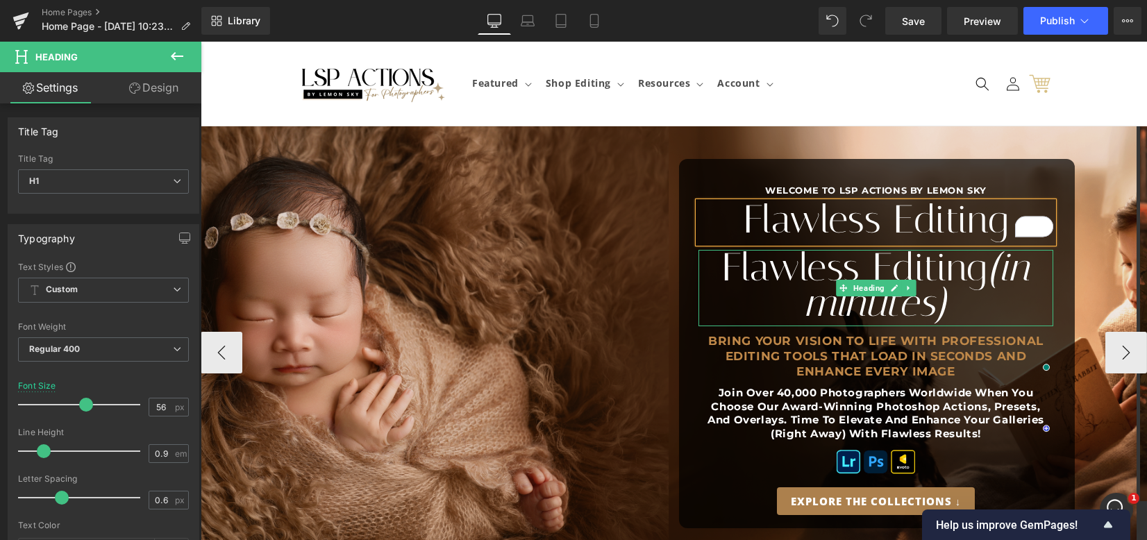
click at [883, 256] on h1 "Flawless Editing (in minutes)" at bounding box center [876, 285] width 355 height 70
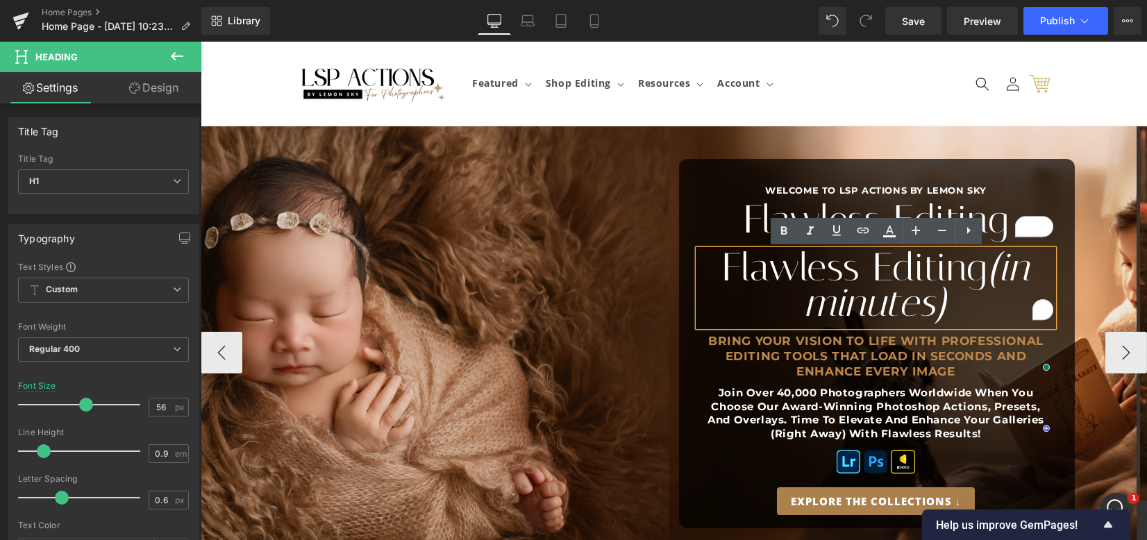
drag, startPoint x: 995, startPoint y: 265, endPoint x: 712, endPoint y: 257, distance: 283.5
click at [712, 257] on h1 "Flawless Editing (in minutes)" at bounding box center [876, 285] width 355 height 70
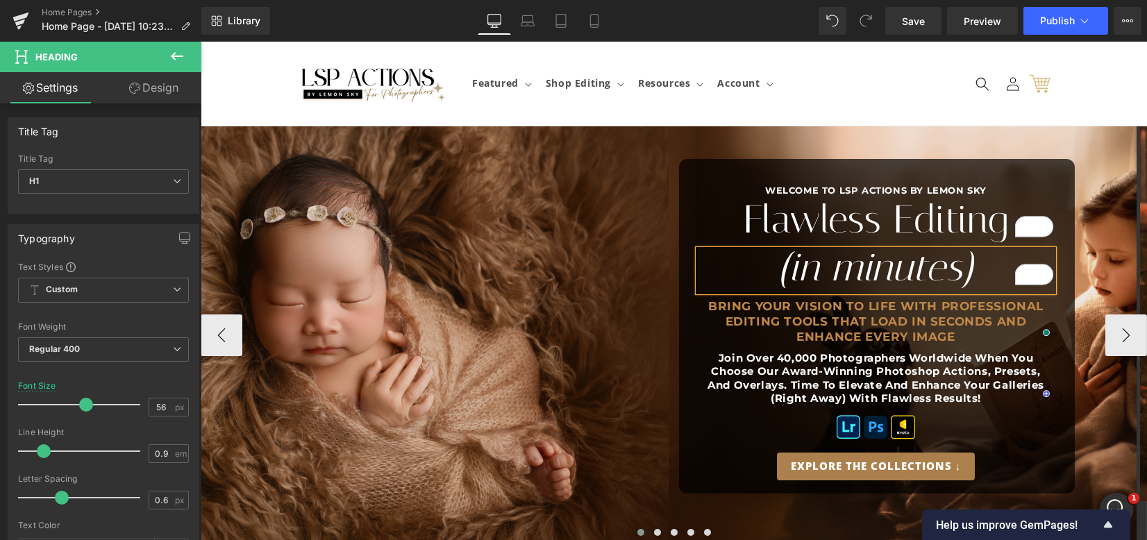
click at [829, 266] on icon "(in minutes)" at bounding box center [876, 267] width 197 height 46
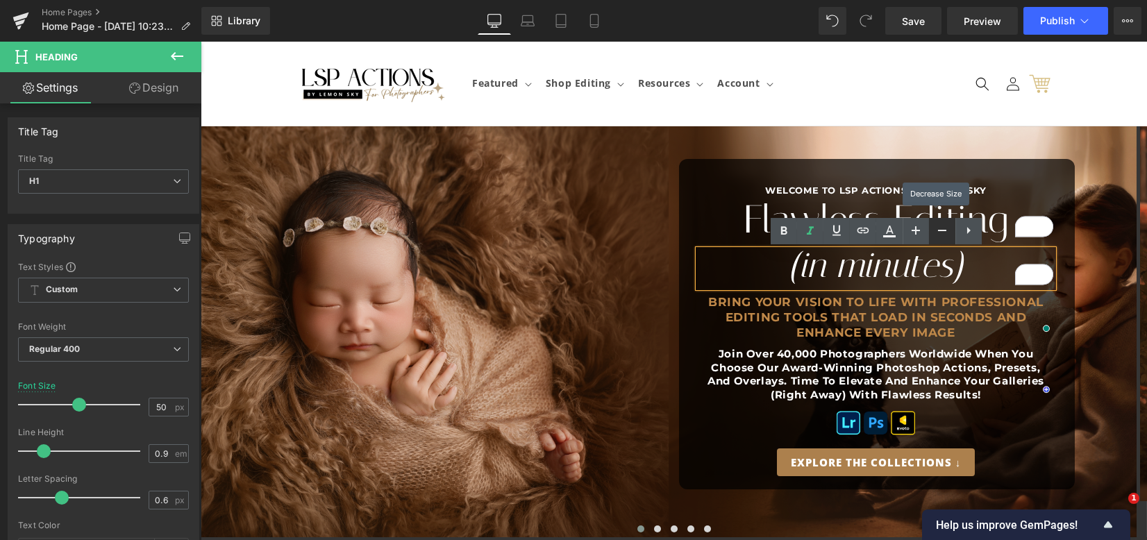
click at [938, 235] on icon at bounding box center [942, 230] width 17 height 17
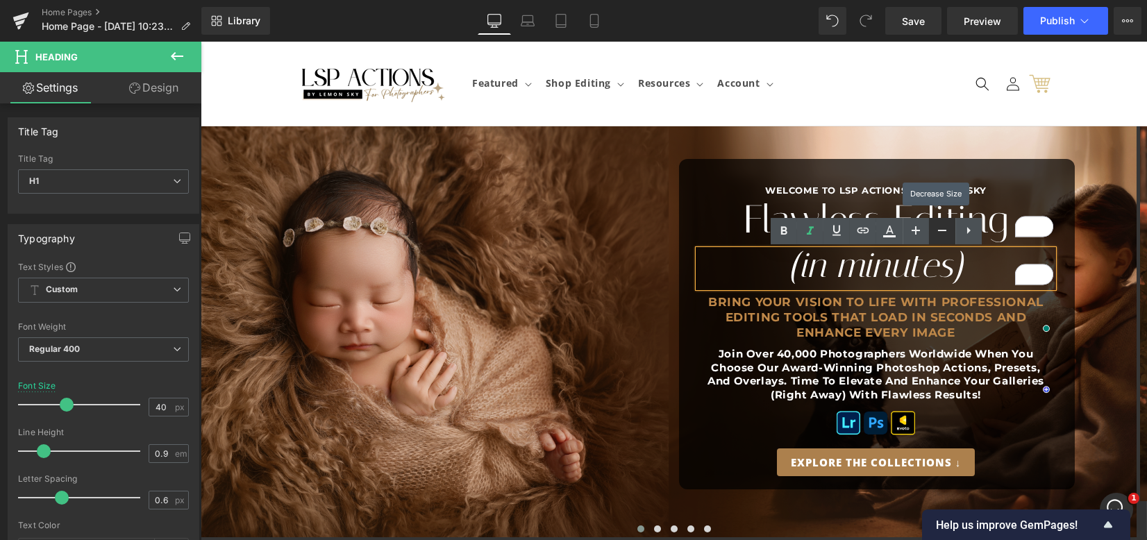
click at [938, 235] on icon at bounding box center [942, 230] width 17 height 17
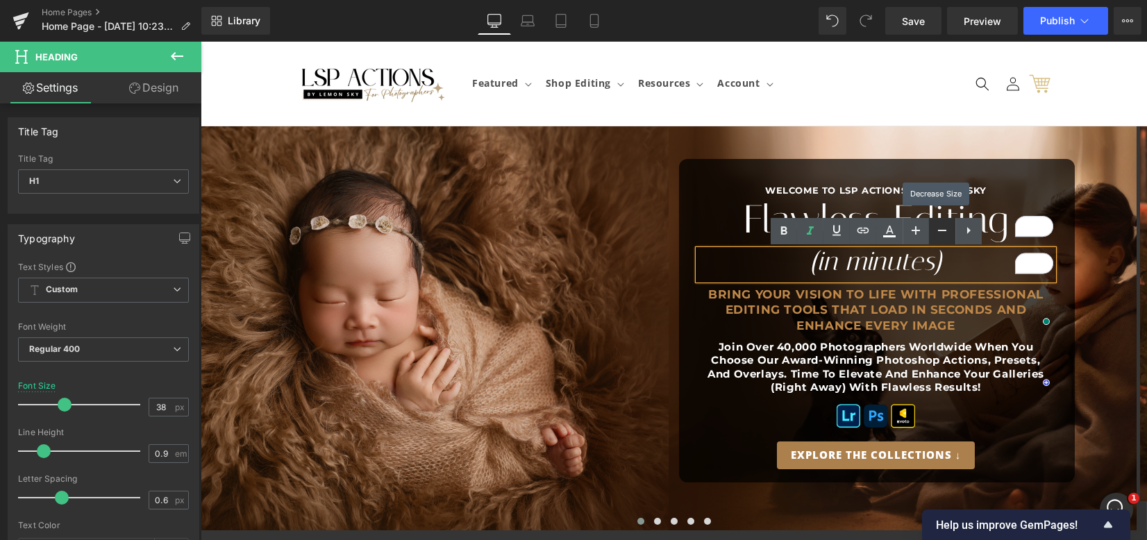
scroll to position [2, 0]
click at [938, 235] on icon at bounding box center [942, 230] width 17 height 17
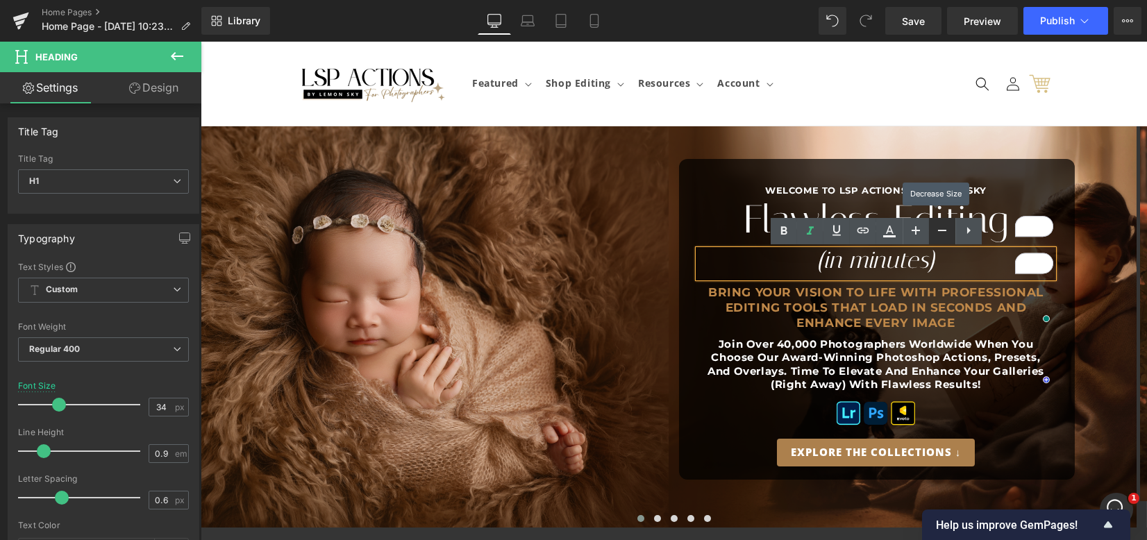
click at [938, 235] on icon at bounding box center [942, 230] width 17 height 17
click at [940, 235] on icon at bounding box center [942, 230] width 17 height 17
type input "30"
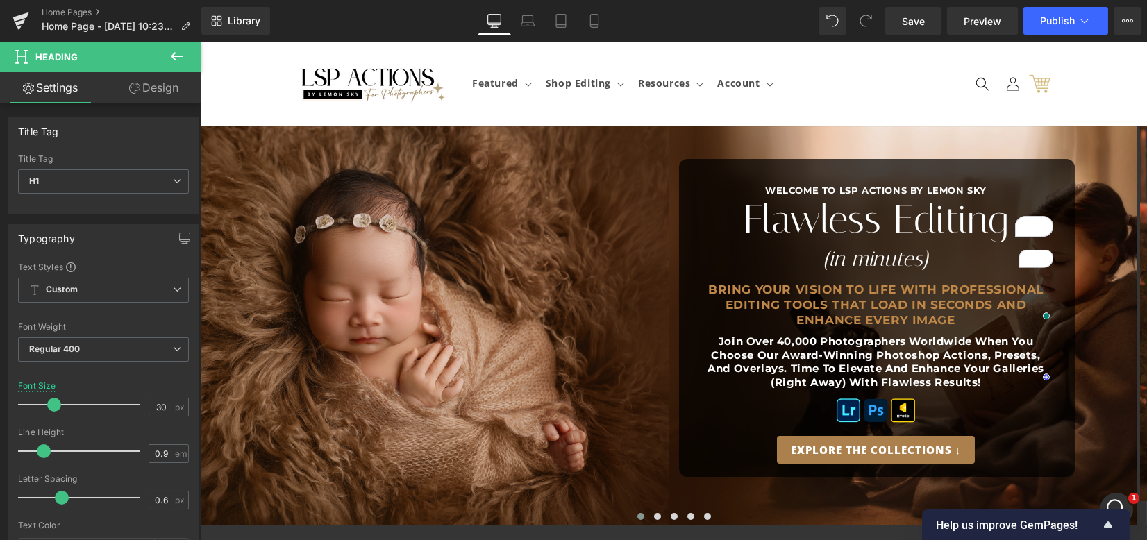
click at [157, 89] on link "Design" at bounding box center [153, 87] width 101 height 31
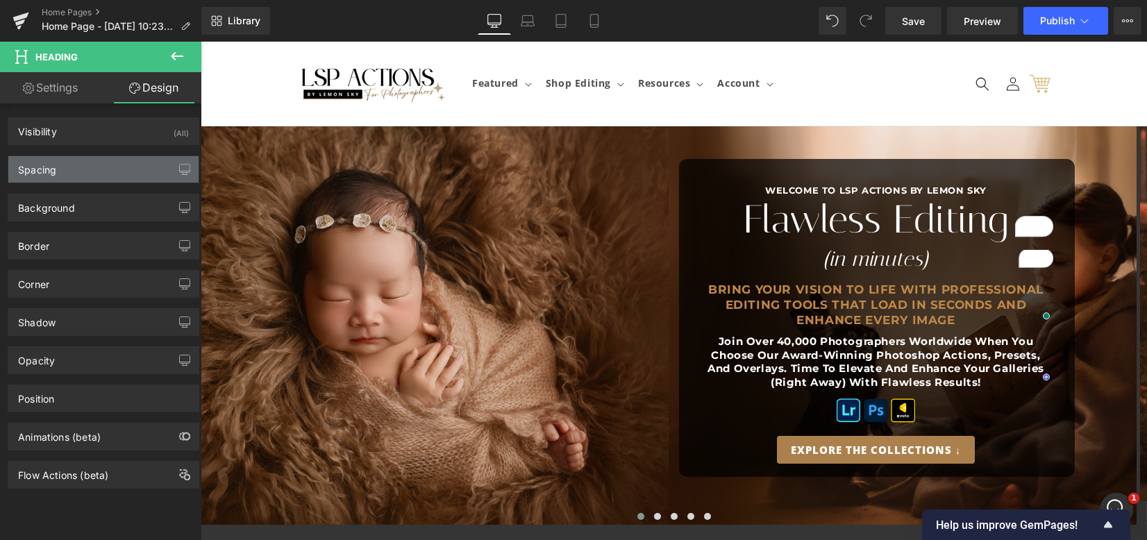
click at [115, 167] on div "Spacing" at bounding box center [103, 169] width 190 height 26
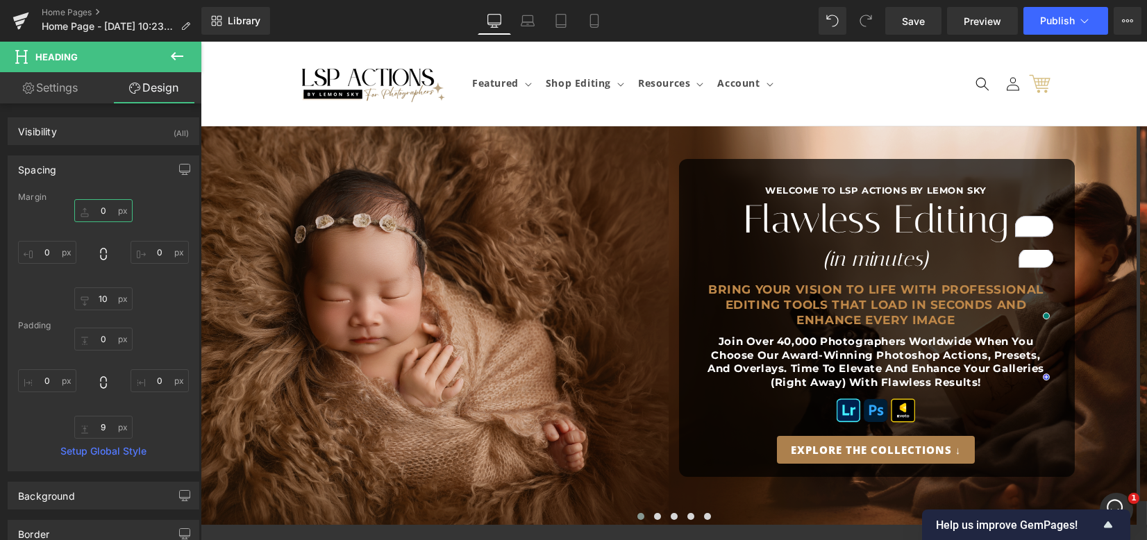
click at [98, 210] on input "0" at bounding box center [103, 210] width 58 height 23
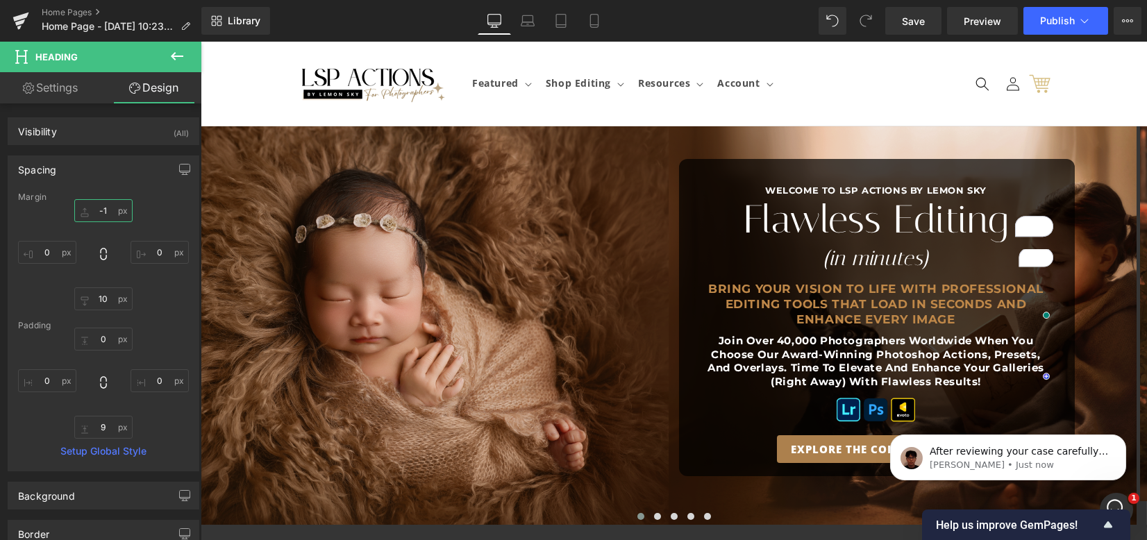
scroll to position [0, 0]
click at [99, 210] on input "-3" at bounding box center [103, 210] width 58 height 23
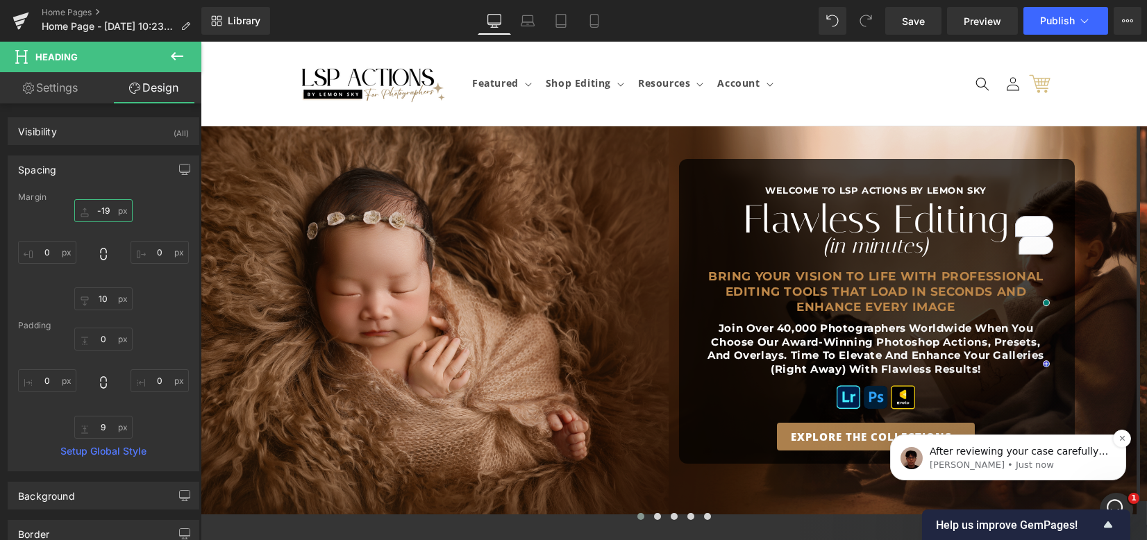
type input "-18"
click at [1033, 453] on span "After reviewing your case carefully, this matter requires further investigation…" at bounding box center [1018, 547] width 178 height 204
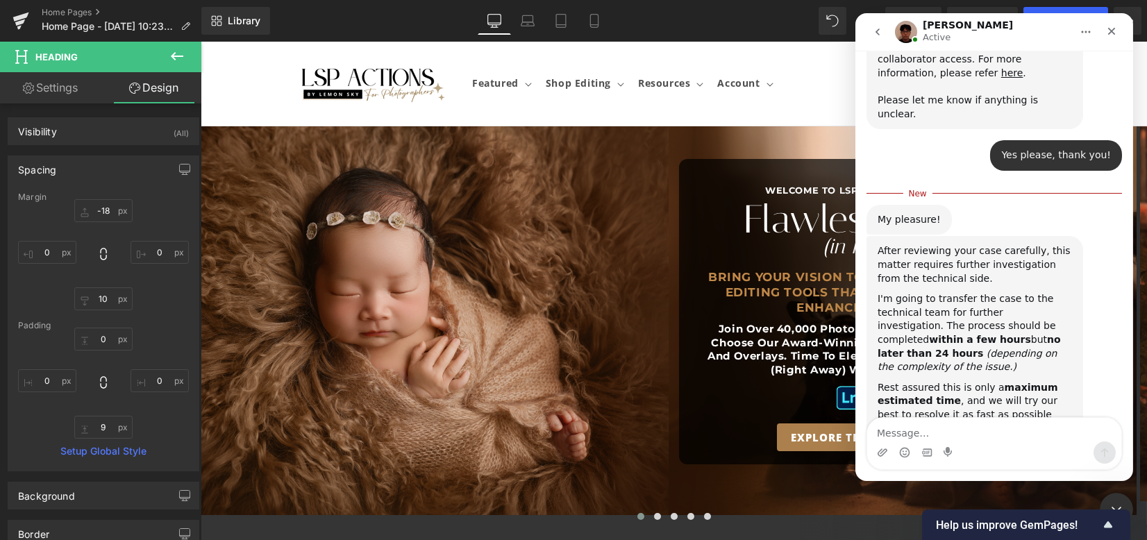
scroll to position [1058, 0]
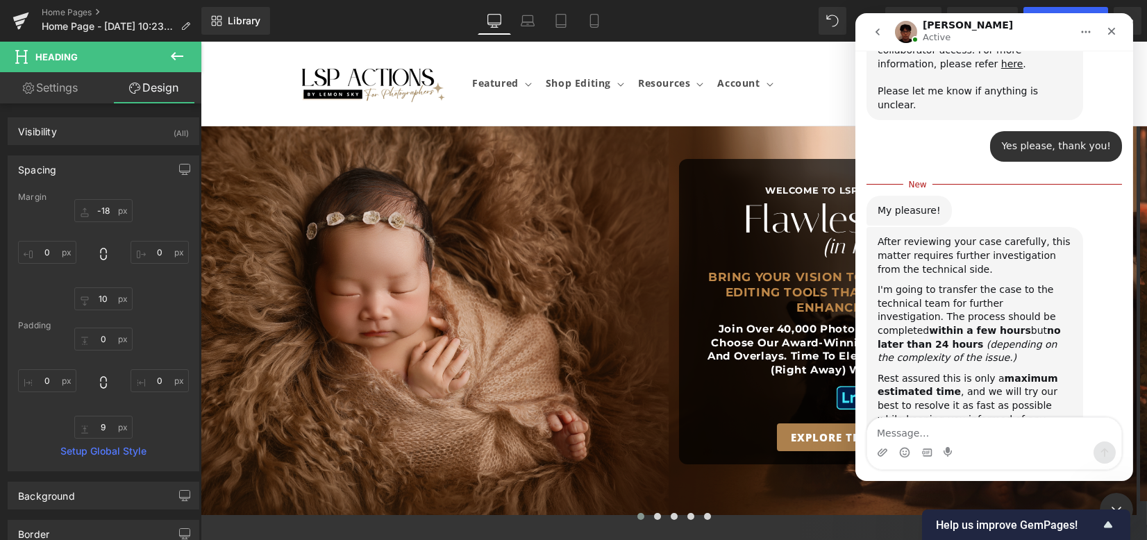
click at [975, 412] on div "After reviewing your case carefully, this matter requires further investigation…" at bounding box center [994, 363] width 256 height 272
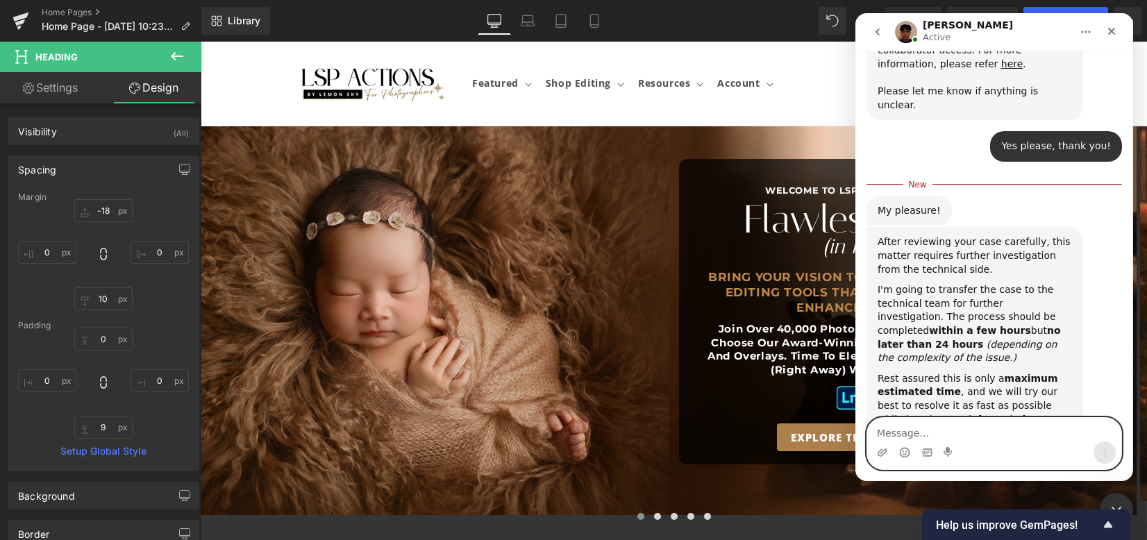
click at [1001, 424] on textarea "Message…" at bounding box center [994, 430] width 254 height 24
type textarea "Thank you"
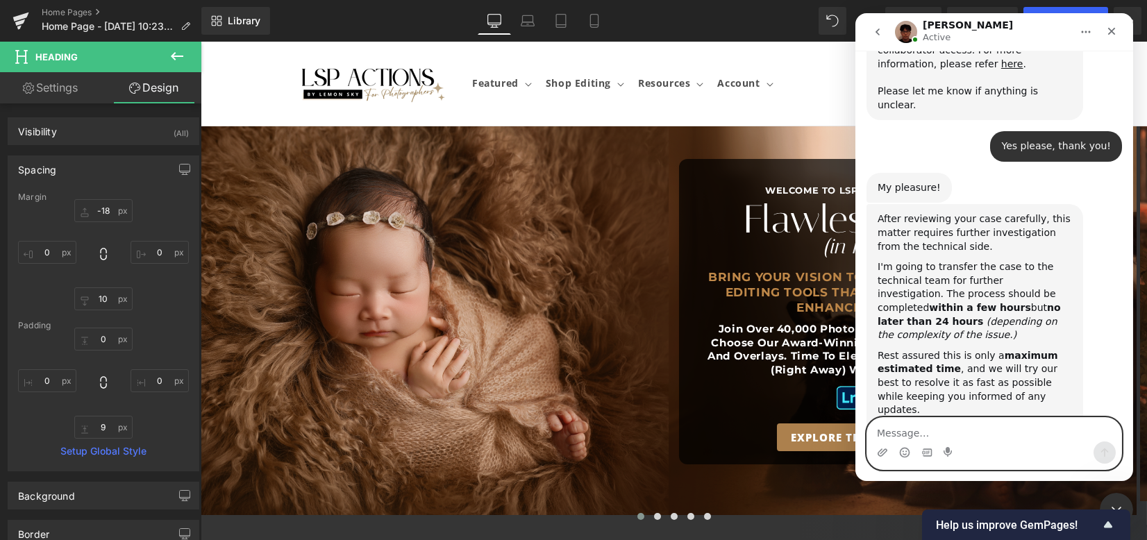
scroll to position [1077, 0]
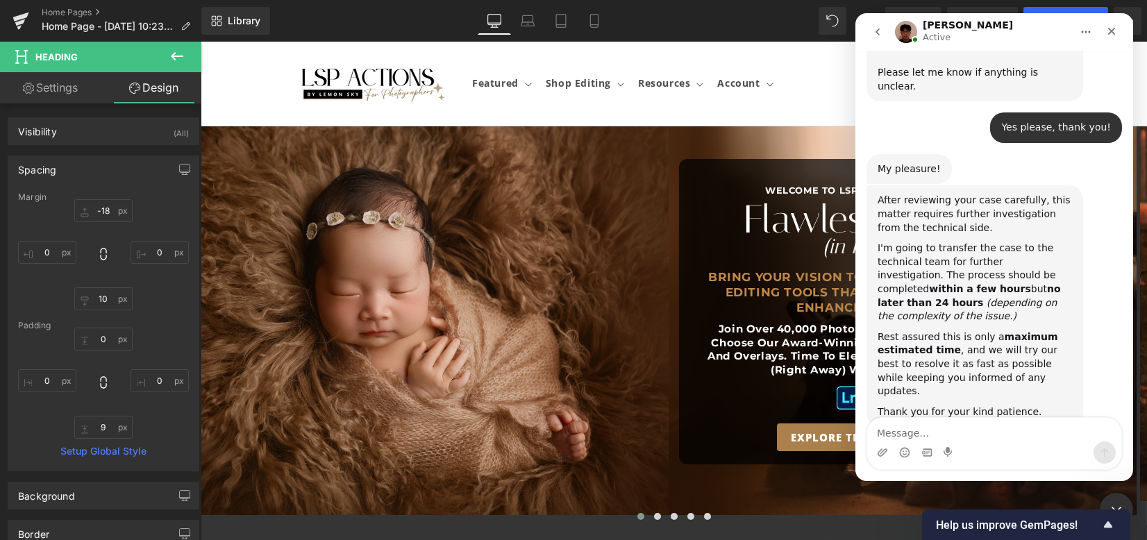
click at [576, 177] on div at bounding box center [573, 249] width 1147 height 499
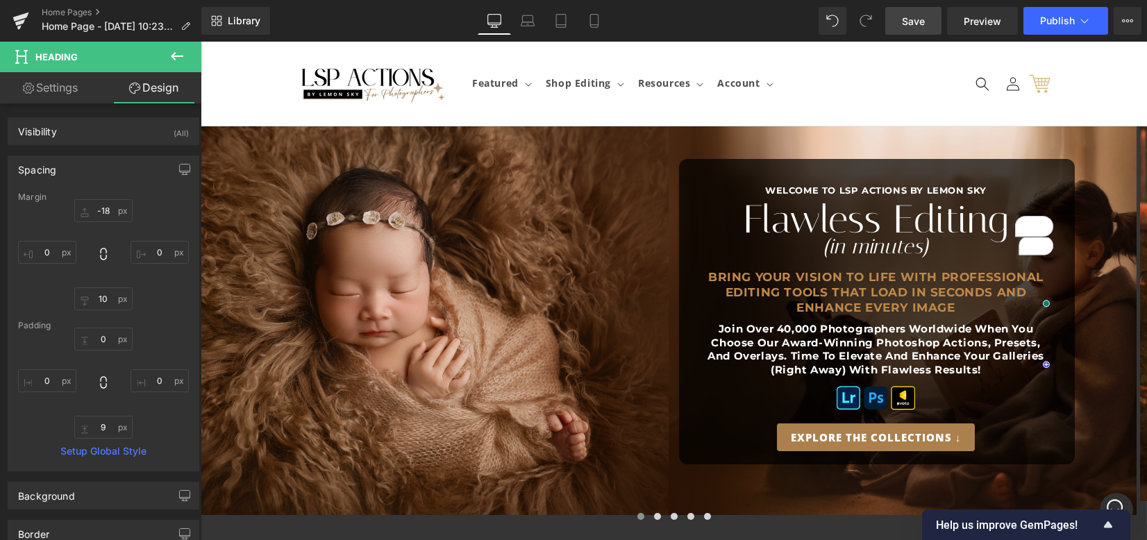
click at [904, 18] on span "Save" at bounding box center [913, 21] width 23 height 15
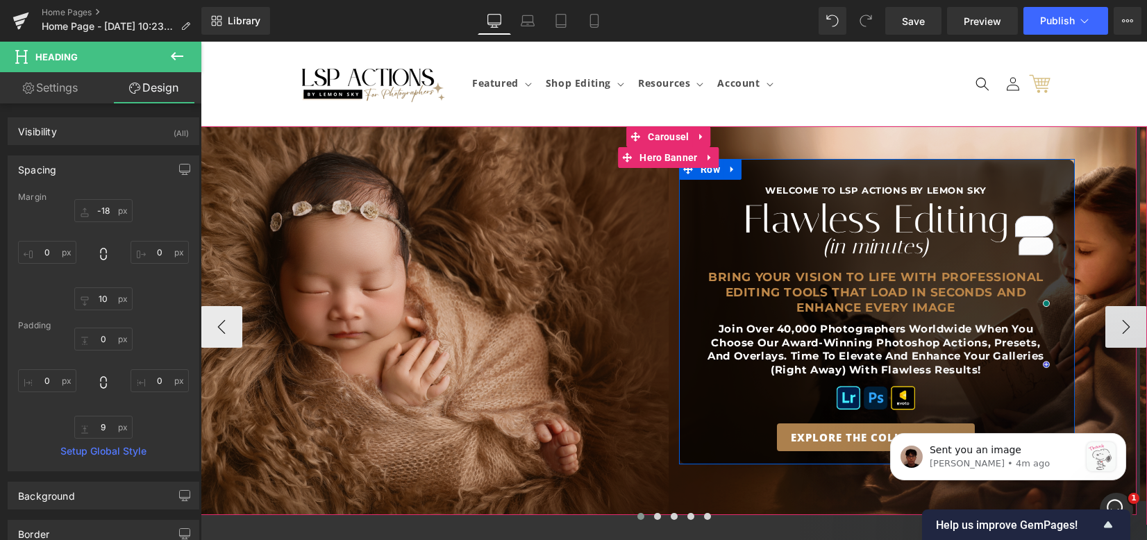
scroll to position [1281, 0]
click at [854, 219] on span "Heading" at bounding box center [869, 222] width 37 height 17
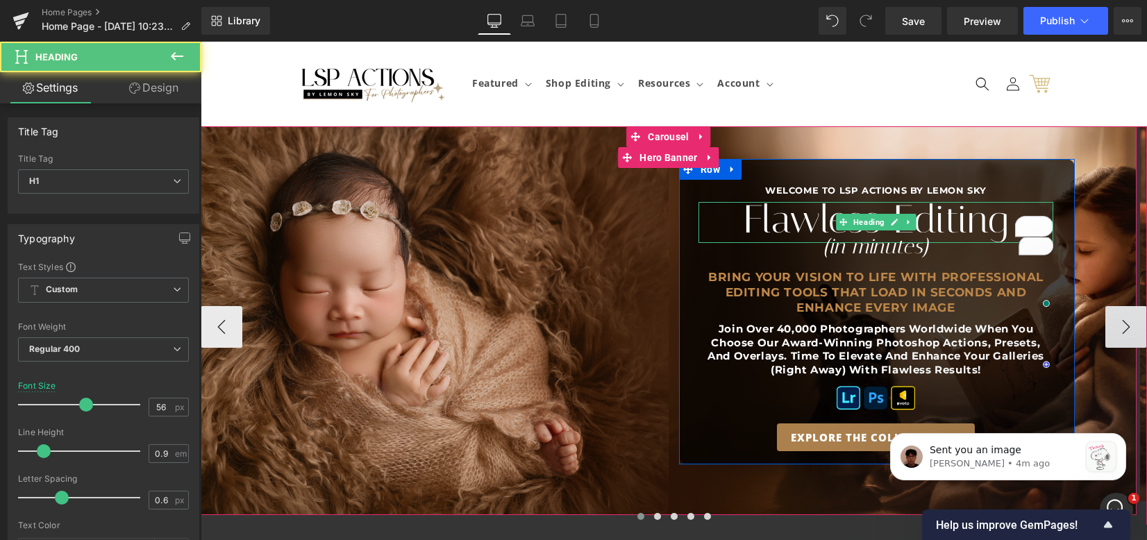
click at [732, 284] on h2 "Bring your vision to life with professional editing tools that load in seconds …" at bounding box center [876, 292] width 355 height 46
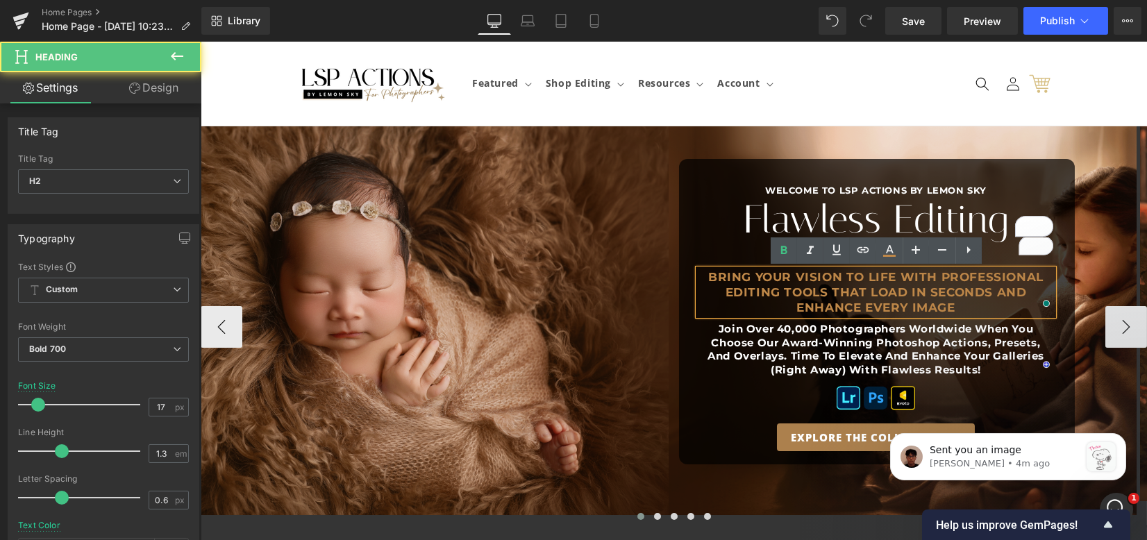
click at [722, 281] on h2 "Bring your vision to life with professional editing tools that load in seconds …" at bounding box center [876, 292] width 355 height 46
drag, startPoint x: 900, startPoint y: 275, endPoint x: 931, endPoint y: 287, distance: 33.4
click at [901, 275] on h2 "Bring your vision to life with professional editing tools that load in seconds …" at bounding box center [876, 292] width 355 height 46
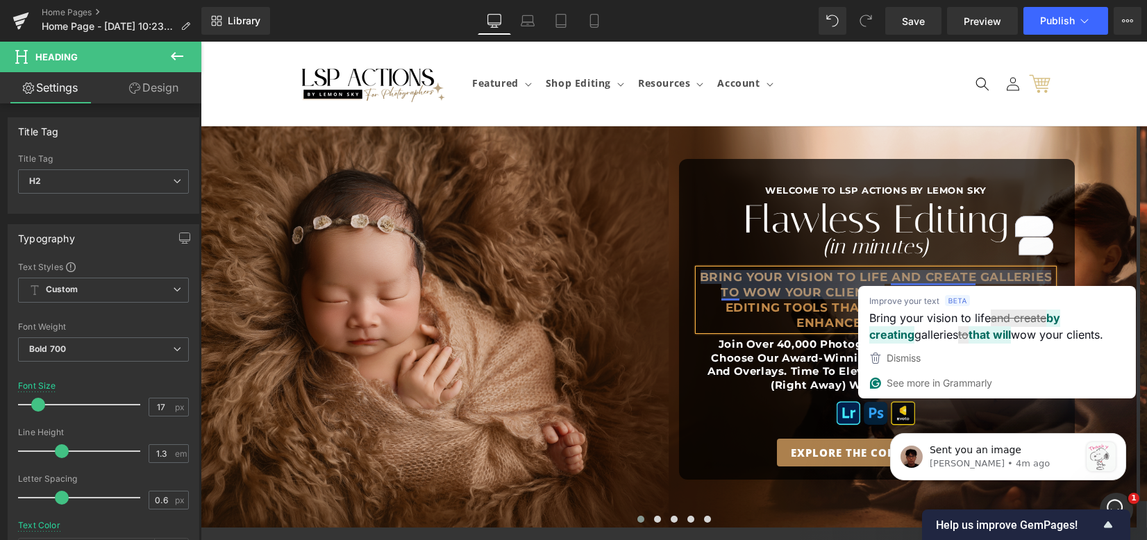
click at [860, 287] on div "Improve your text Bring your vision to life and create by creating galleries to…" at bounding box center [997, 316] width 278 height 60
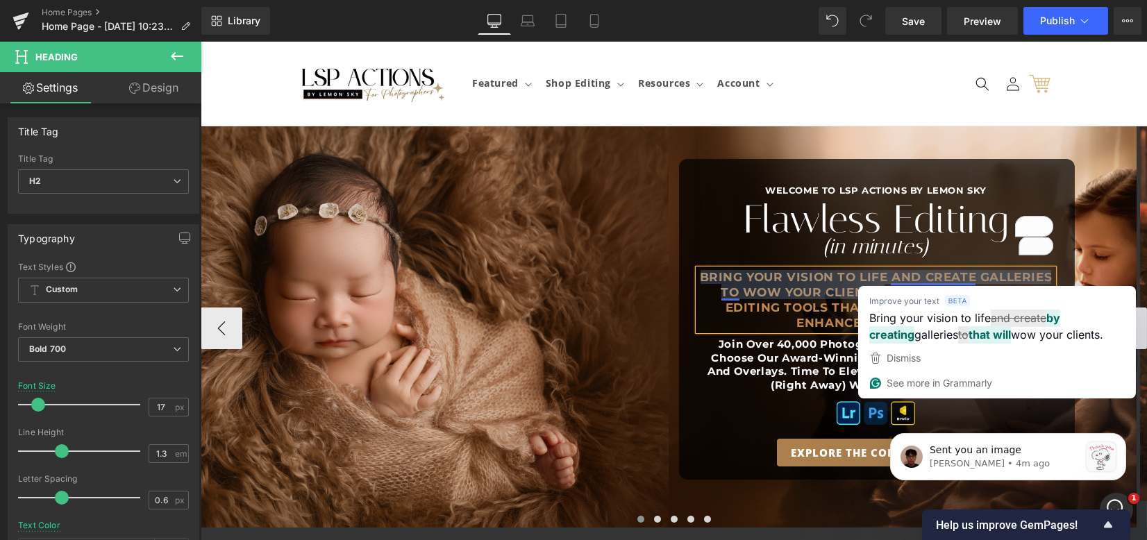
click at [897, 277] on h2 "Bring your vision to life and create galleries to wow your clients. with profes…" at bounding box center [876, 299] width 355 height 61
click at [846, 288] on h2 "Bring your vision to life and create galleries to wow your clients. with profes…" at bounding box center [876, 299] width 355 height 61
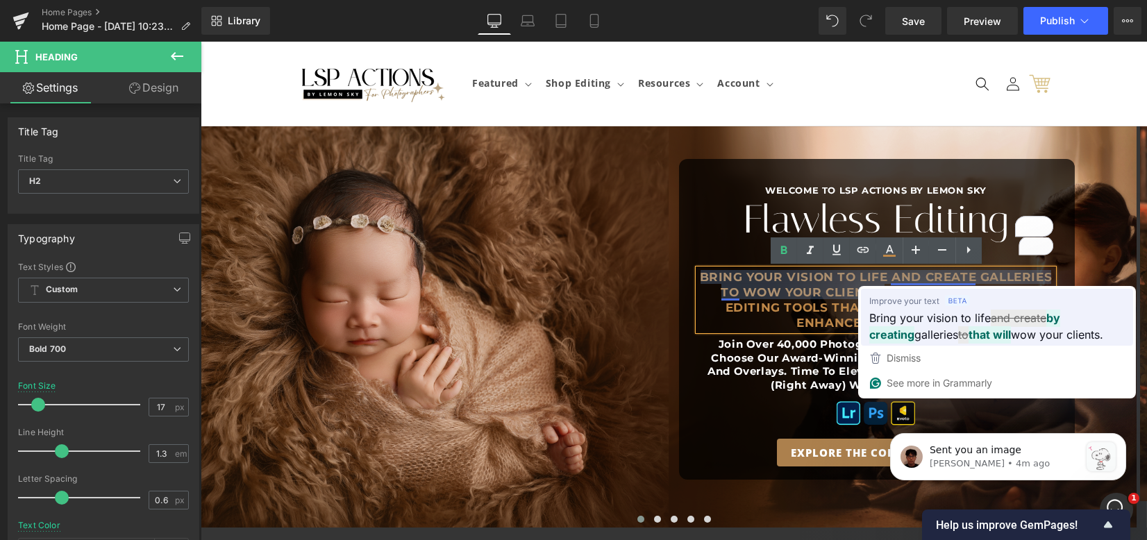
click at [969, 337] on strong "that will" at bounding box center [990, 334] width 42 height 17
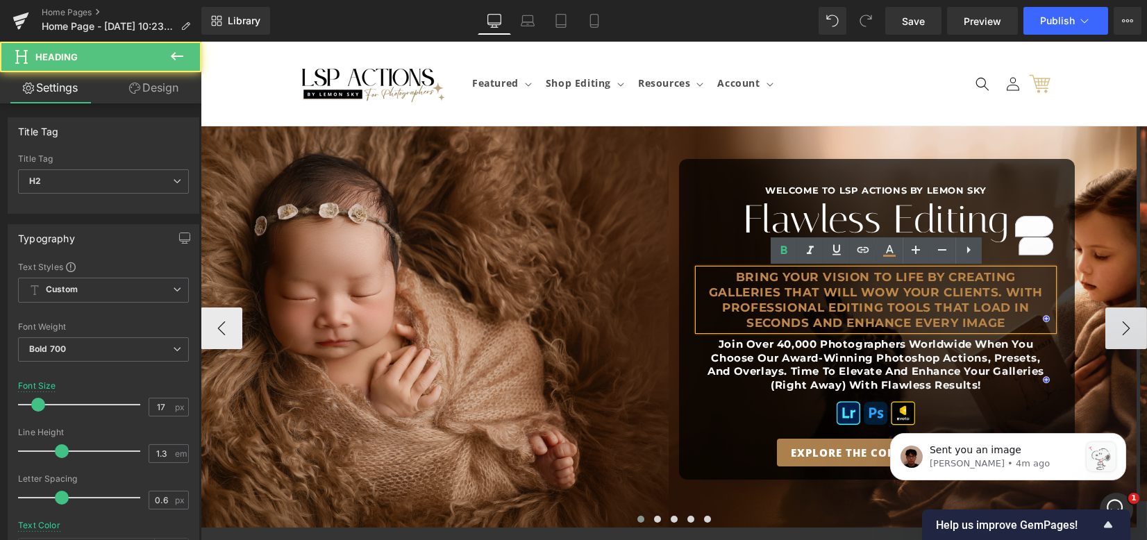
click at [831, 289] on h2 "Bring your vision to life by creating galleries that will wow your clients. wit…" at bounding box center [876, 299] width 355 height 61
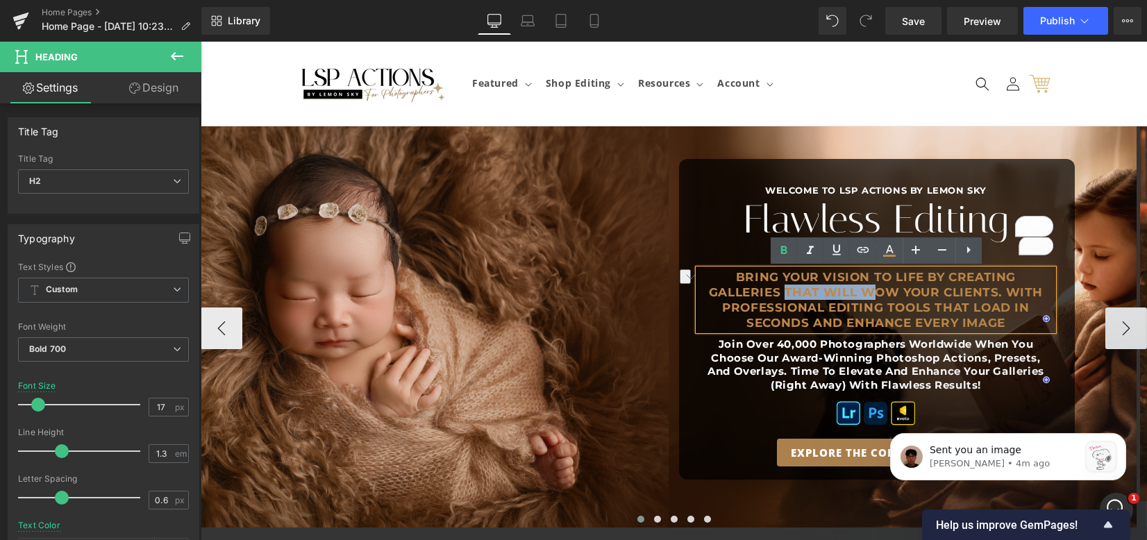
drag, startPoint x: 750, startPoint y: 290, endPoint x: 834, endPoint y: 292, distance: 84.1
click at [834, 292] on h2 "Bring your vision to life by creating galleries that will wow your clients. wit…" at bounding box center [876, 299] width 355 height 61
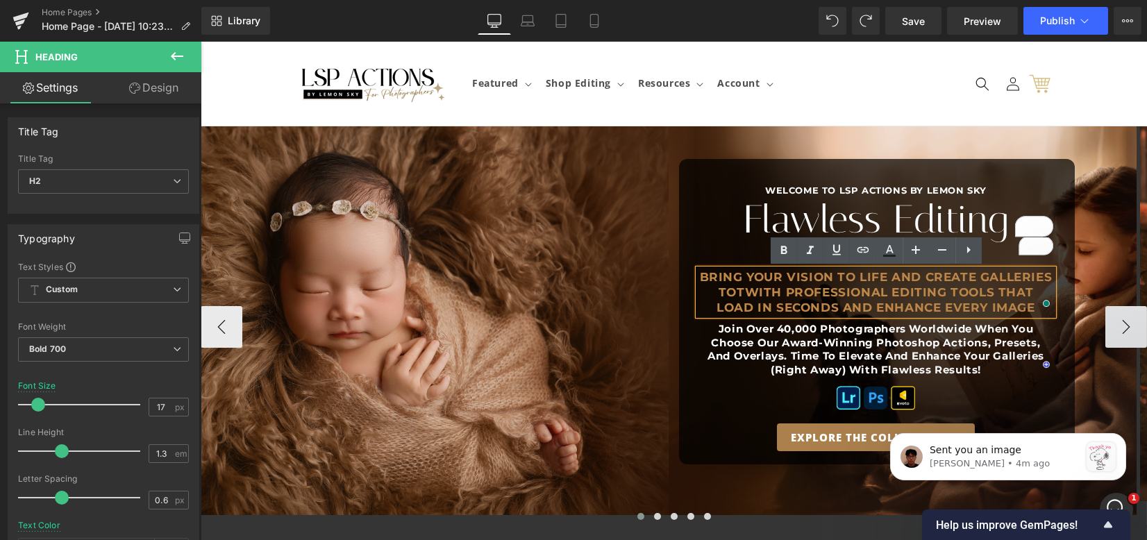
click at [927, 297] on h2 "Bring your vision to life and create galleries totwith professional editing too…" at bounding box center [876, 292] width 355 height 46
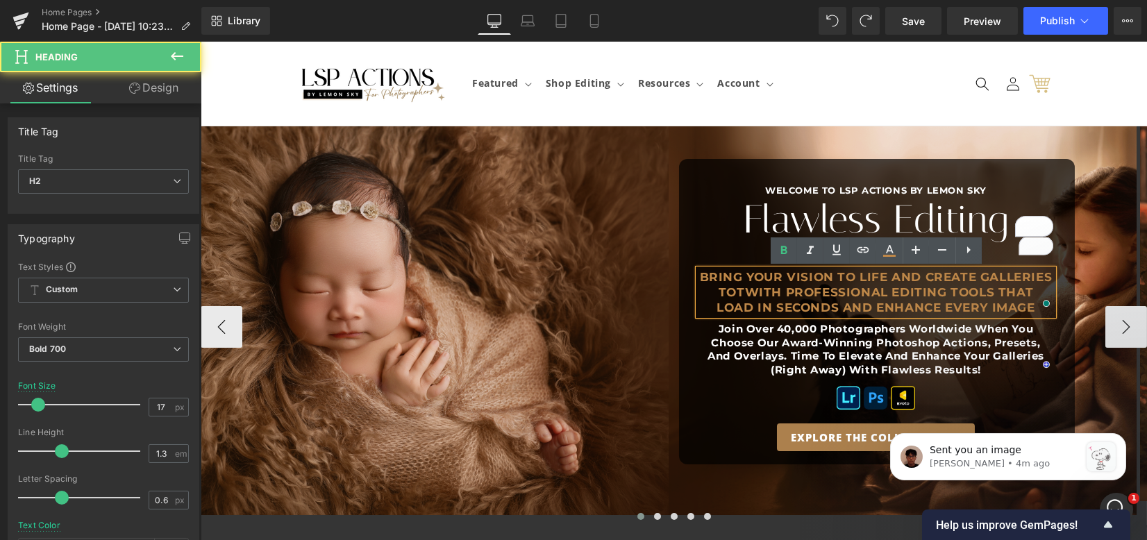
click at [724, 290] on h2 "Bring your vision to life and create galleries totwith professional editing too…" at bounding box center [876, 292] width 355 height 46
click at [720, 291] on h2 "Bring your vision to life and create galleries totwith professional editing too…" at bounding box center [876, 292] width 355 height 46
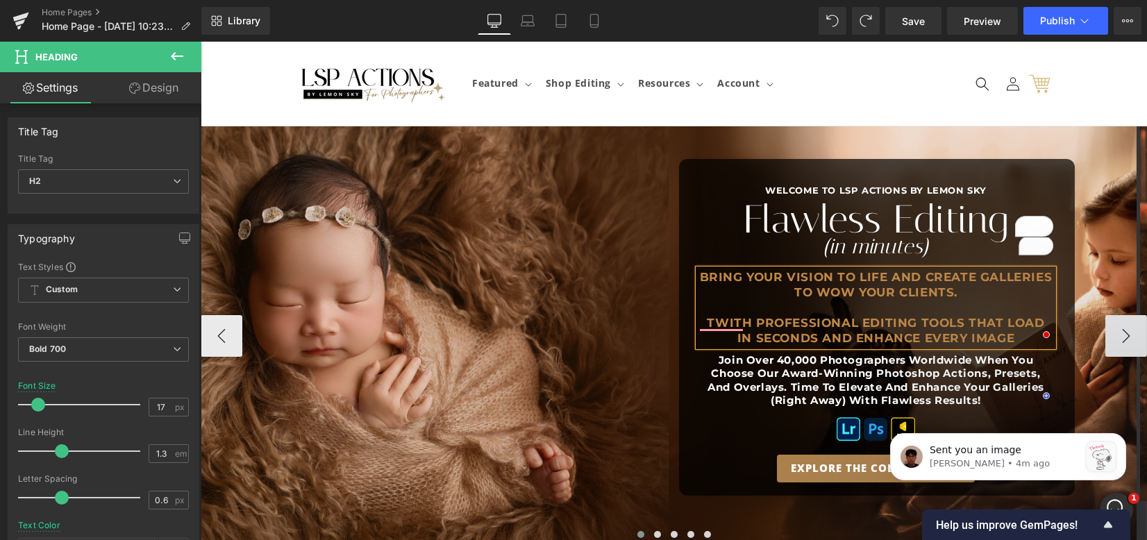
click at [981, 277] on h2 "Bring your vision to life and create galleries to WOW your clients. twith profe…" at bounding box center [876, 307] width 355 height 76
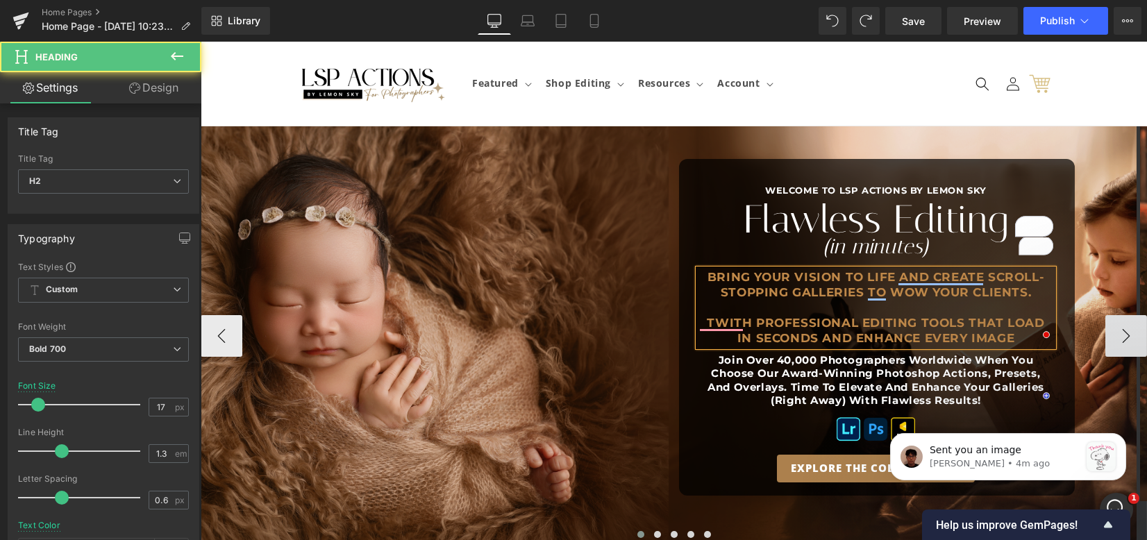
click at [929, 310] on h2 "Bring your vision to life and create scroll-stopping galleries to WOW your clie…" at bounding box center [876, 307] width 355 height 76
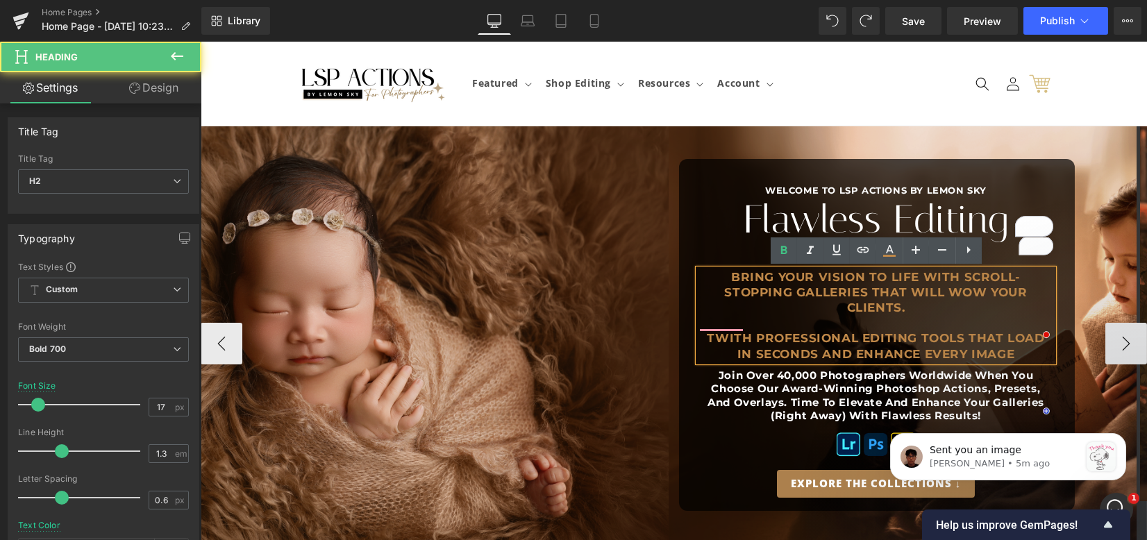
click at [816, 296] on h2 "Bring your vision to life with scroll-stopping galleries that will WOW your cli…" at bounding box center [876, 315] width 355 height 92
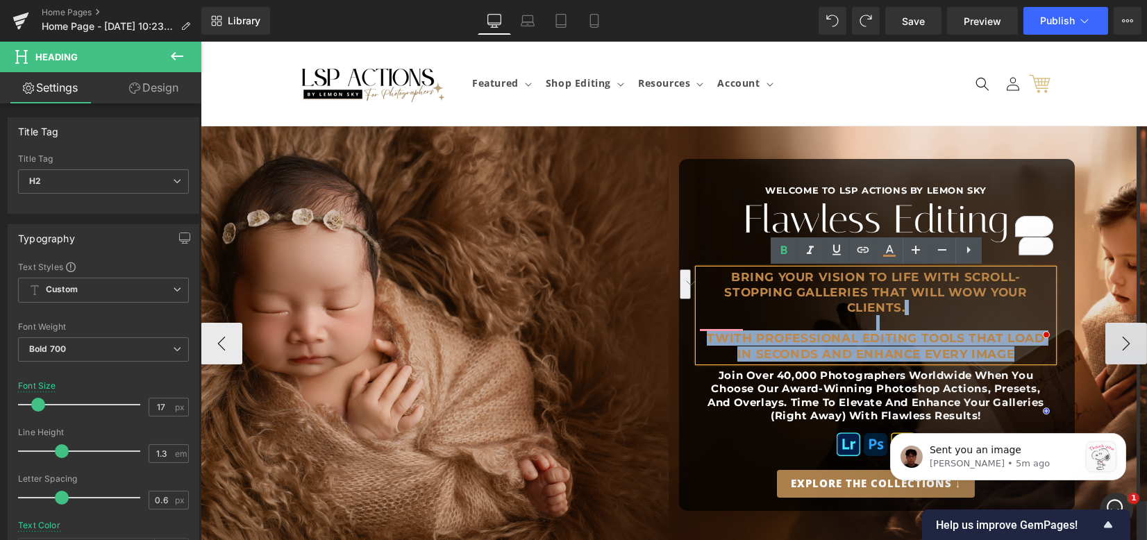
drag, startPoint x: 735, startPoint y: 305, endPoint x: 1021, endPoint y: 343, distance: 288.7
click at [1021, 343] on h2 "Bring your vision to life with scroll-stopping galleries that will WOW your cli…" at bounding box center [876, 315] width 355 height 92
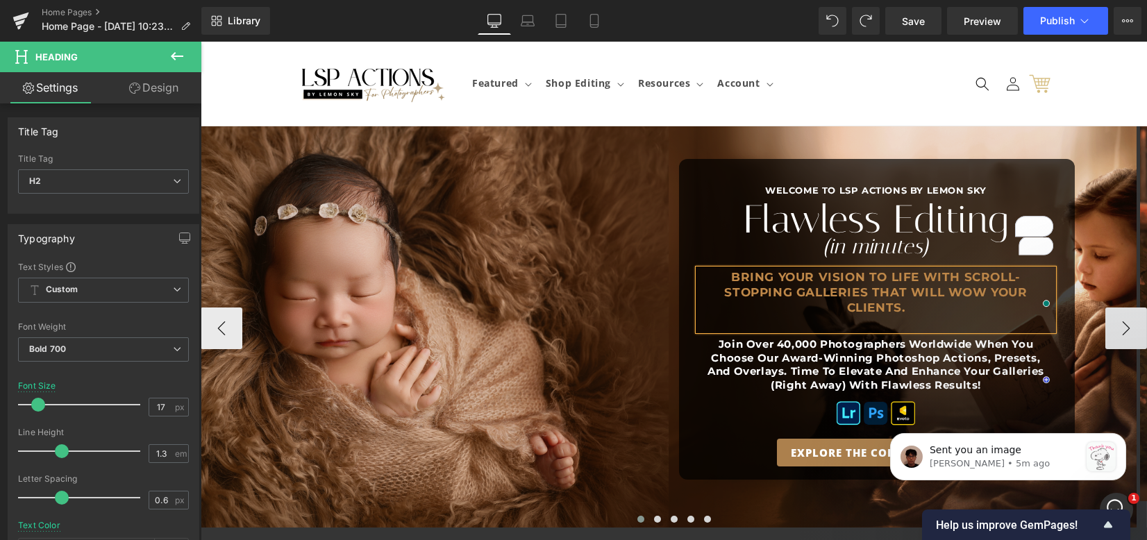
click at [743, 272] on h2 "Bring your vision to life with scroll-stopping galleries that will WOW your cli…" at bounding box center [876, 299] width 355 height 61
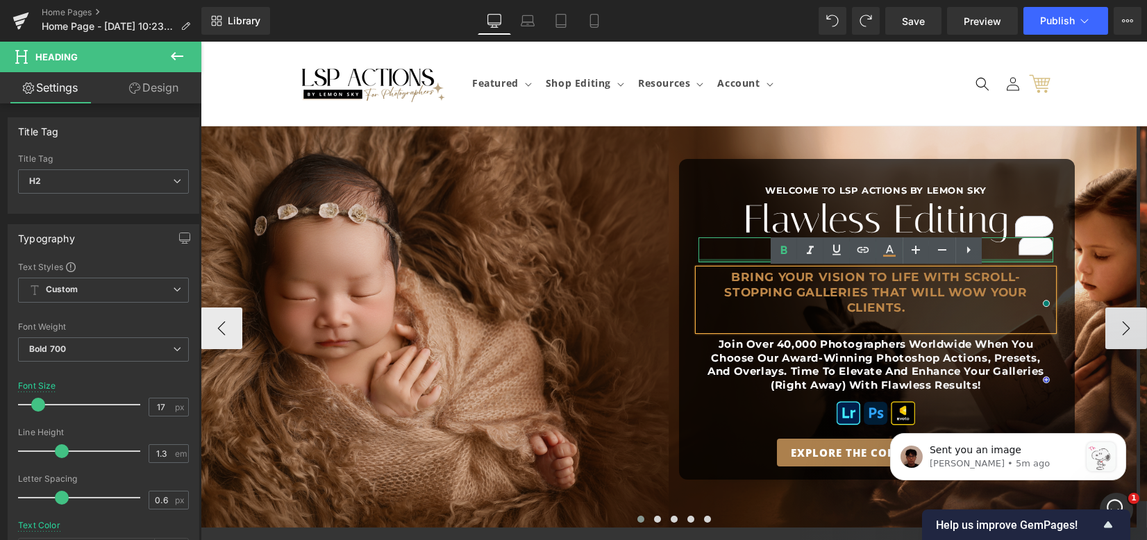
click at [755, 279] on h2 "Bring your vision to life with scroll-stopping galleries that will WOW your cli…" at bounding box center [876, 299] width 355 height 61
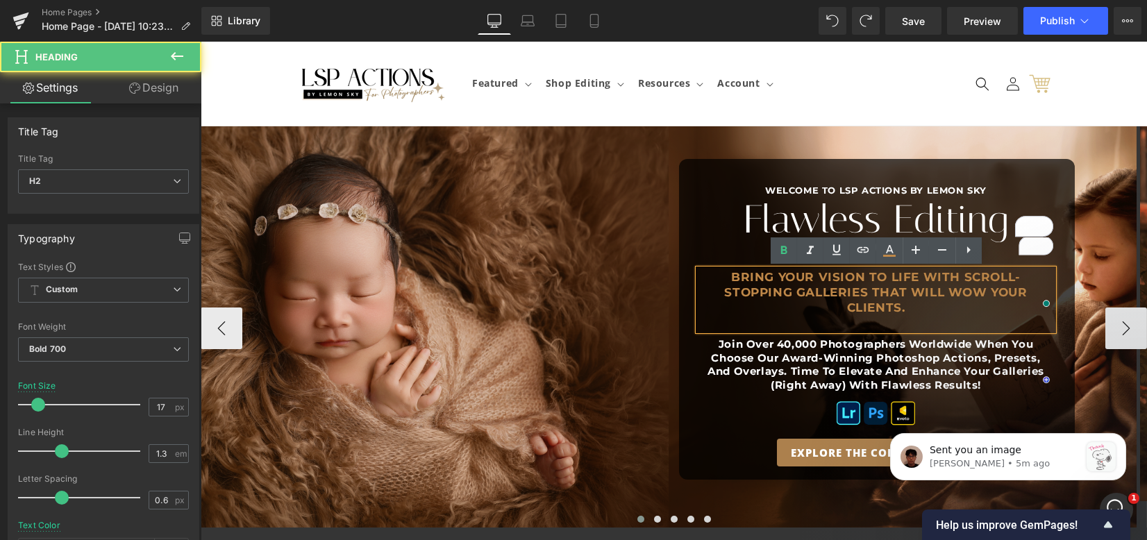
click at [847, 308] on h2 "Bring your vision to life with scroll-stopping galleries that will WOW your cli…" at bounding box center [876, 299] width 355 height 61
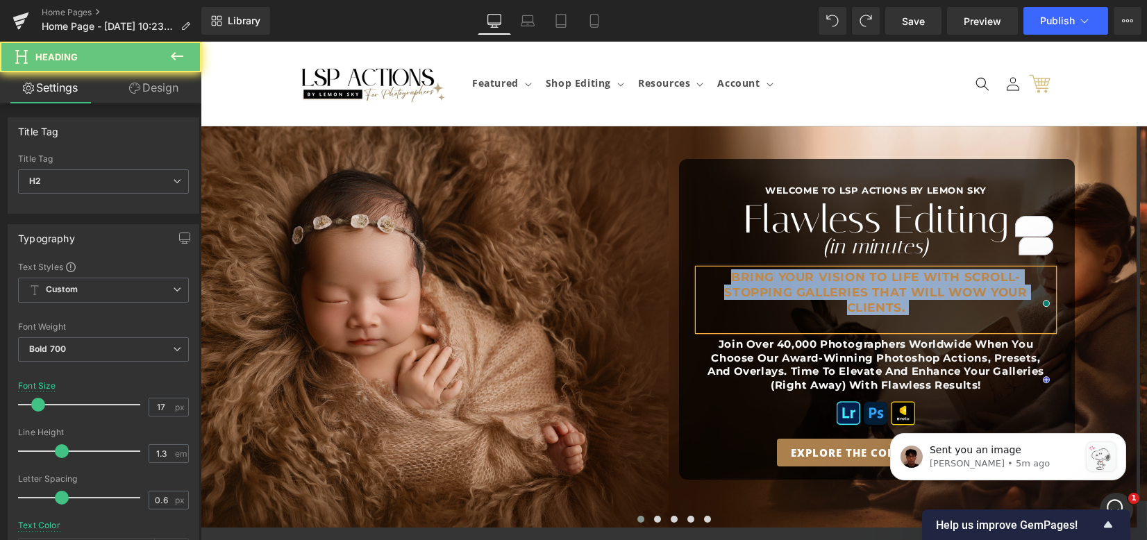
copy h2 "Bring your vision to life with scroll-stopping galleries that will WOW your cli…"
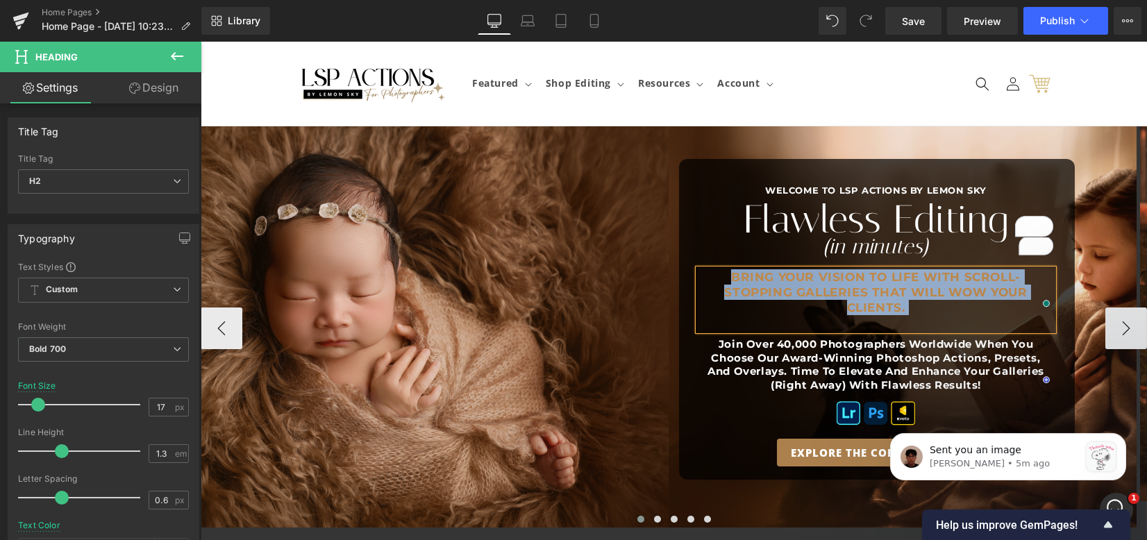
click at [756, 349] on h2 "Join over 40,000 photographers worldwide when you choose Our Award-Winning Phot…" at bounding box center [876, 365] width 355 height 54
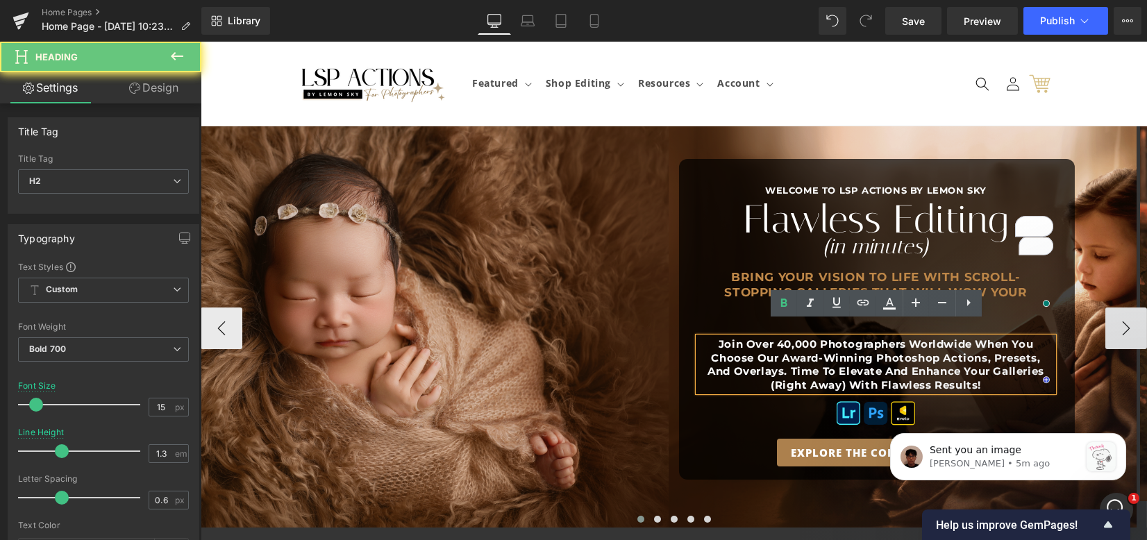
click at [761, 340] on h2 "Join over 40,000 photographers worldwide when you choose Our Award-Winning Phot…" at bounding box center [876, 365] width 355 height 54
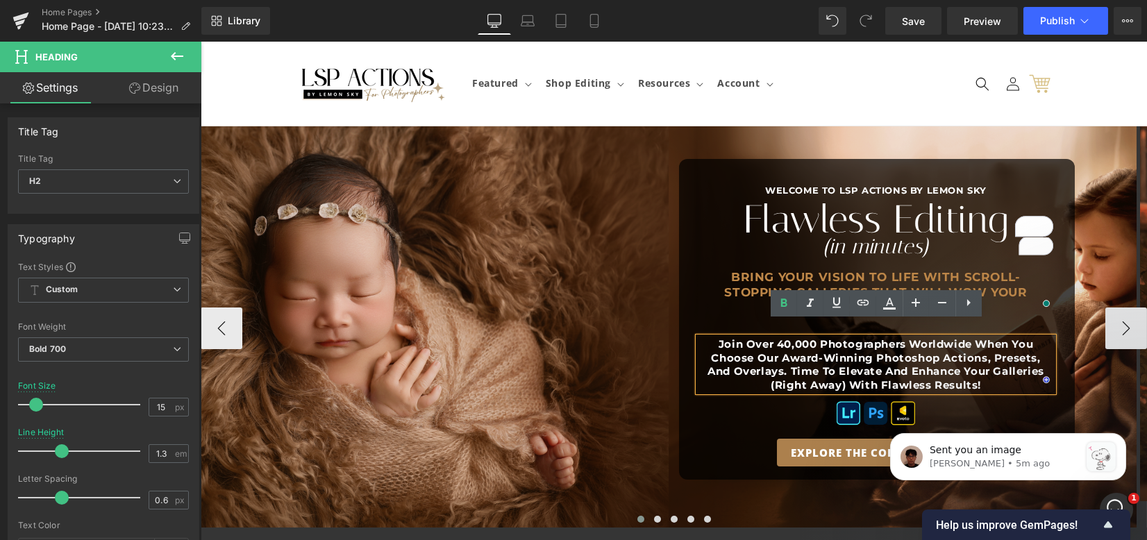
click at [739, 342] on h2 "Join over 40,000 photographers worldwide when you choose Our Award-Winning Phot…" at bounding box center [876, 365] width 355 height 54
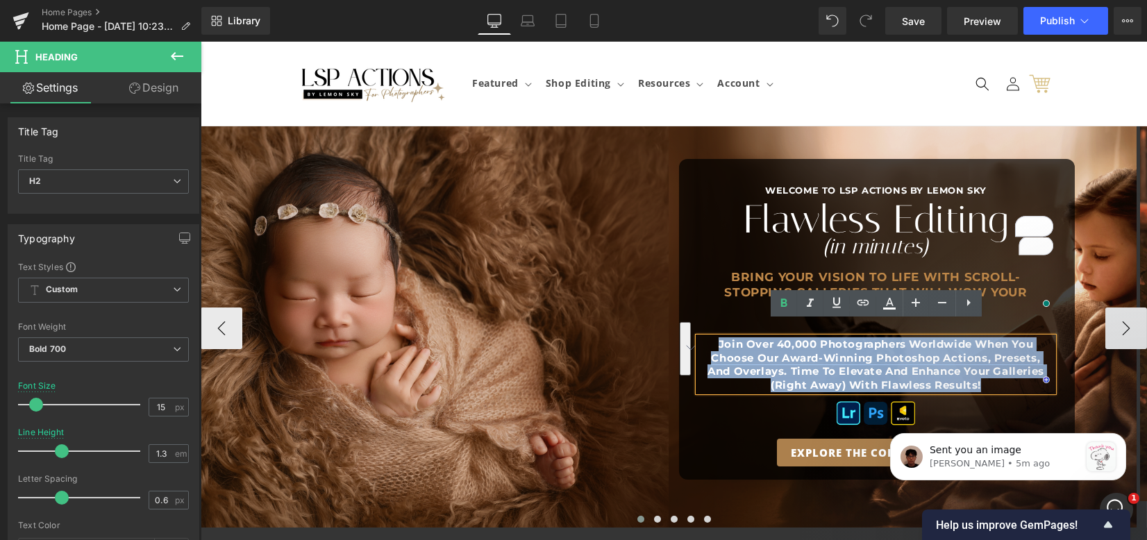
drag, startPoint x: 713, startPoint y: 329, endPoint x: 997, endPoint y: 365, distance: 286.4
click at [997, 365] on h2 "Join over 40,000 photographers worldwide when you choose Our Award-Winning Phot…" at bounding box center [876, 365] width 355 height 54
click at [704, 318] on div "WELCOME TO LSP ACTIONS BY LEMON SKY Heading Flawless Editing Heading (in minute…" at bounding box center [876, 327] width 376 height 280
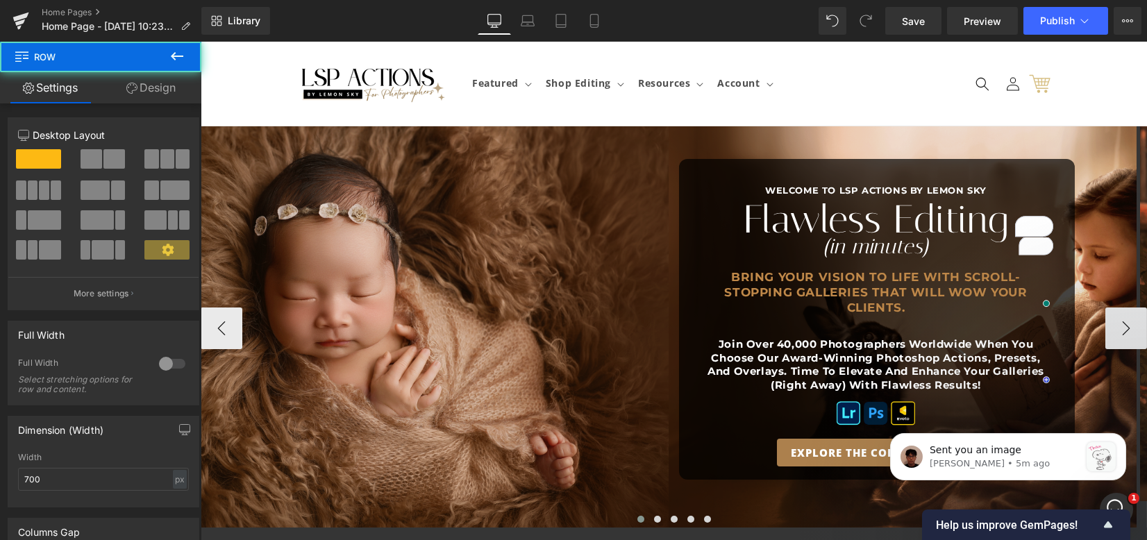
click at [712, 338] on h2 "Join over 40,000 photographers worldwide when you choose Our Award-Winning Phot…" at bounding box center [876, 365] width 355 height 54
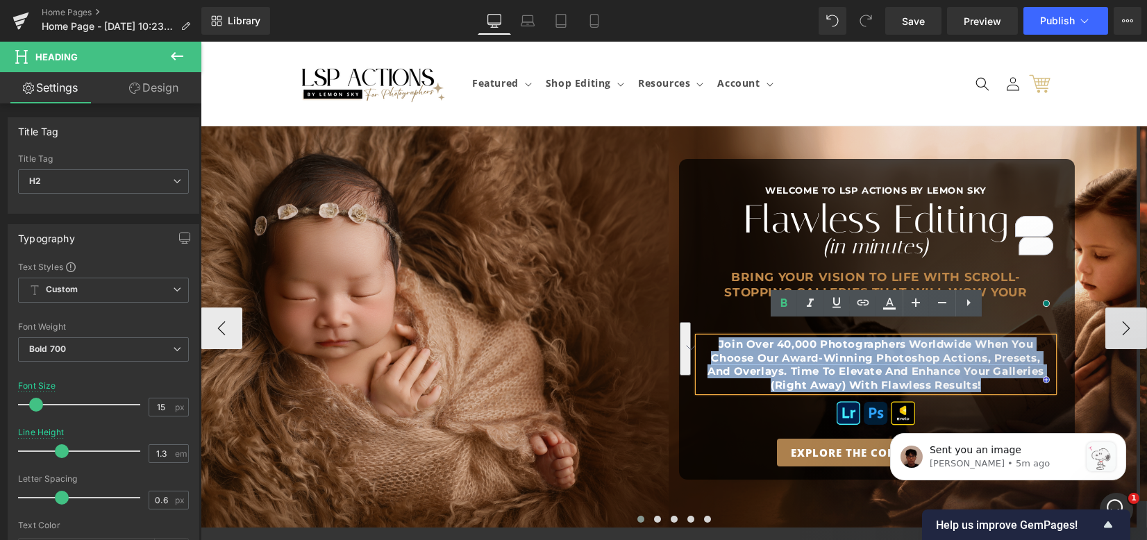
drag, startPoint x: 711, startPoint y: 328, endPoint x: 1002, endPoint y: 370, distance: 294.1
click at [1002, 370] on h2 "Join over 40,000 photographers worldwide when you choose Our Award-Winning Phot…" at bounding box center [876, 365] width 355 height 54
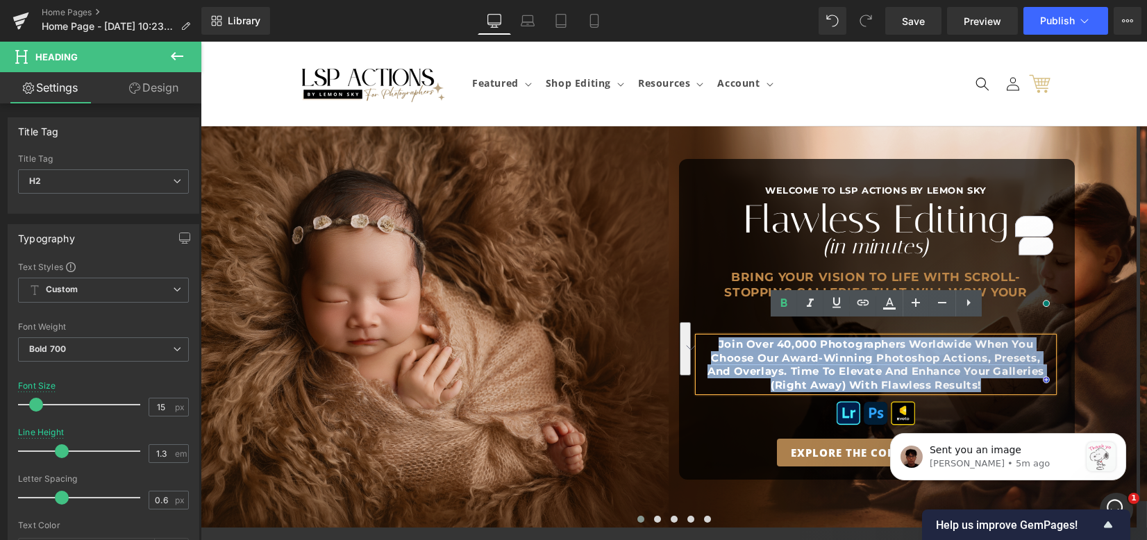
copy h2 "Join over 40,000 photographers worldwide when you choose Our Award-Winning Phot…"
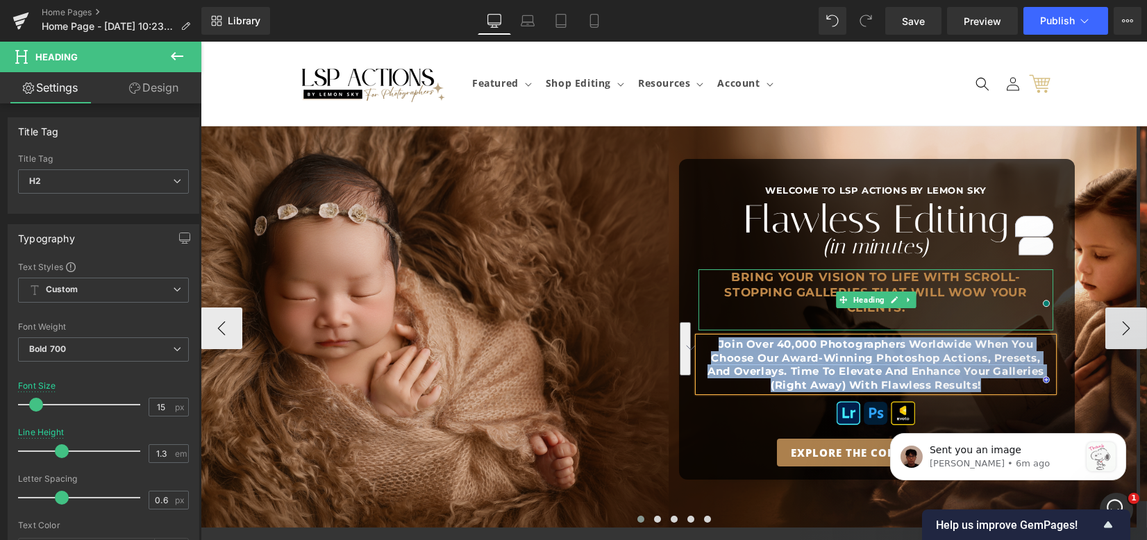
click at [811, 306] on h2 "Bring your vision to life with scroll-stopping galleries that will WOW your cli…" at bounding box center [876, 299] width 355 height 61
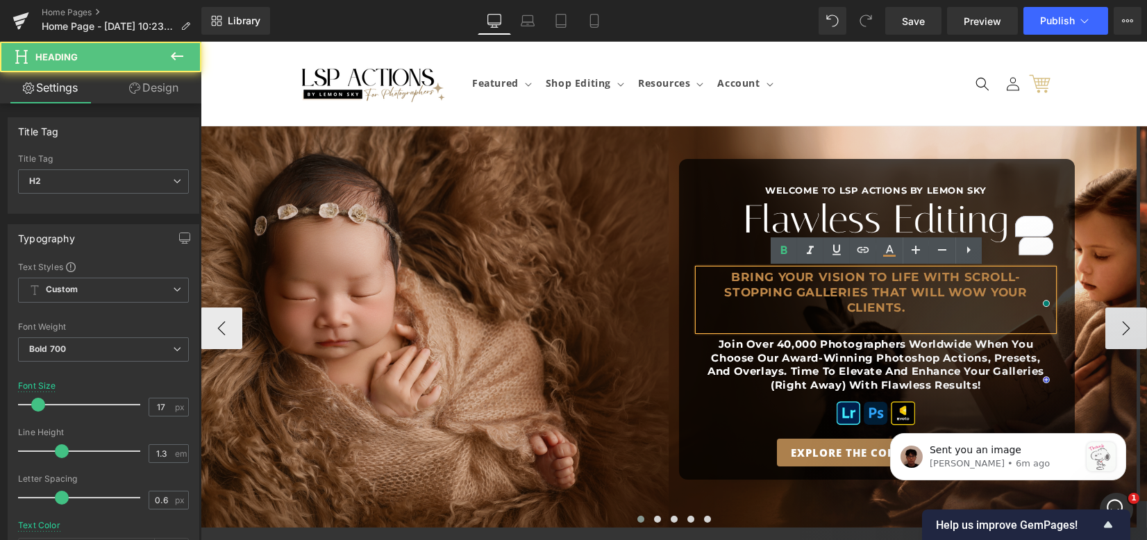
click at [811, 306] on h2 "Bring your vision to life with scroll-stopping galleries that will WOW your cli…" at bounding box center [876, 299] width 355 height 61
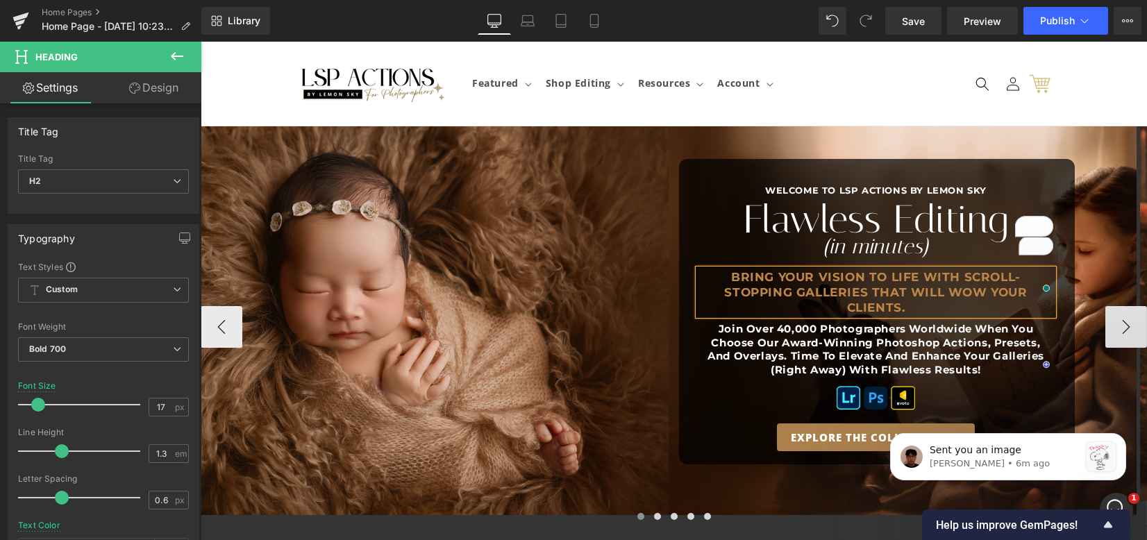
click at [753, 322] on h2 "Join over 40,000 photographers worldwide when you choose Our Award-Winning Phot…" at bounding box center [876, 349] width 355 height 54
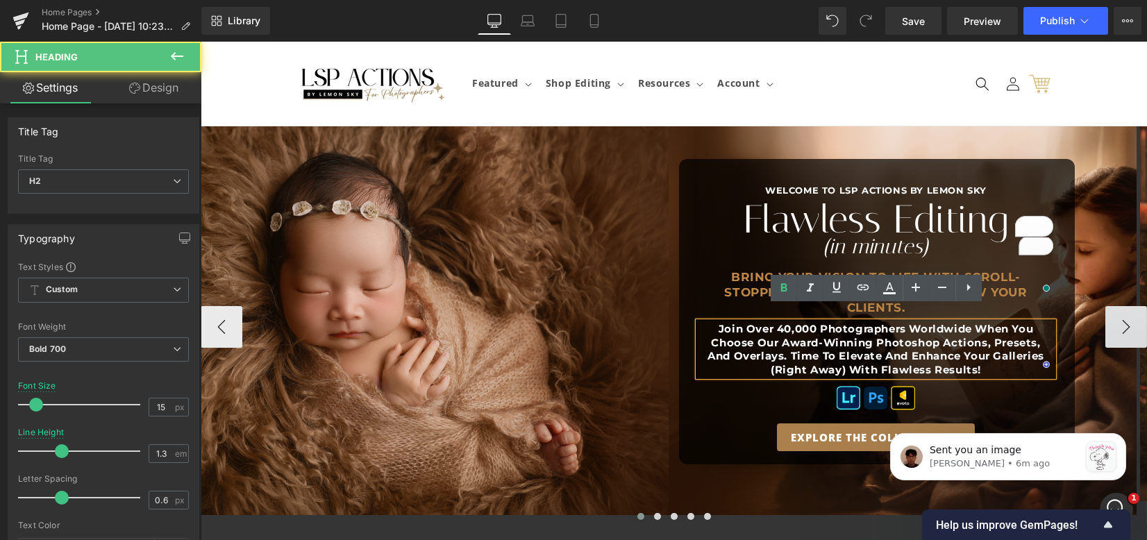
click at [715, 322] on h2 "Join over 40,000 photographers worldwide when you choose Our Award-Winning Phot…" at bounding box center [876, 349] width 355 height 54
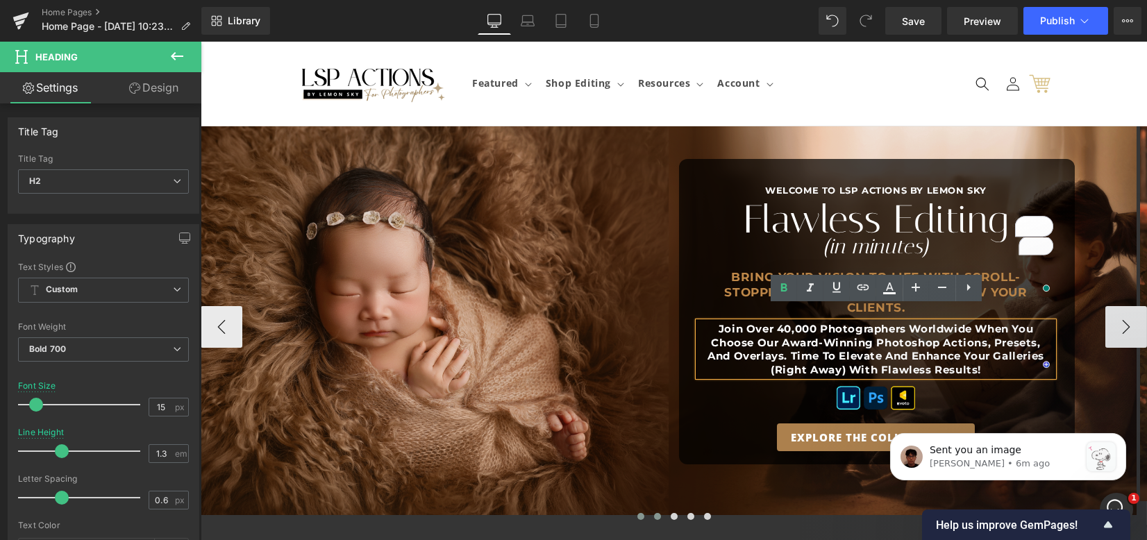
click at [654, 513] on span at bounding box center [657, 516] width 7 height 7
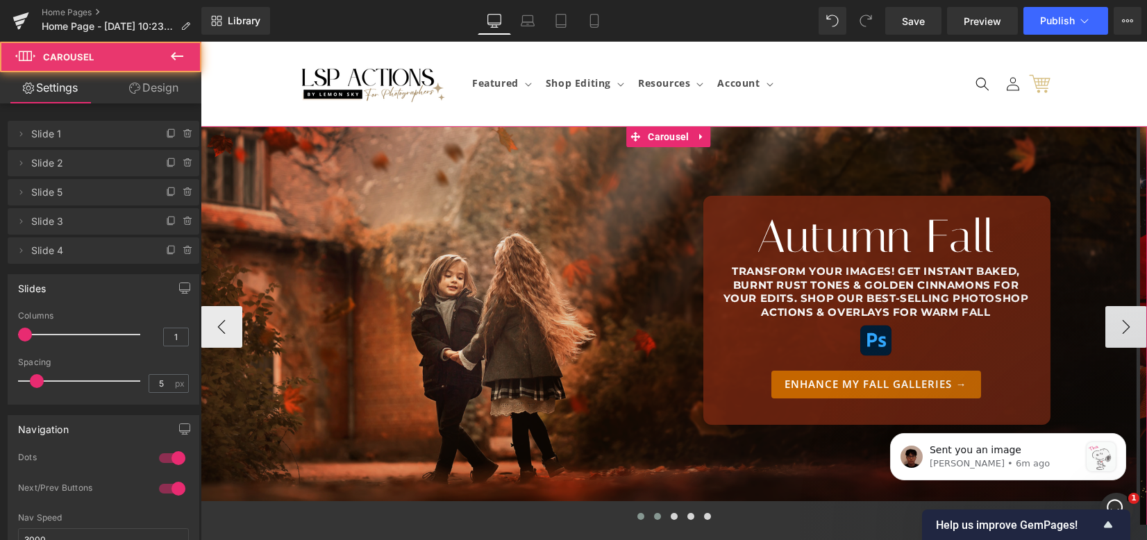
click at [638, 513] on span at bounding box center [641, 516] width 7 height 7
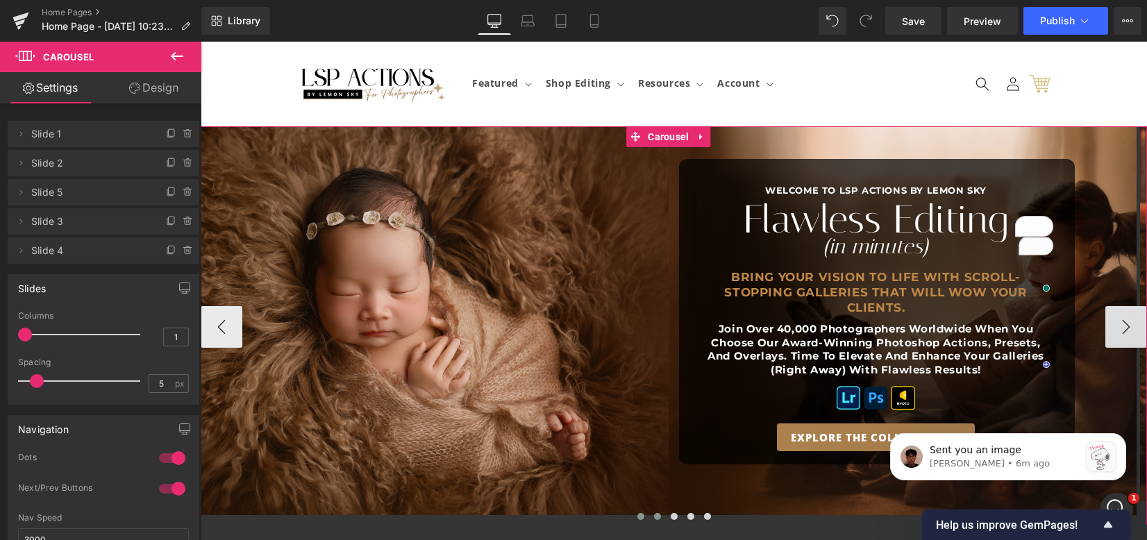
click at [654, 513] on span at bounding box center [657, 516] width 7 height 7
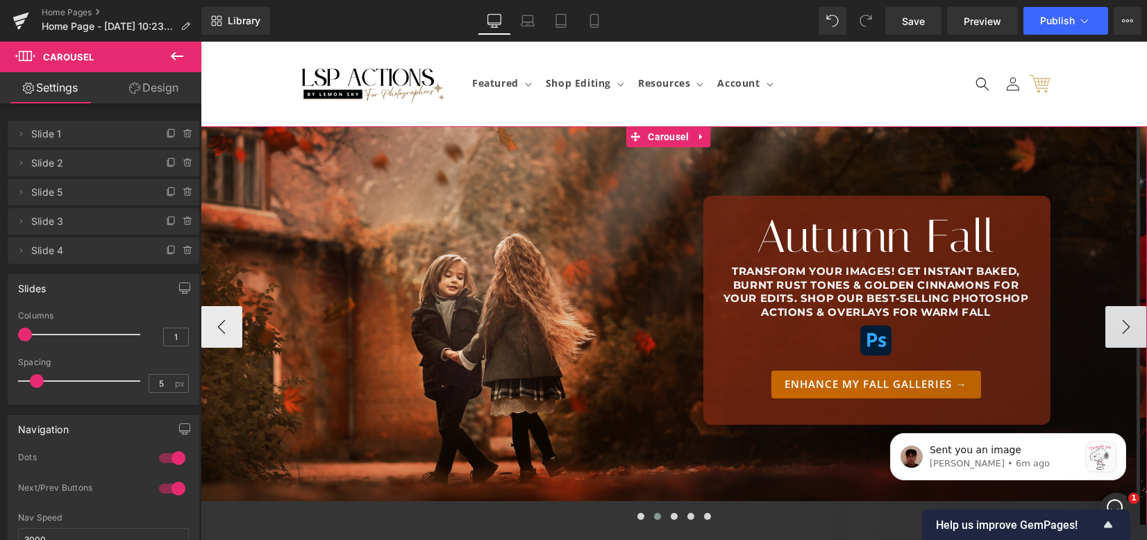
click at [795, 281] on h2 "Transform your images! Get instant baked, burnt rust tones & golden CinnaMONs f…" at bounding box center [876, 292] width 306 height 54
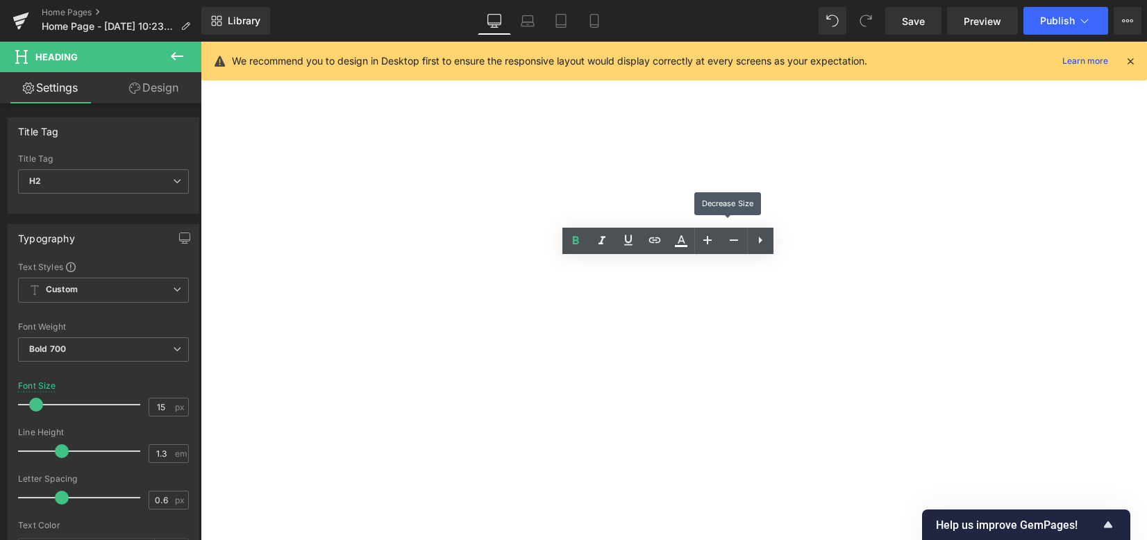
click at [732, 240] on icon at bounding box center [734, 240] width 8 height 1
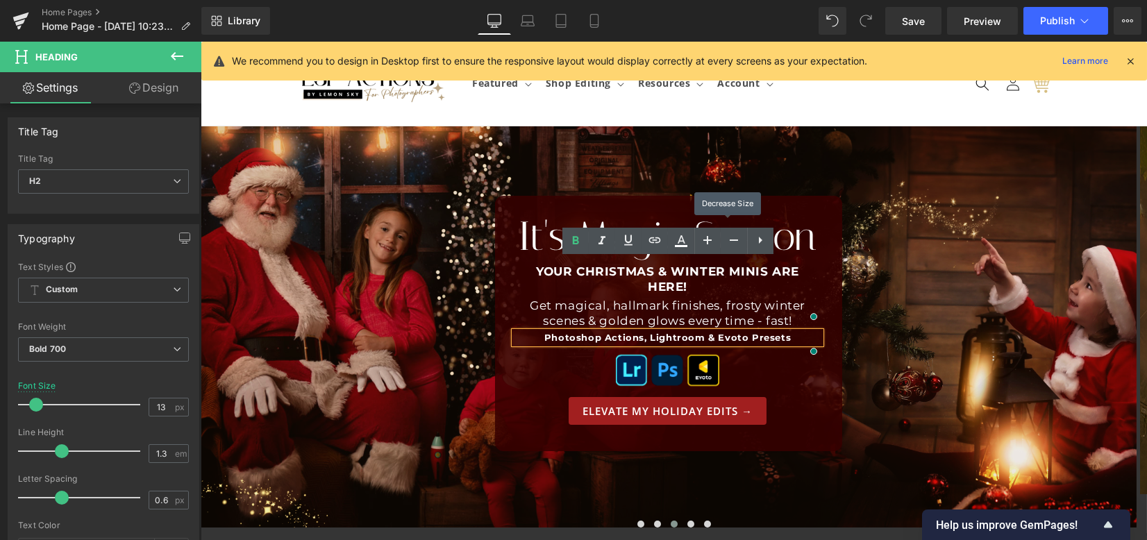
drag, startPoint x: 0, startPoint y: 0, endPoint x: 732, endPoint y: 240, distance: 770.5
click at [732, 240] on icon at bounding box center [734, 240] width 8 height 1
type input "11"
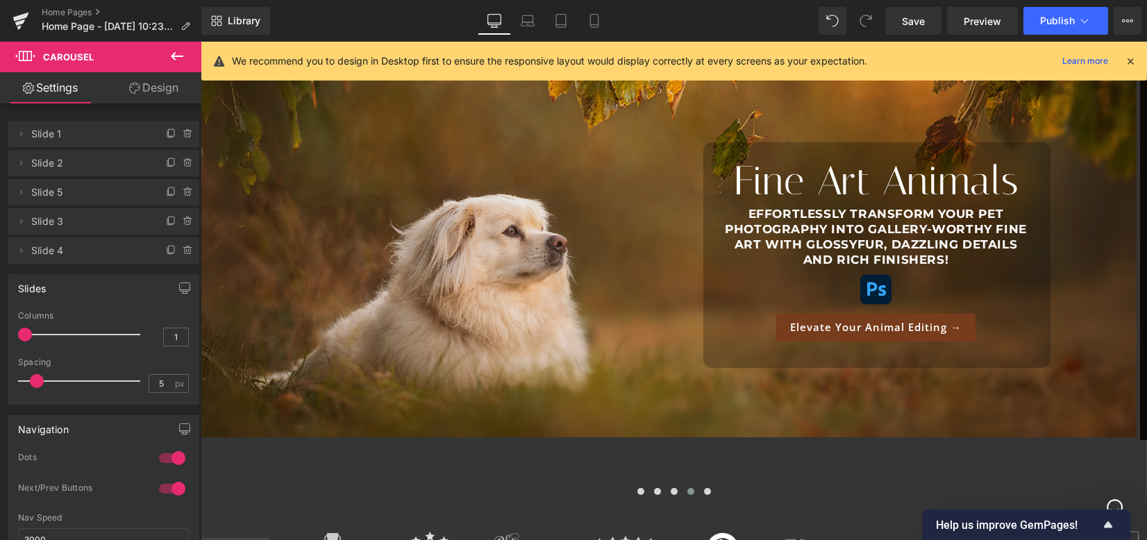
scroll to position [1550, 0]
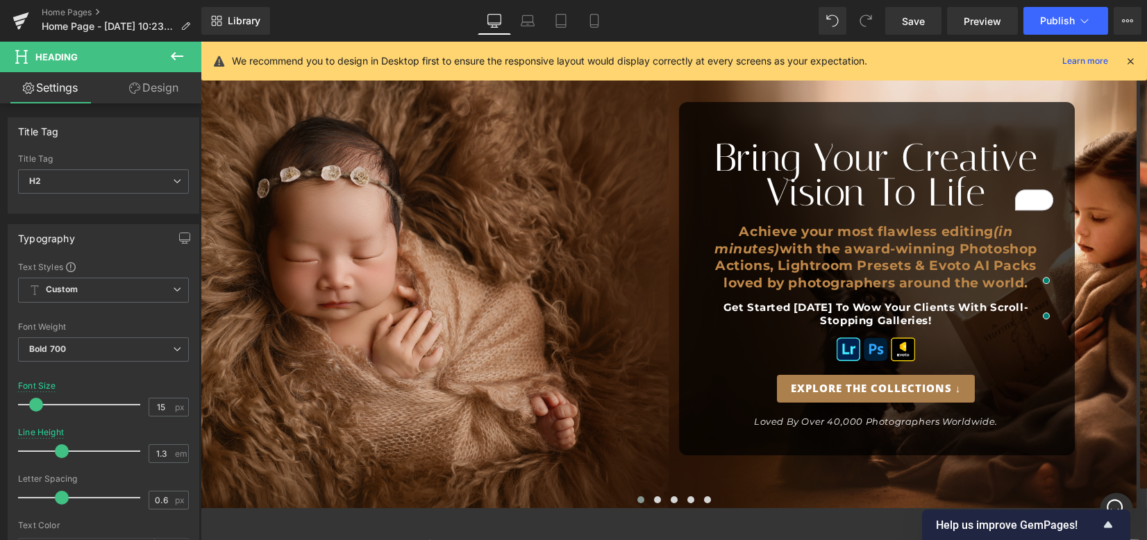
scroll to position [1550, 0]
click at [699, 502] on button at bounding box center [707, 500] width 17 height 14
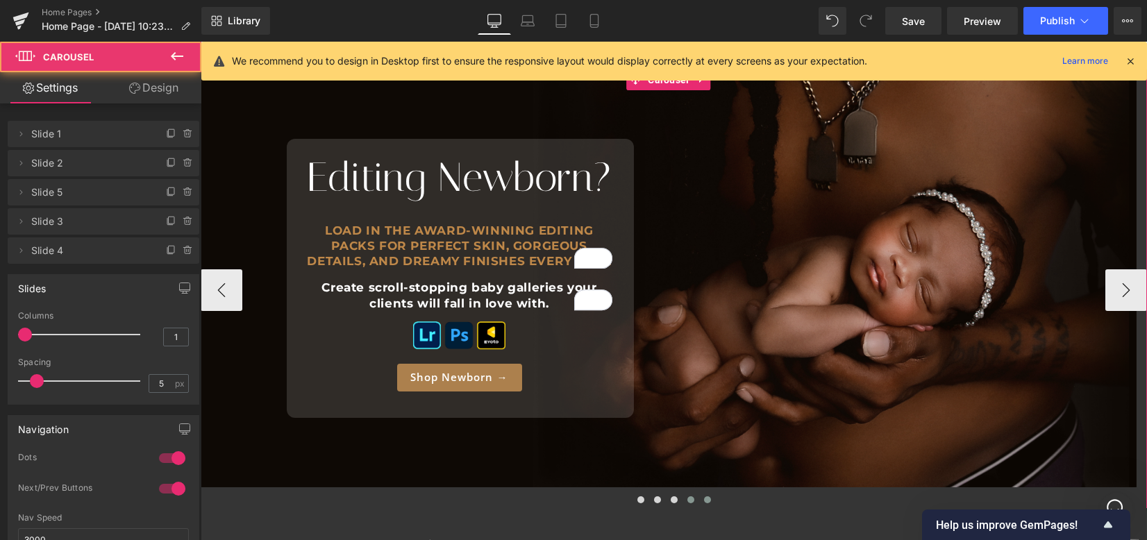
click at [688, 501] on span at bounding box center [691, 500] width 7 height 7
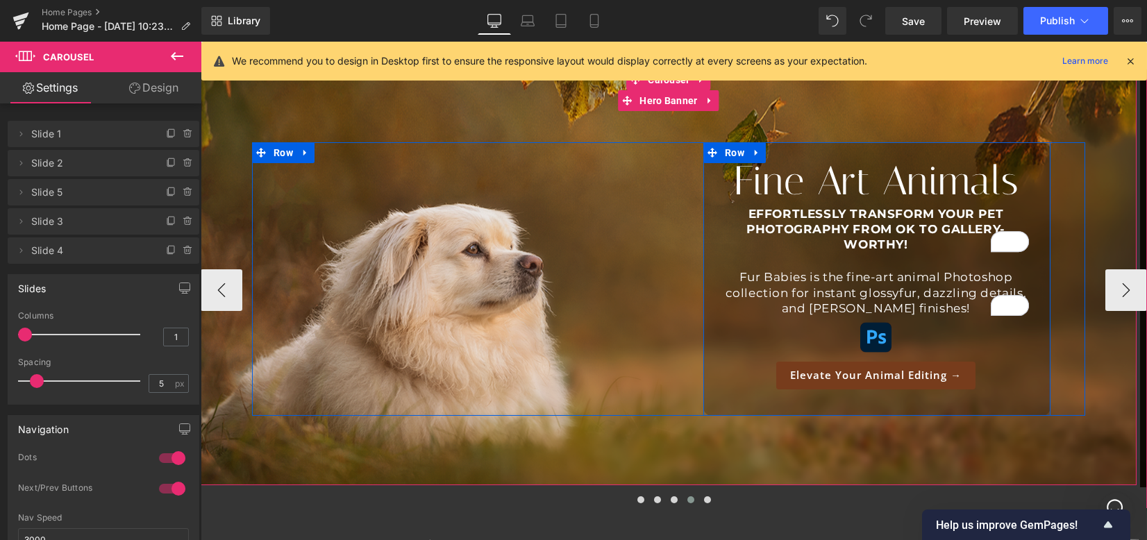
click at [906, 249] on h2 "EFFORTLESSLY transform your pet photography from Ok to gallery-worthy!" at bounding box center [876, 229] width 306 height 46
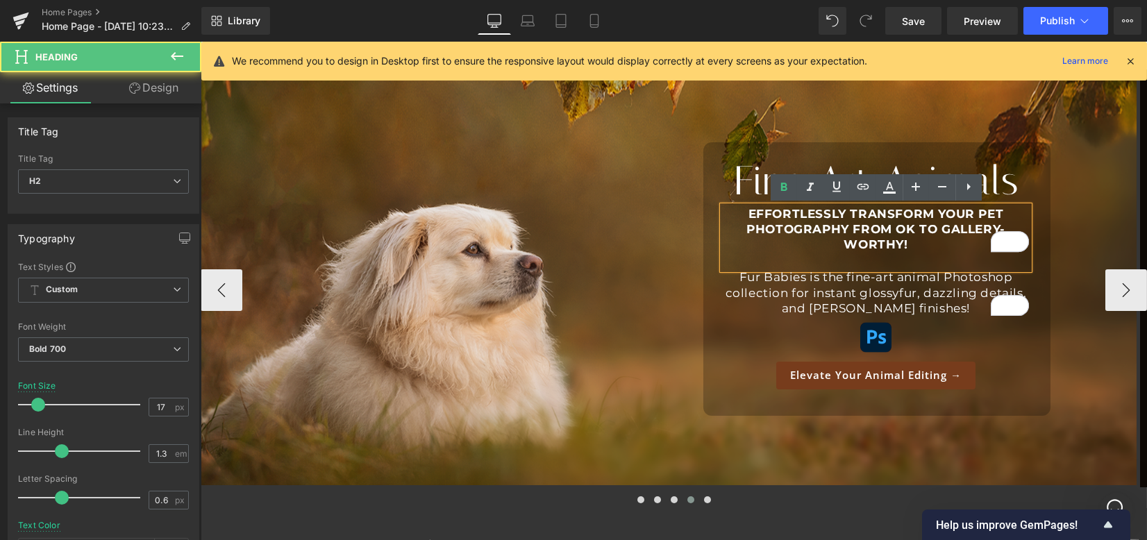
click at [903, 232] on h2 "EFFORTLESSLY transform your pet photography from Ok to gallery-worthy!" at bounding box center [876, 229] width 306 height 46
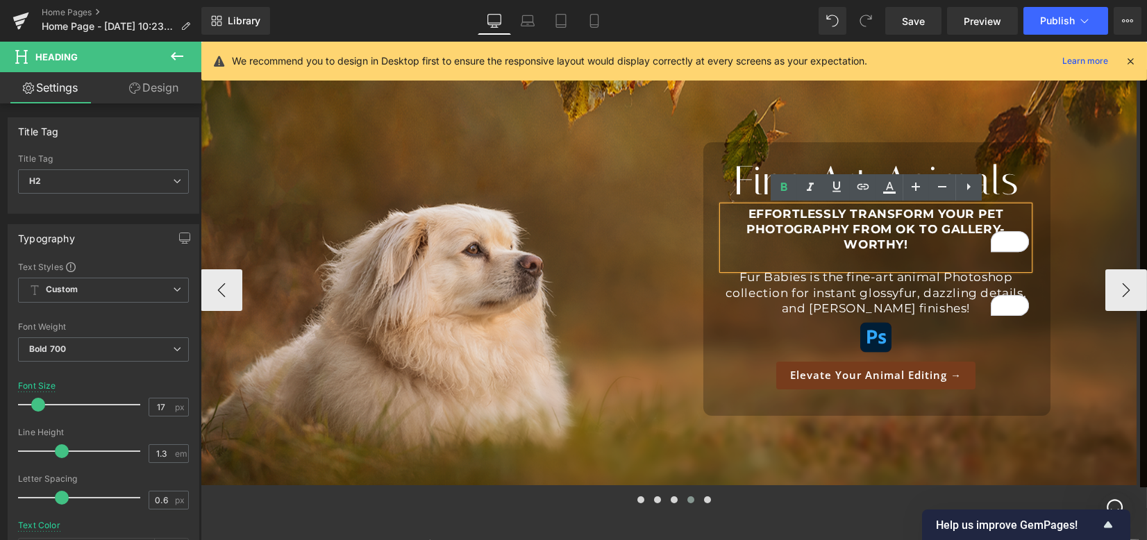
click at [782, 227] on h2 "EFFORTLESSLY transform your pet photography from Ok to gallery-worthy!" at bounding box center [876, 229] width 306 height 46
click at [799, 220] on h2 "EFFORTLESSLY transform your pet photography from Ok to gallery-worthy!" at bounding box center [876, 229] width 306 height 46
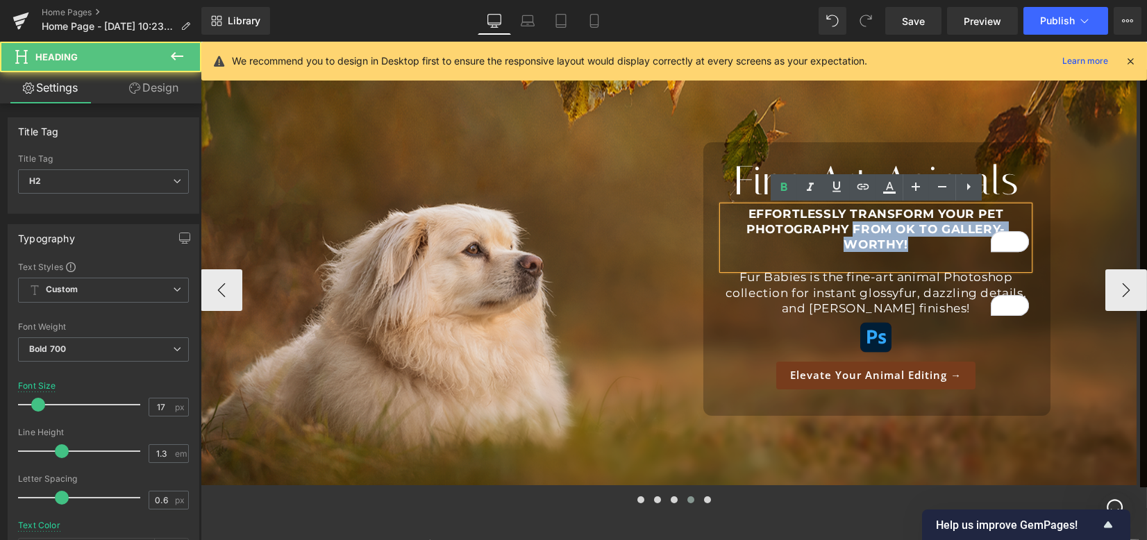
drag, startPoint x: 854, startPoint y: 227, endPoint x: 922, endPoint y: 248, distance: 71.2
click at [922, 248] on h2 "EFFORTLESSLY transform your pet photography from Ok to gallery-worthy!" at bounding box center [876, 229] width 306 height 46
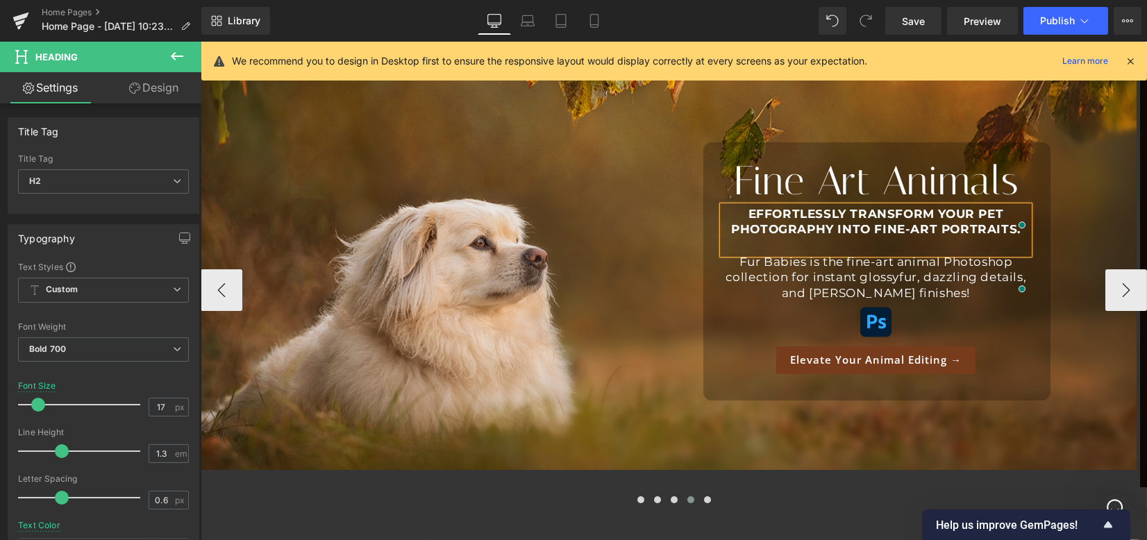
click at [872, 230] on h2 "EFFORTLESSLY transform your pet photography into Fine-Art Portraits." at bounding box center [876, 221] width 306 height 31
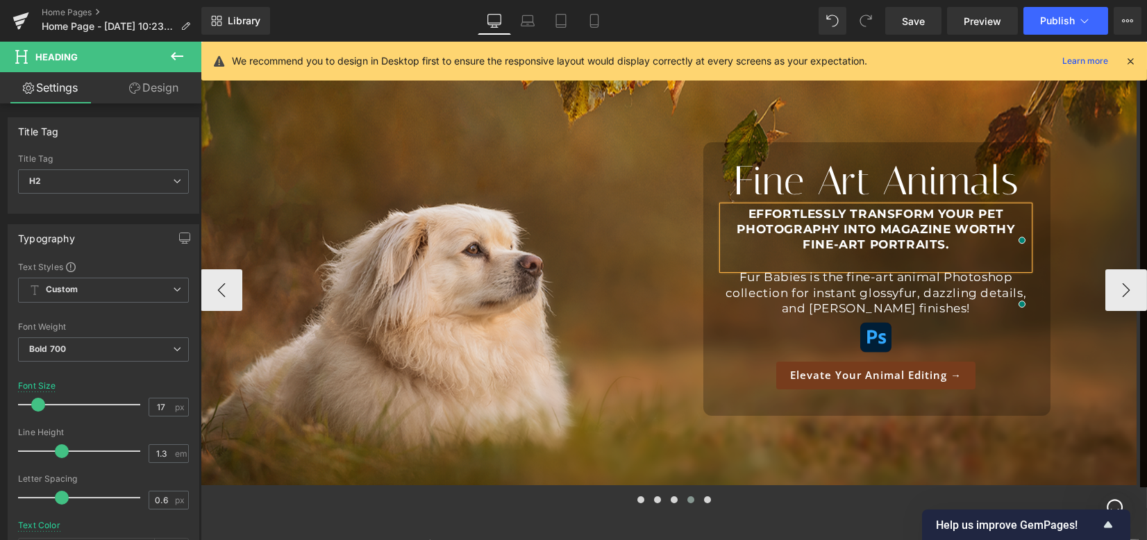
click at [1049, 333] on div "Fine Art Animals Heading EFFORTLESSLY transform your pet photography into magaz…" at bounding box center [877, 279] width 347 height 274
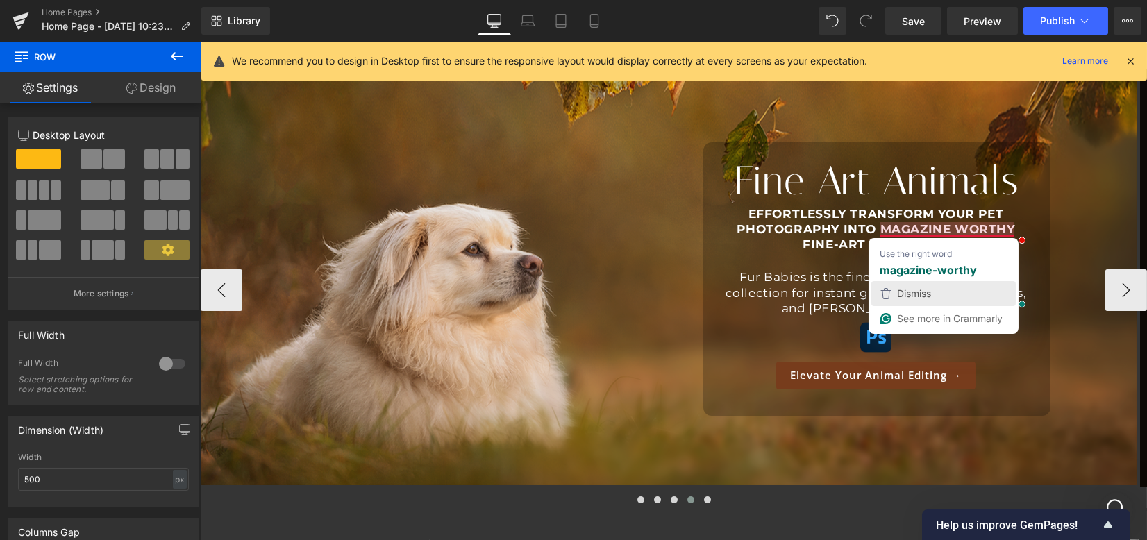
click at [1061, 333] on div "Fine Art Animals Heading EFFORTLESSLY transform your pet photography into magaz…" at bounding box center [877, 279] width 417 height 274
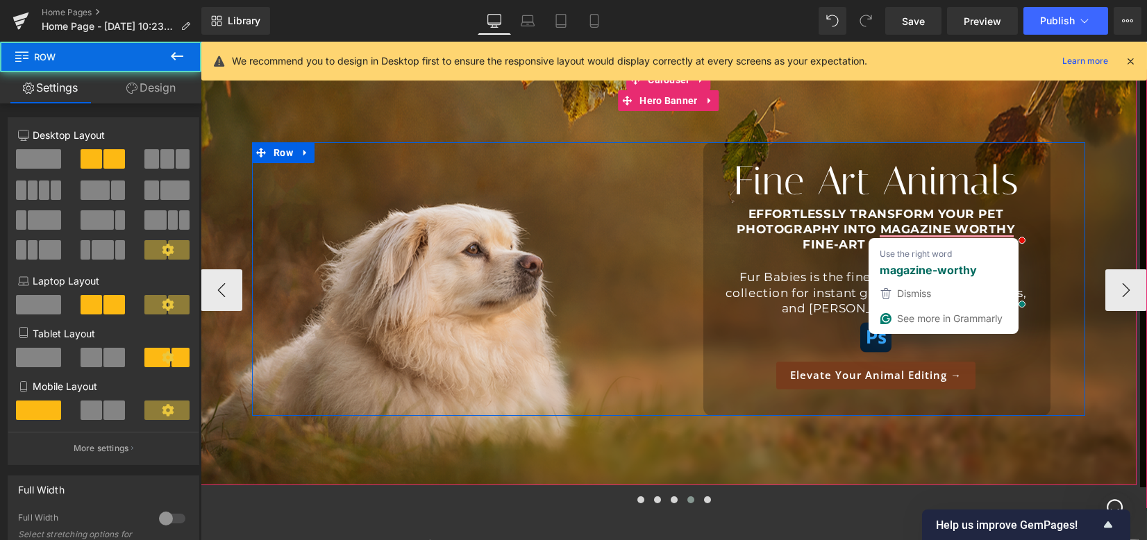
click at [1063, 324] on div "Fine Art Animals Heading EFFORTLESSLY transform your pet photography into magaz…" at bounding box center [877, 279] width 417 height 274
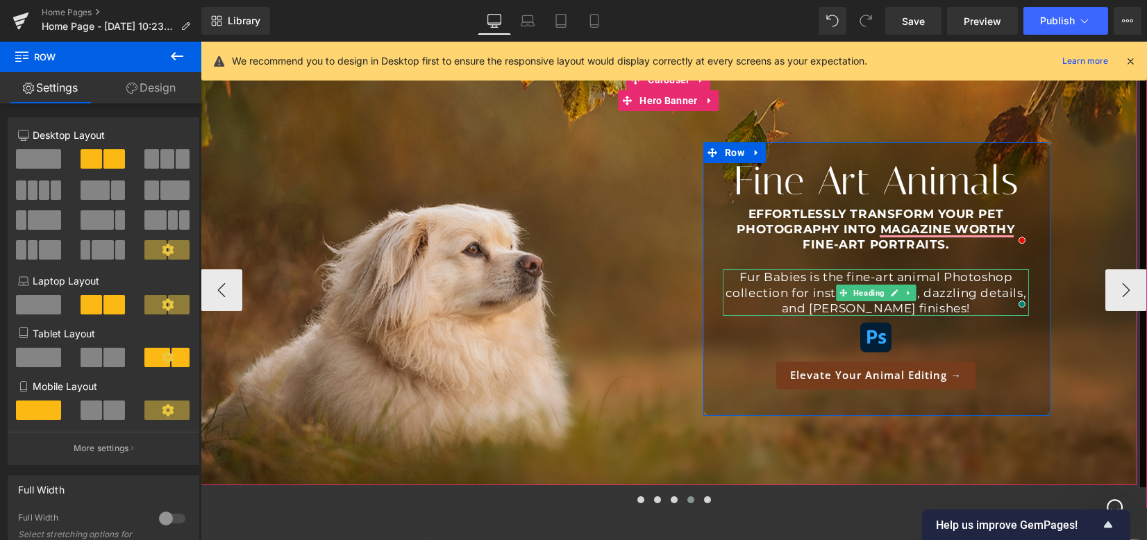
click at [790, 288] on span "Fur Babies is the fine-art animal Photoshop collection for instant glossy fur, …" at bounding box center [876, 292] width 301 height 44
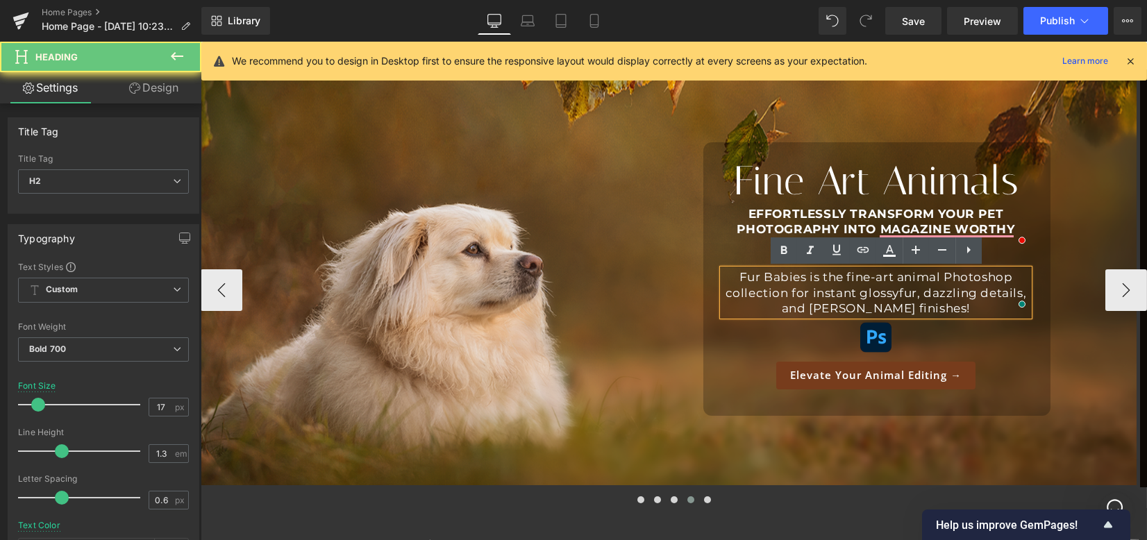
click at [876, 281] on span "Fur Babies is the fine-art animal Photoshop collection for instant glossy fur, …" at bounding box center [876, 292] width 301 height 44
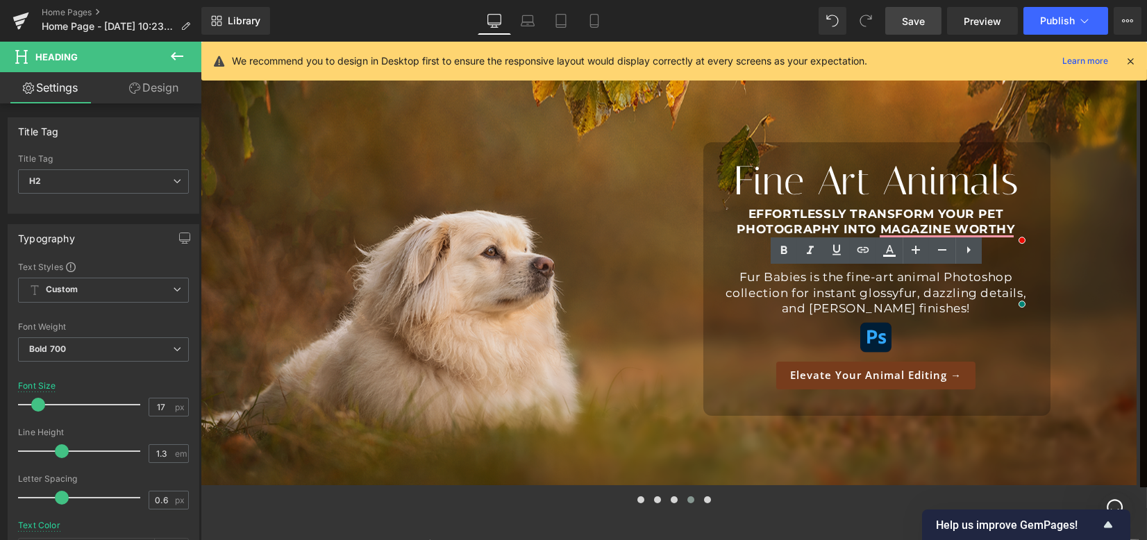
click at [911, 26] on span "Save" at bounding box center [913, 21] width 23 height 15
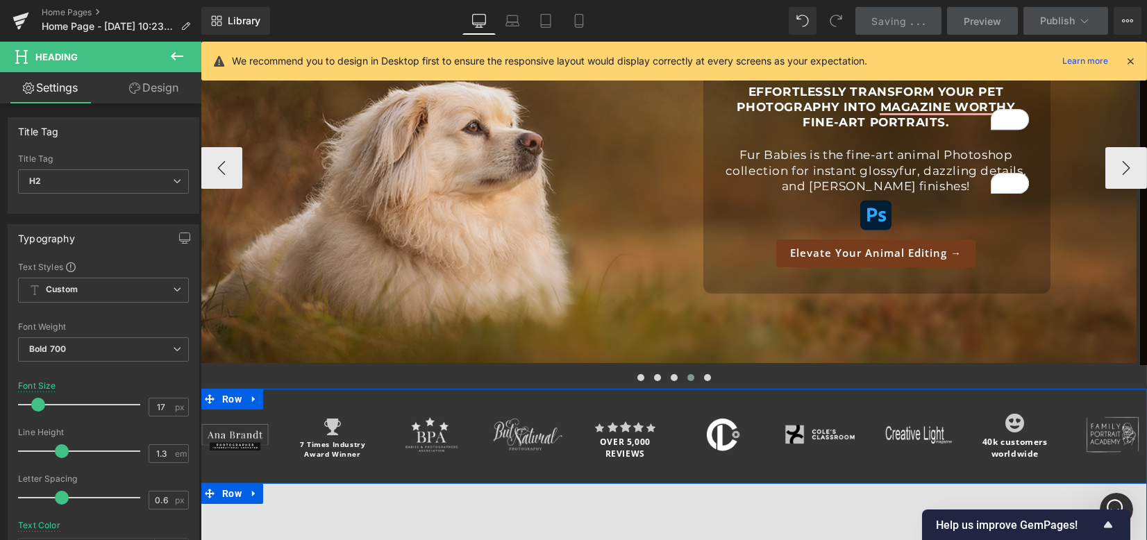
scroll to position [149, 0]
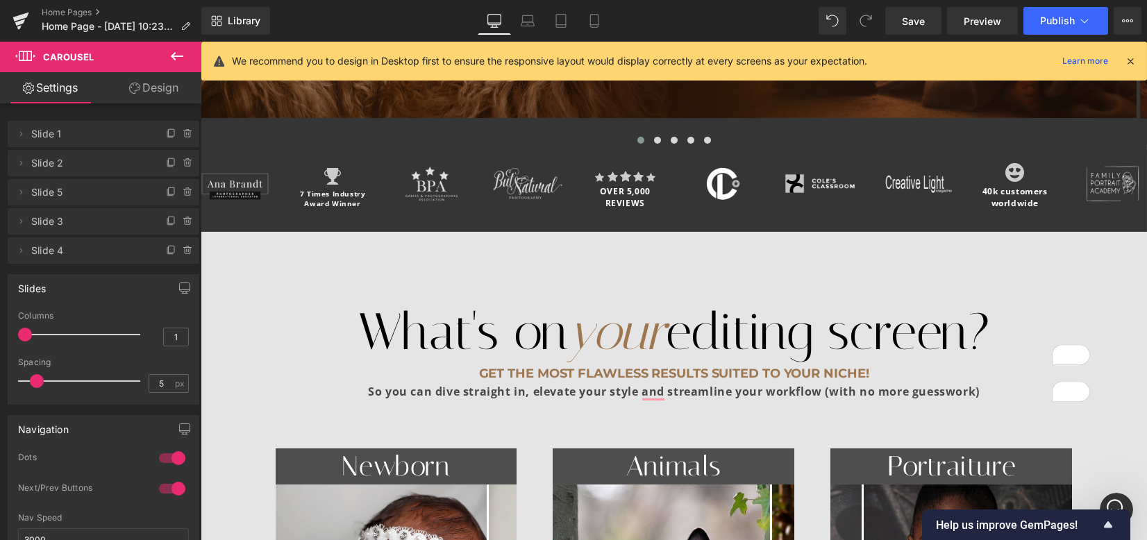
scroll to position [1550, 0]
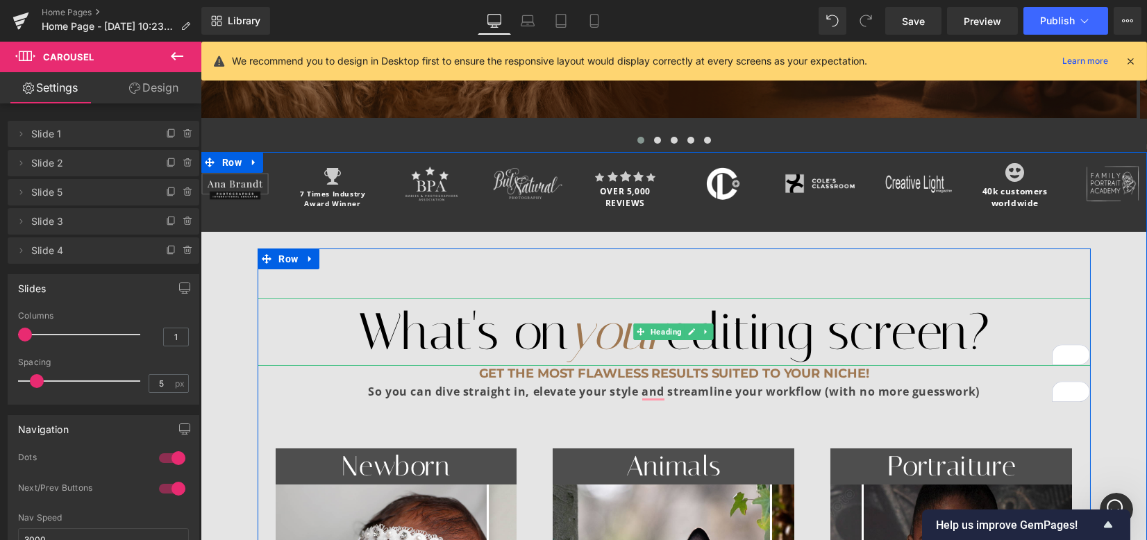
click at [422, 313] on h1 "What's on your editing screen?" at bounding box center [674, 332] width 833 height 67
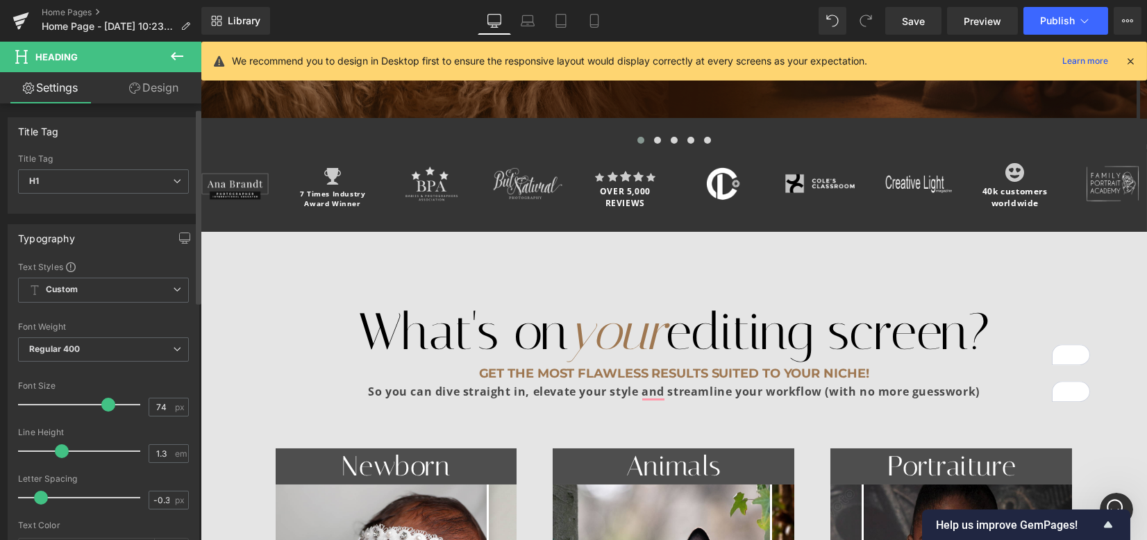
scroll to position [92, 0]
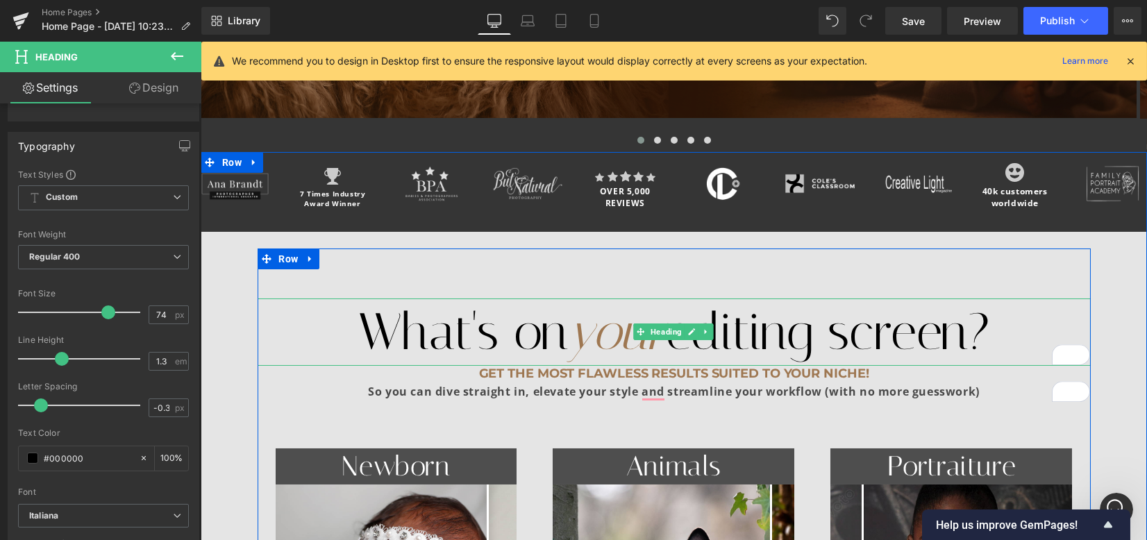
click at [865, 324] on h1 "What's on your editing screen?" at bounding box center [674, 332] width 833 height 67
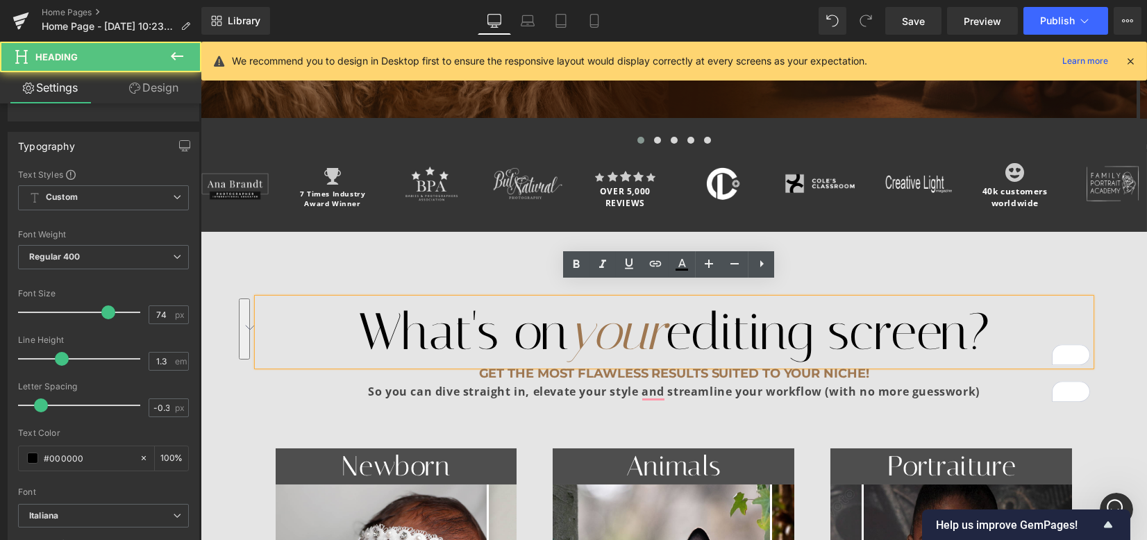
drag, startPoint x: 995, startPoint y: 319, endPoint x: 315, endPoint y: 326, distance: 679.3
click at [316, 326] on h1 "What's on your editing screen?" at bounding box center [674, 332] width 833 height 67
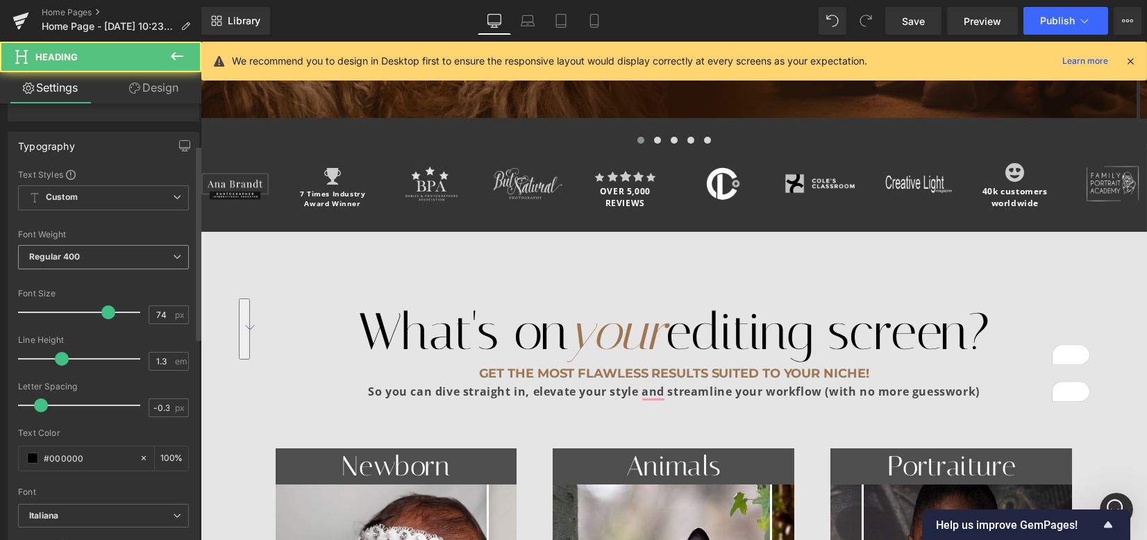
click at [123, 260] on span "Regular 400" at bounding box center [103, 257] width 171 height 24
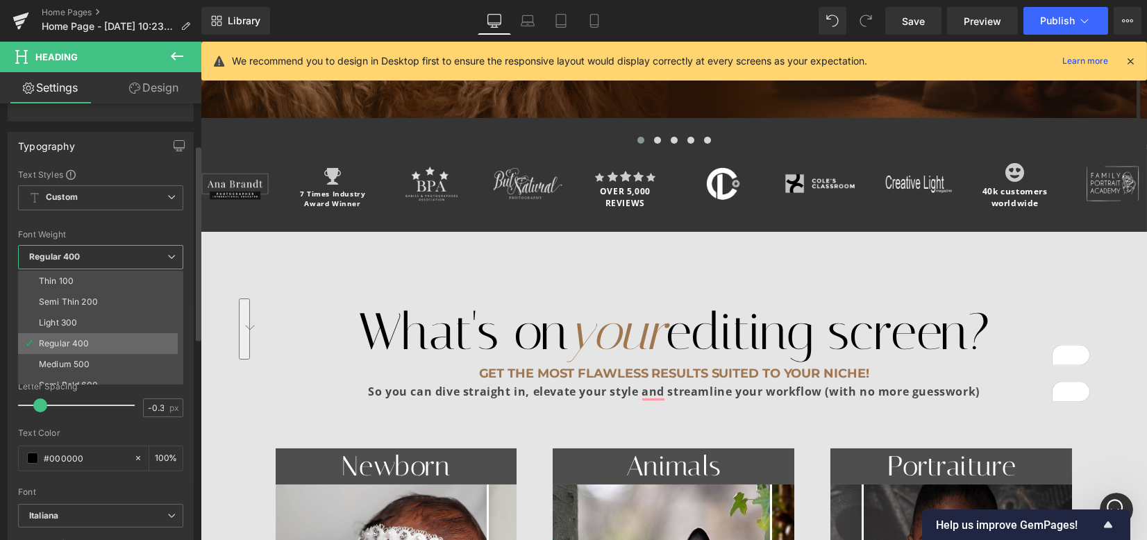
scroll to position [115, 0]
click at [110, 306] on li "Boldest 900" at bounding box center [104, 311] width 172 height 21
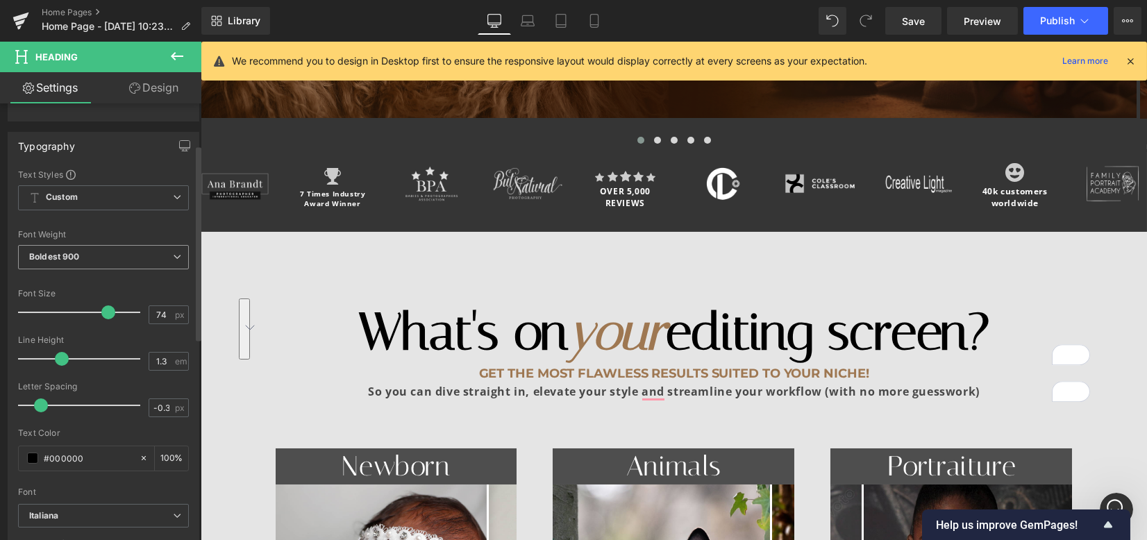
click at [99, 251] on span "Boldest 900" at bounding box center [103, 257] width 171 height 24
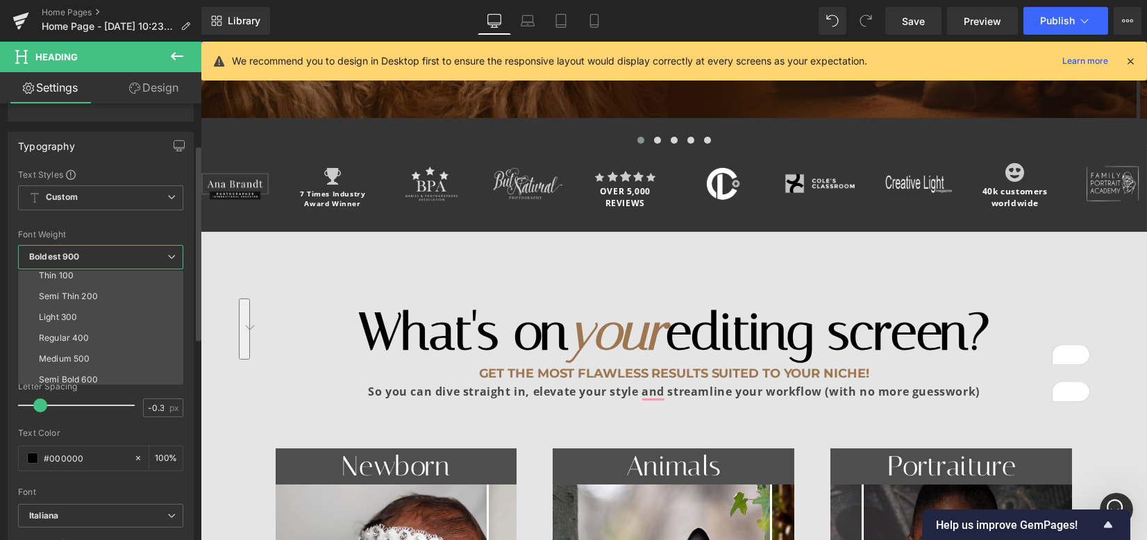
scroll to position [0, 0]
click at [115, 343] on li "Regular 400" at bounding box center [104, 343] width 172 height 21
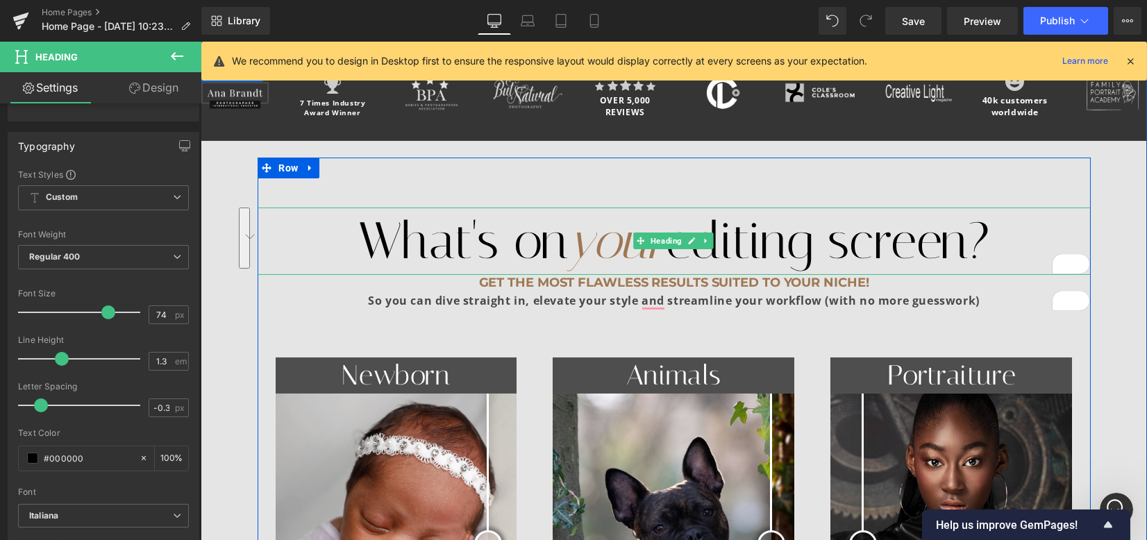
scroll to position [520, 0]
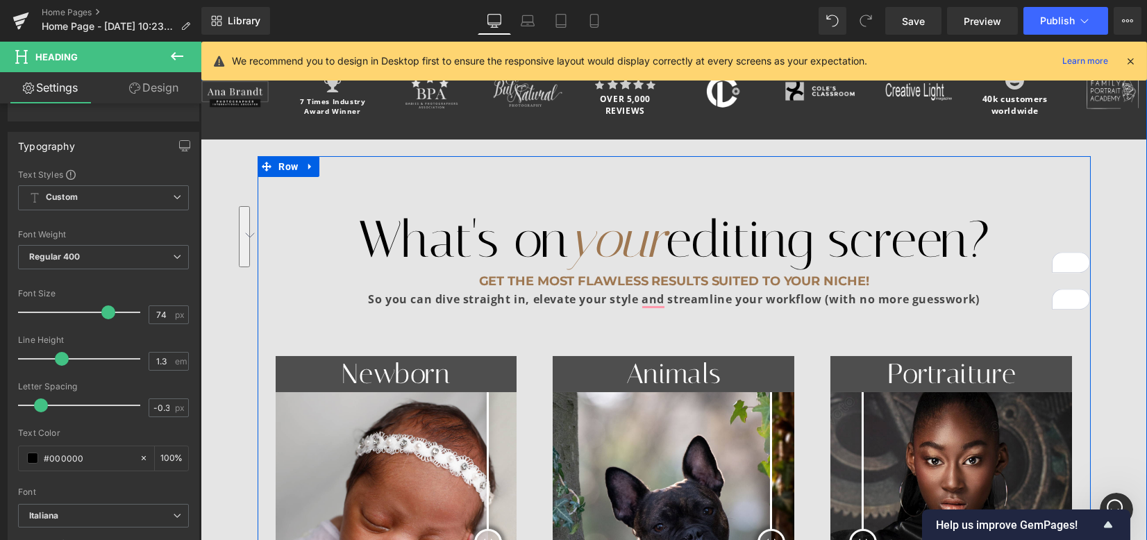
click at [874, 274] on h1 "Get the most flawless results suited to your niche!" at bounding box center [674, 282] width 833 height 16
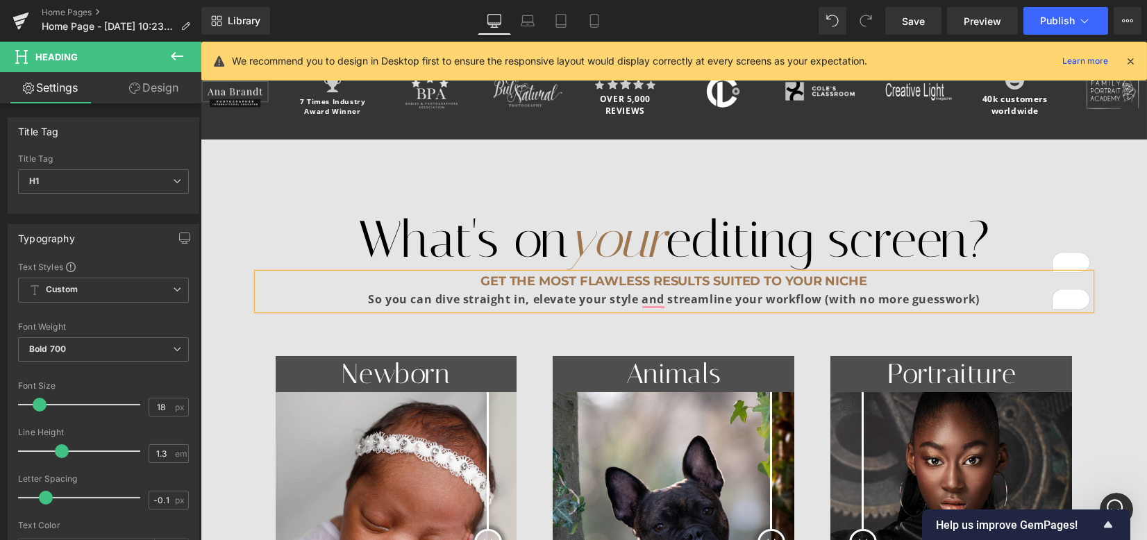
click at [429, 292] on strong "So you can dive straight in, elevate your style and streamline your workflow (w…" at bounding box center [674, 299] width 612 height 15
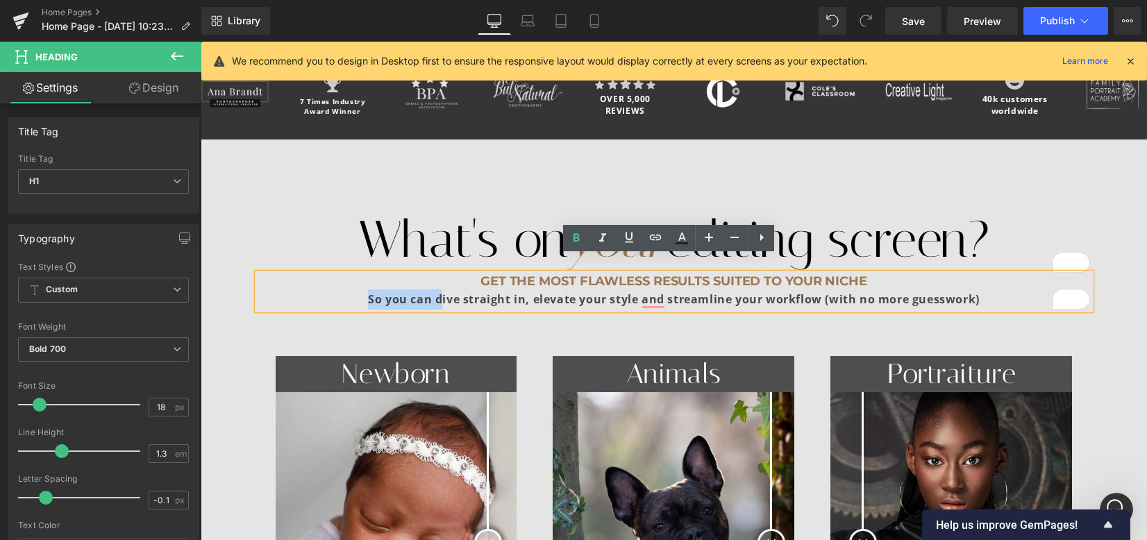
drag, startPoint x: 435, startPoint y: 282, endPoint x: 349, endPoint y: 281, distance: 85.4
click at [349, 290] on div "So you can dive straight in, elevate your style and streamline your workflow (w…" at bounding box center [674, 300] width 833 height 20
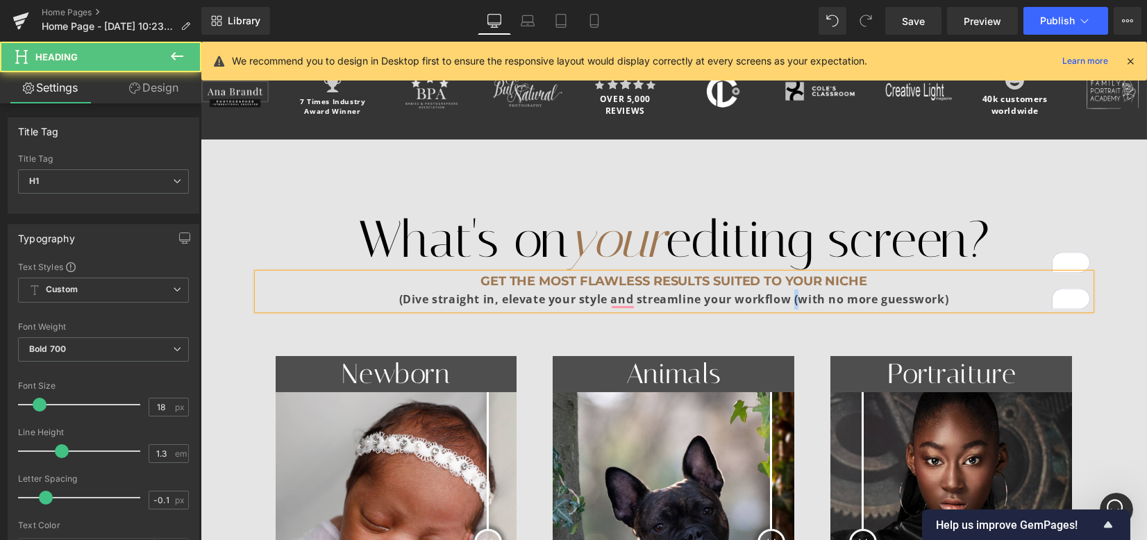
click at [788, 292] on strong "(Dive straight in, elevate your style and streamline your workflow (with no mor…" at bounding box center [674, 299] width 550 height 15
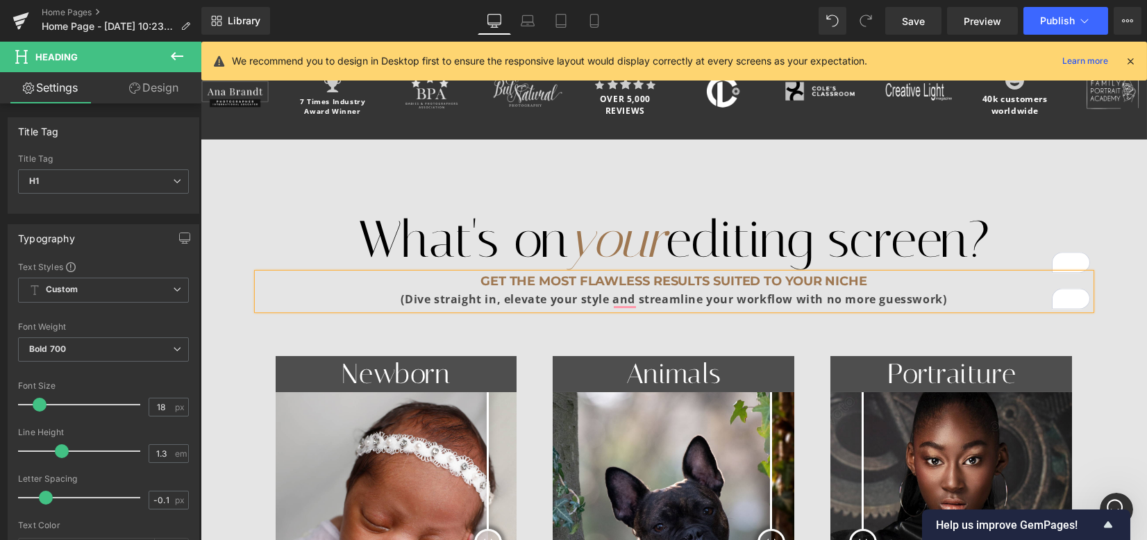
click at [466, 292] on strong "(Dive straight in, elevate your style and streamline your workflow with no more…" at bounding box center [674, 299] width 546 height 15
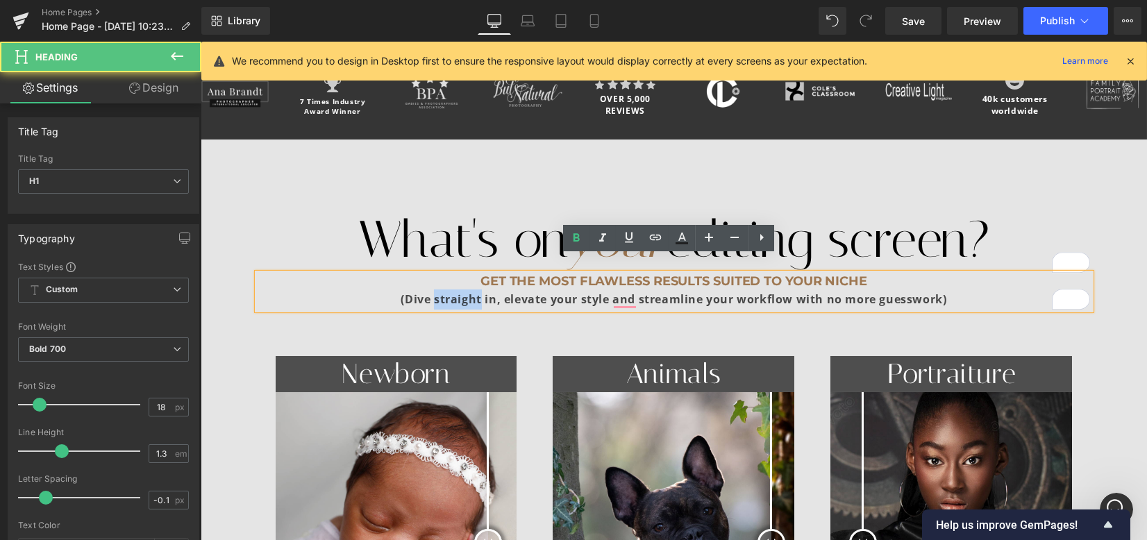
drag, startPoint x: 479, startPoint y: 288, endPoint x: 438, endPoint y: 285, distance: 41.1
click at [431, 292] on strong "(Dive straight in, elevate your style and streamline your workflow with no more…" at bounding box center [674, 299] width 546 height 15
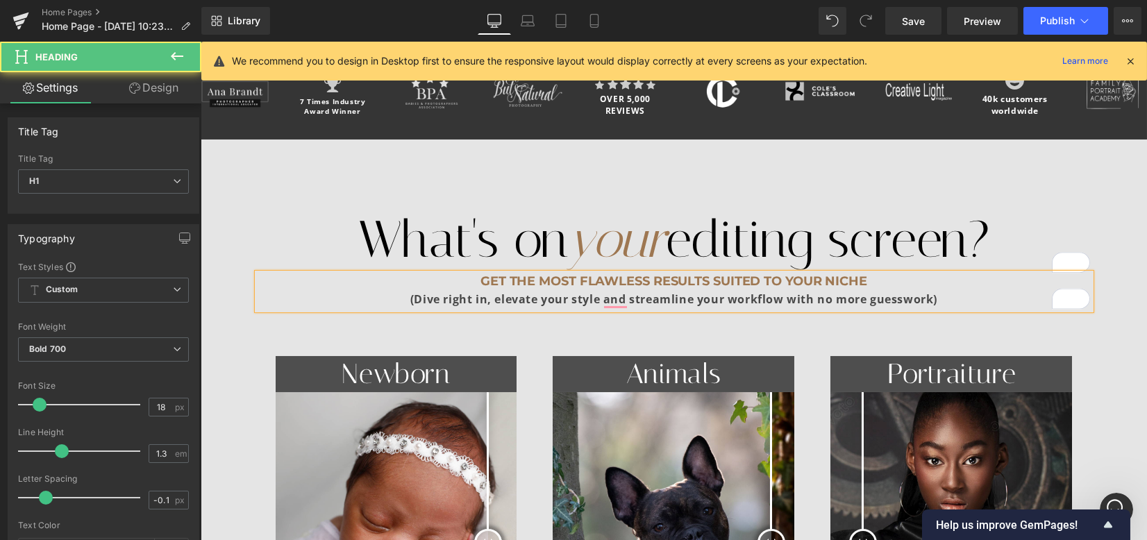
click at [593, 292] on strong "(Dive right in, elevate your style and streamline your workflow with no more gu…" at bounding box center [673, 299] width 527 height 15
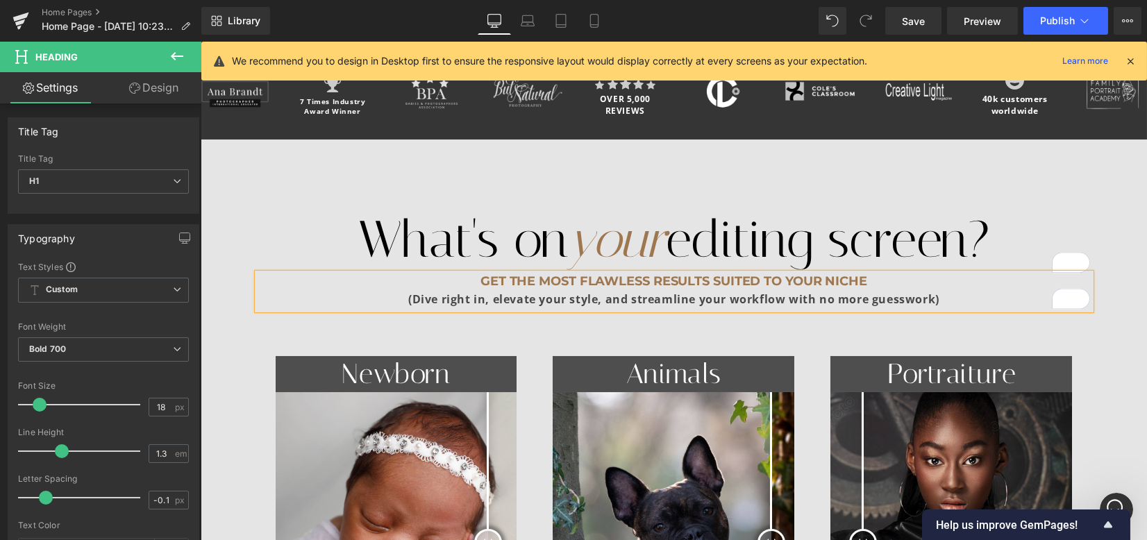
click at [491, 292] on strong "(Dive right in, elevate your style, and streamline your workflow with no more g…" at bounding box center [673, 299] width 531 height 15
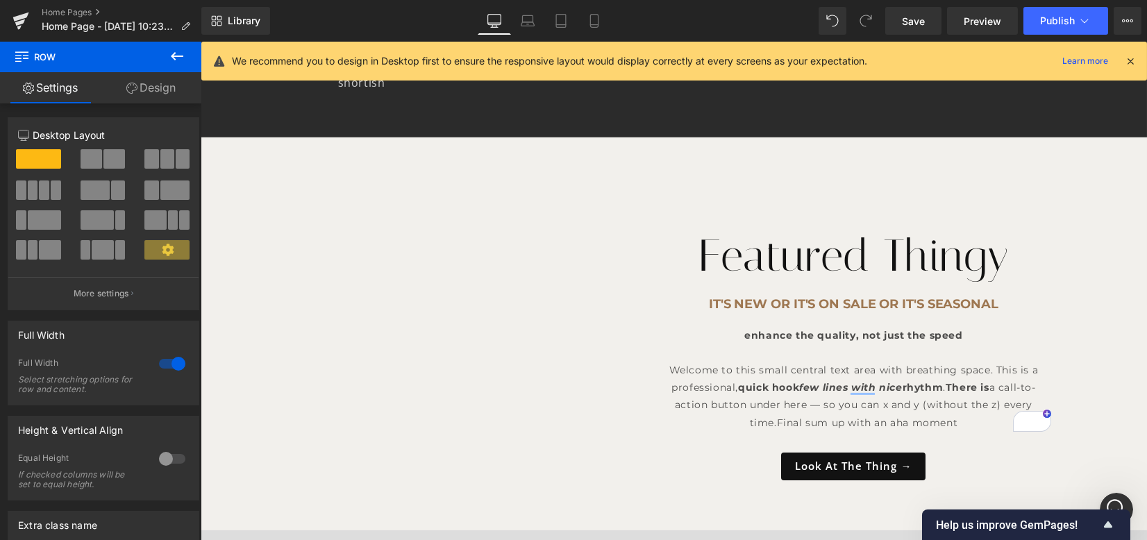
scroll to position [1909, 0]
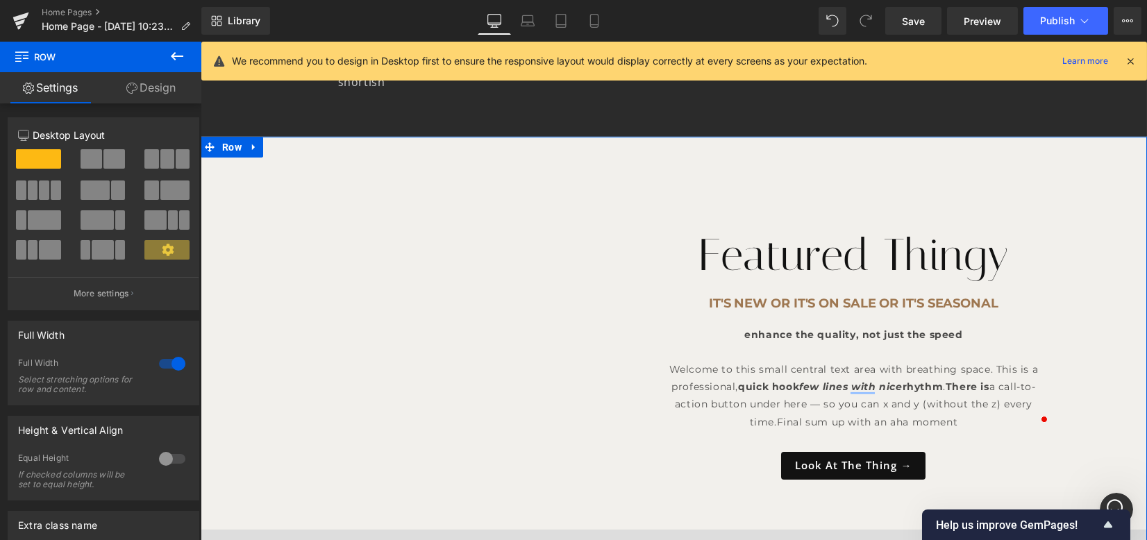
click at [201, 42] on div at bounding box center [201, 42] width 0 height 0
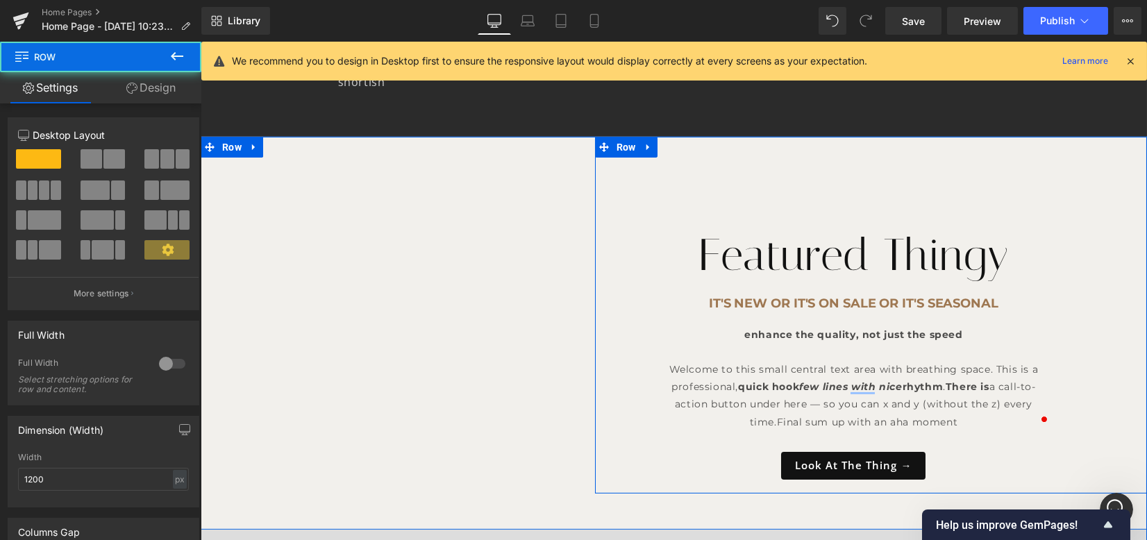
click at [630, 301] on div "Featured Thingy Heading Row It's new or it's on sale or it's seasonal Heading e…" at bounding box center [854, 322] width 448 height 329
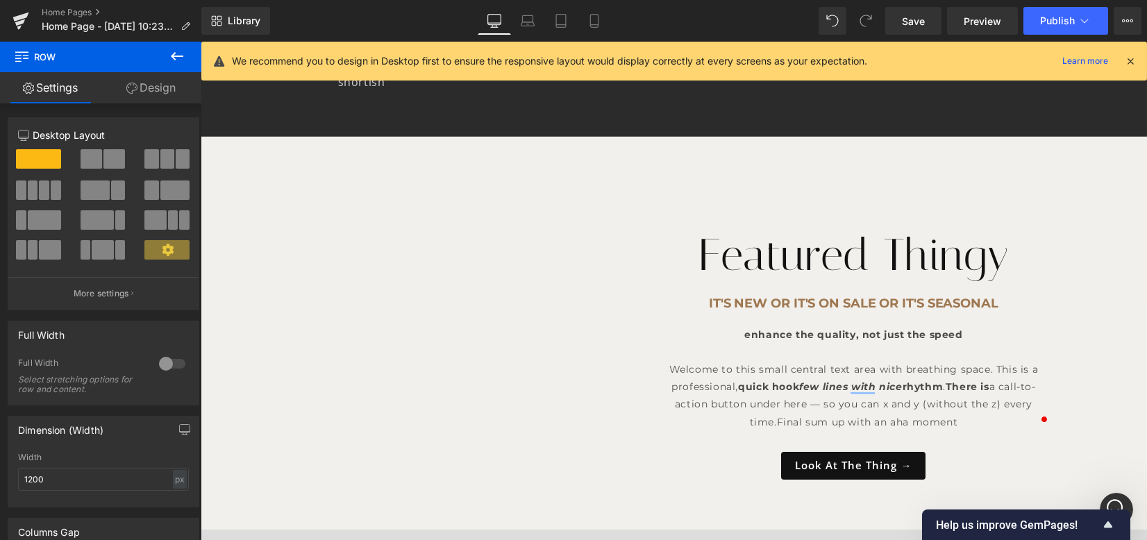
click at [603, 481] on div "Rendering Content" at bounding box center [573, 485] width 85 height 15
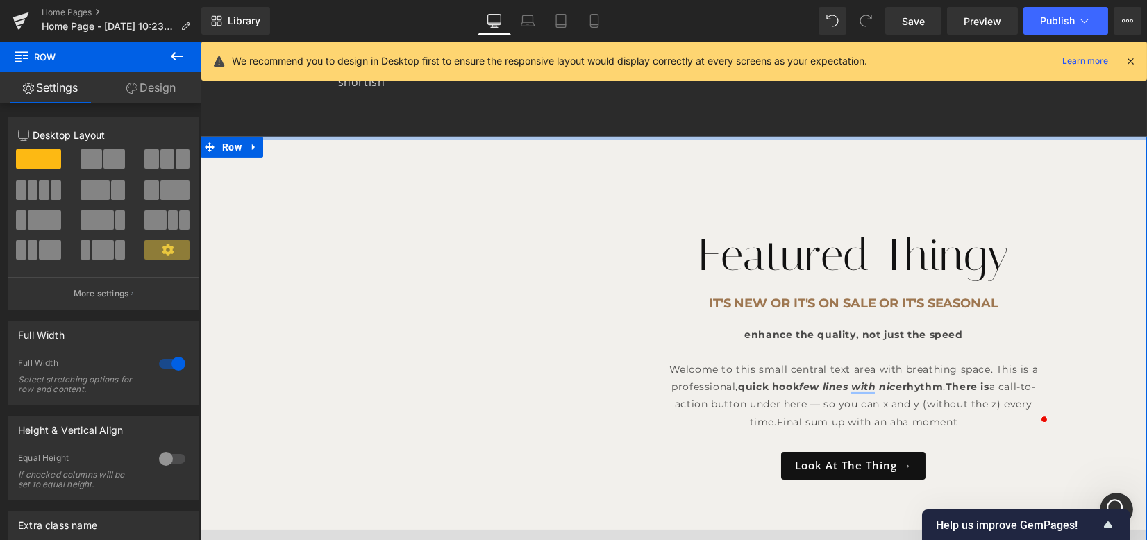
click at [588, 137] on div at bounding box center [674, 138] width 947 height 3
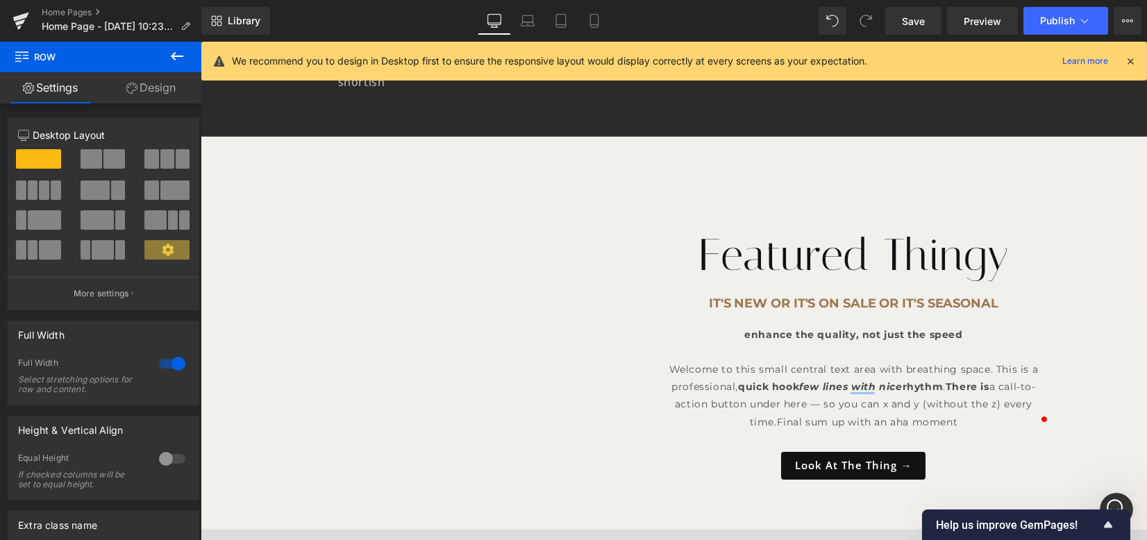
click at [592, 492] on div "Rendering Content" at bounding box center [573, 485] width 85 height 15
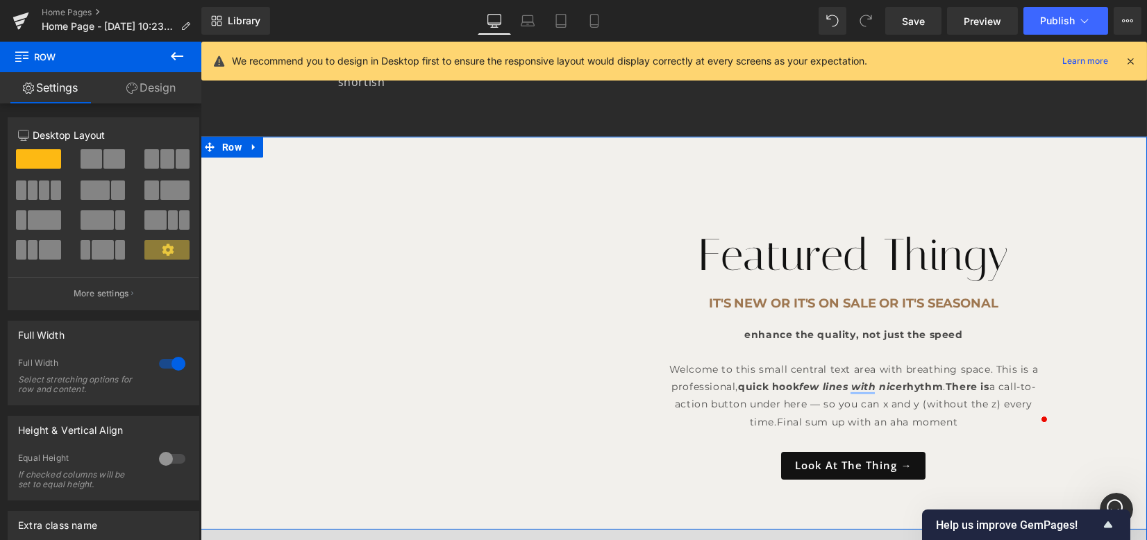
click at [1122, 472] on div "Vimeo Featured Thingy Heading Row It's new or it's on sale or it's seasonal Hea…" at bounding box center [674, 333] width 947 height 393
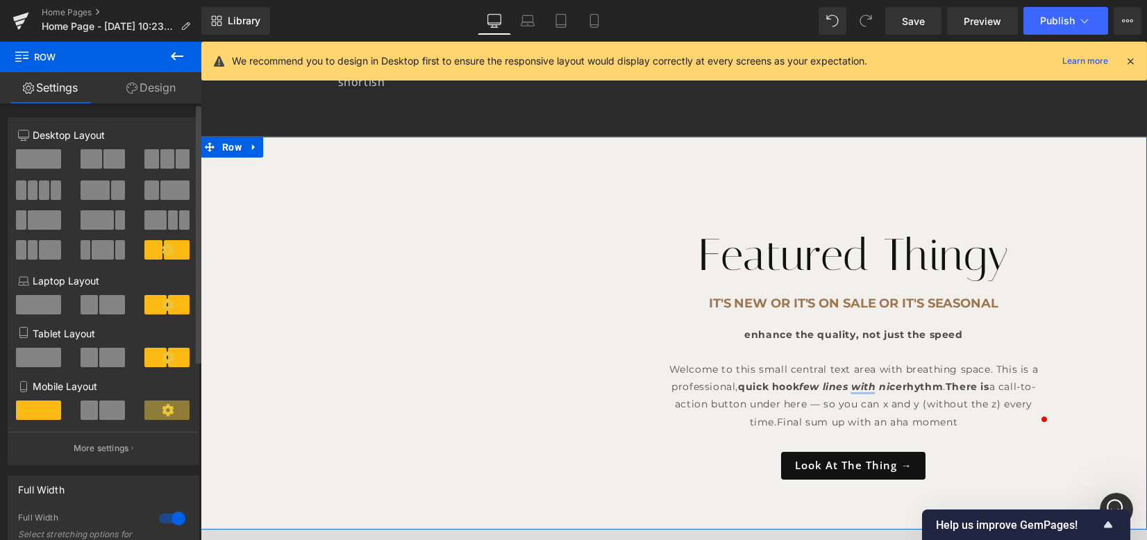
click at [113, 447] on p "More settings" at bounding box center [102, 448] width 56 height 13
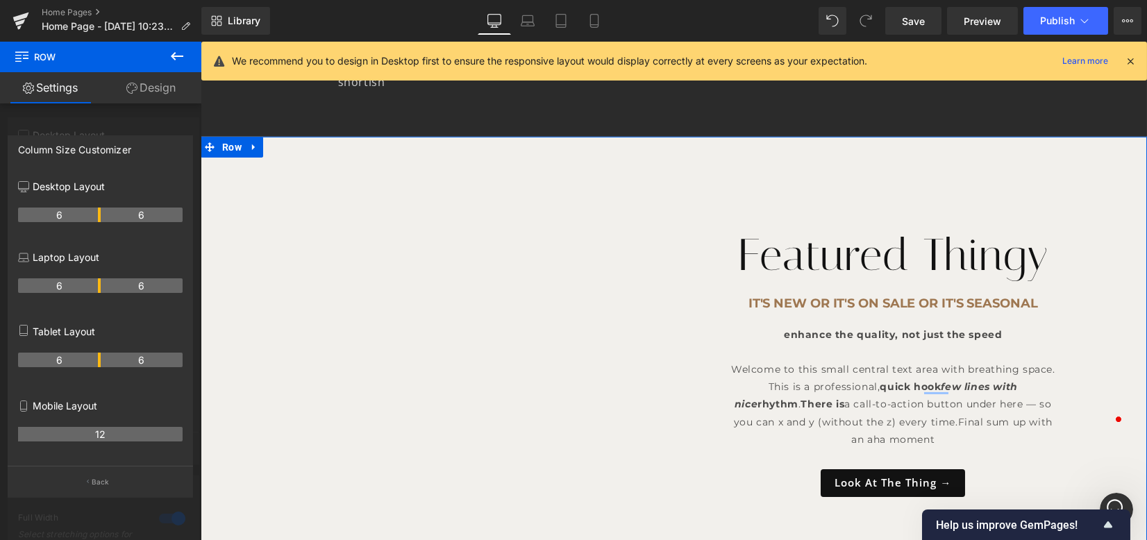
drag, startPoint x: 85, startPoint y: 219, endPoint x: 92, endPoint y: 219, distance: 7.0
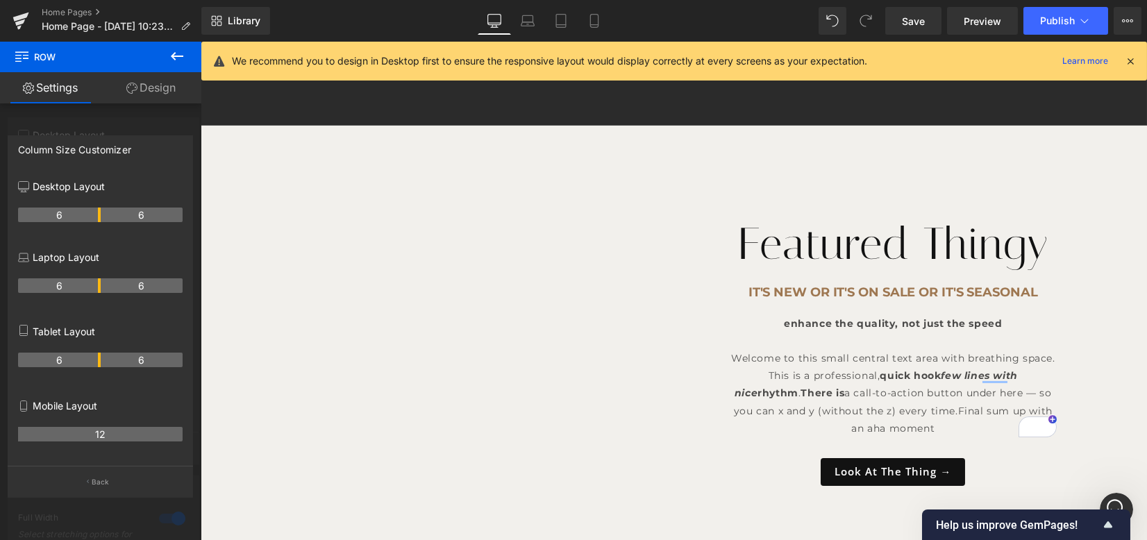
scroll to position [1962, 0]
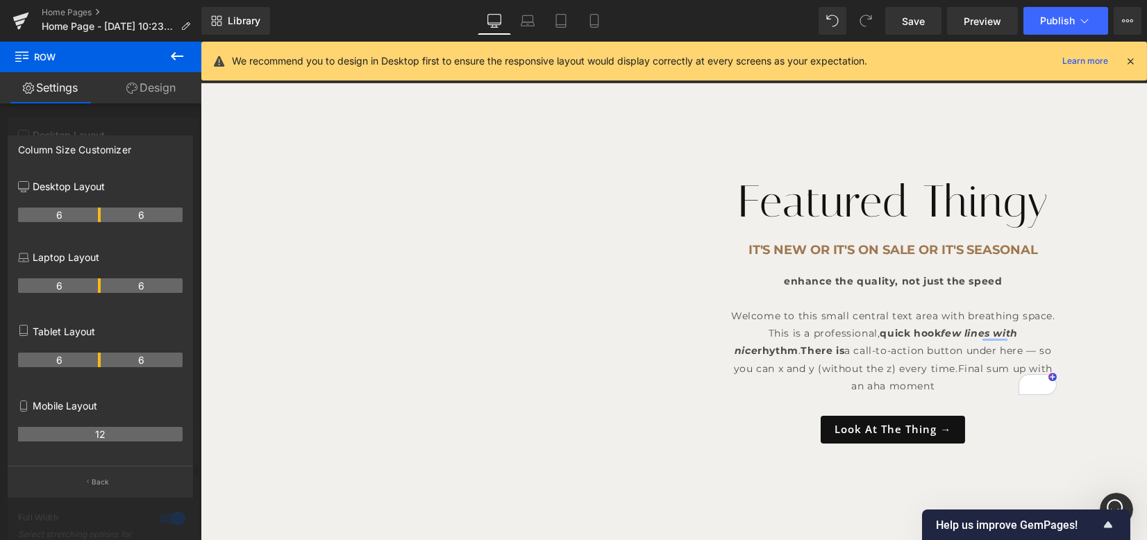
click at [743, 179] on div at bounding box center [674, 291] width 947 height 499
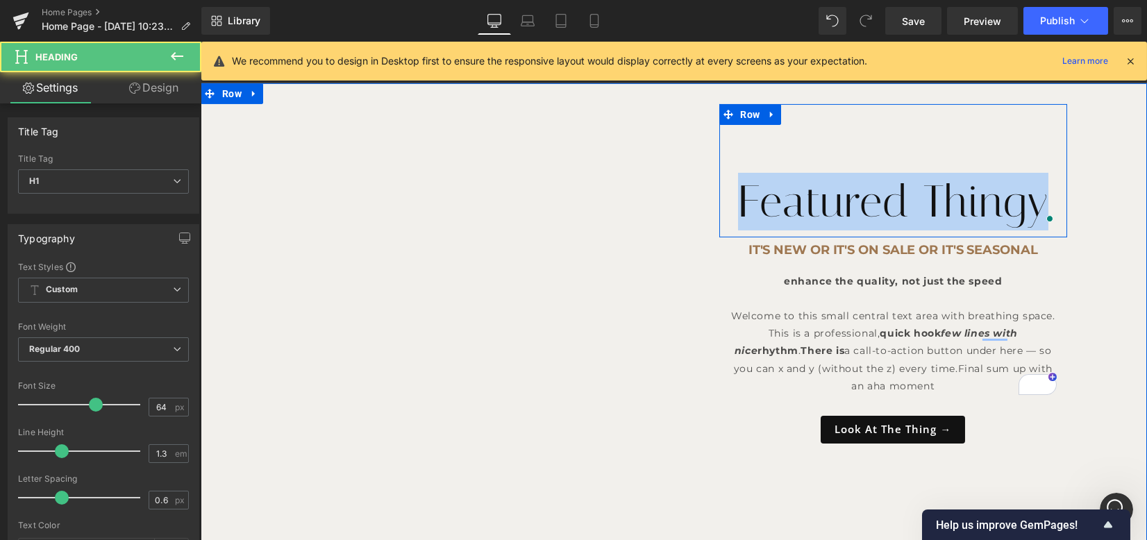
drag, startPoint x: 751, startPoint y: 169, endPoint x: 1055, endPoint y: 172, distance: 304.2
click at [1055, 173] on div "Featured Thingy Heading" at bounding box center [894, 202] width 349 height 58
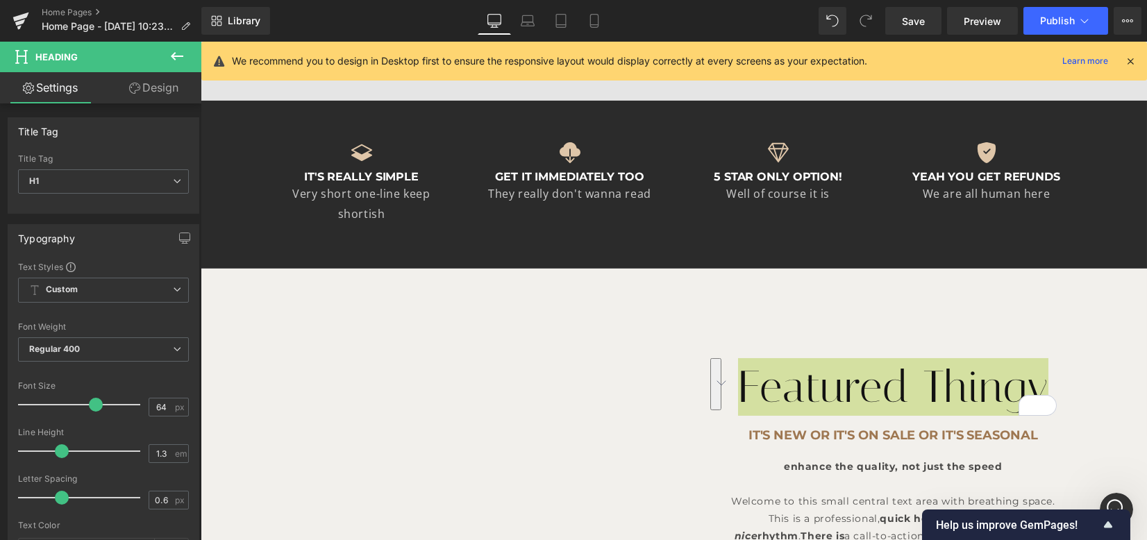
scroll to position [1870, 0]
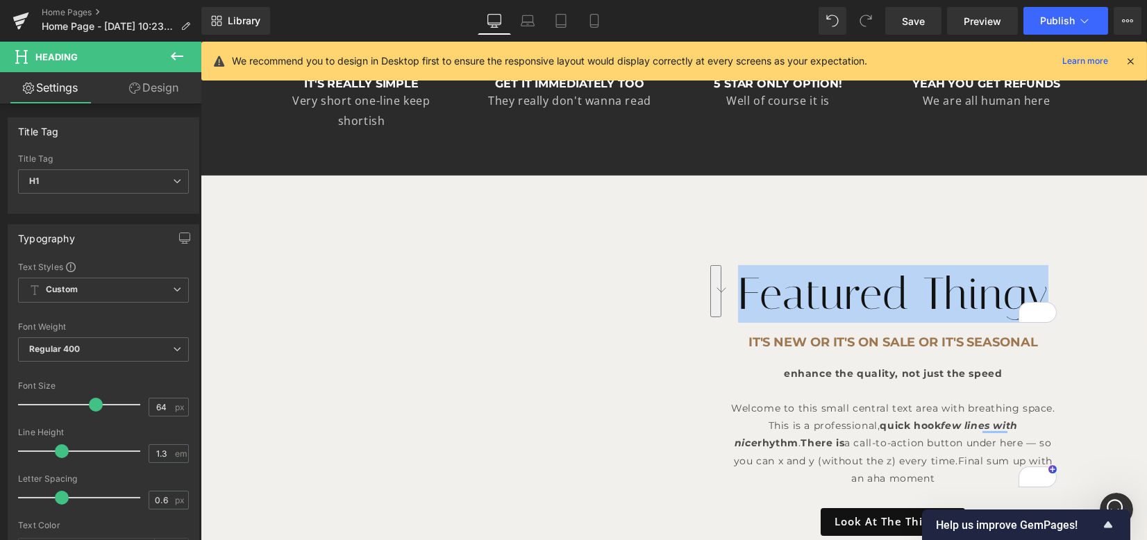
click at [774, 266] on h1 "Featured Thingy" at bounding box center [894, 294] width 328 height 58
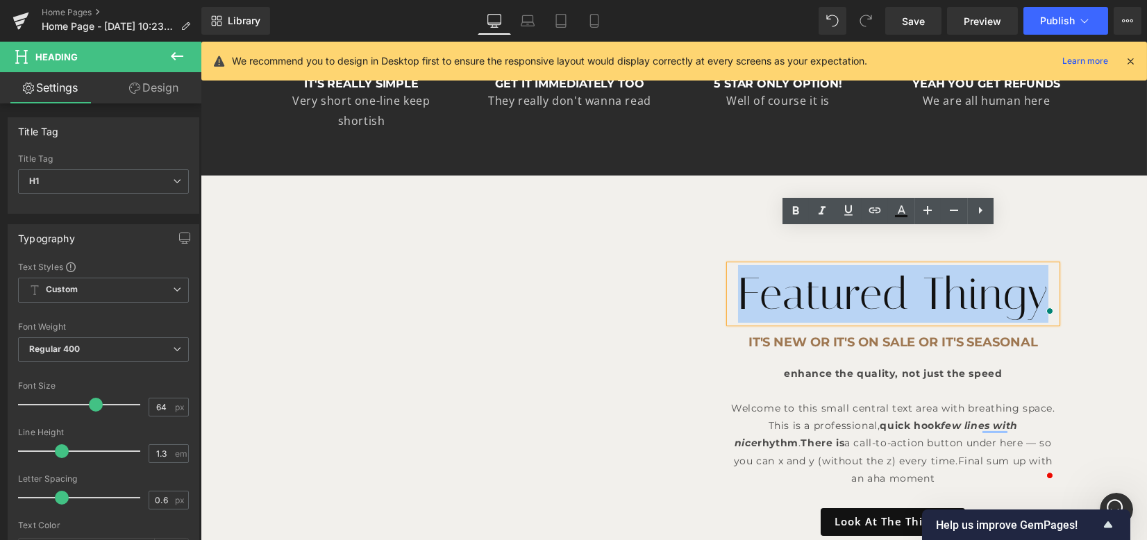
drag, startPoint x: 738, startPoint y: 262, endPoint x: 1053, endPoint y: 256, distance: 315.4
click at [1053, 265] on div "Featured Thingy" at bounding box center [894, 294] width 328 height 58
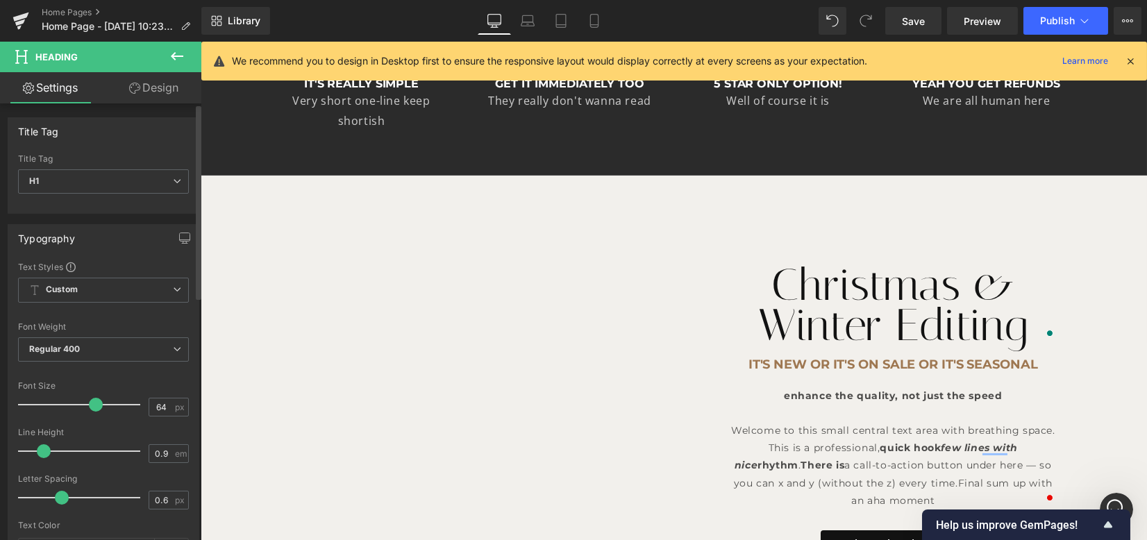
type input "0.8"
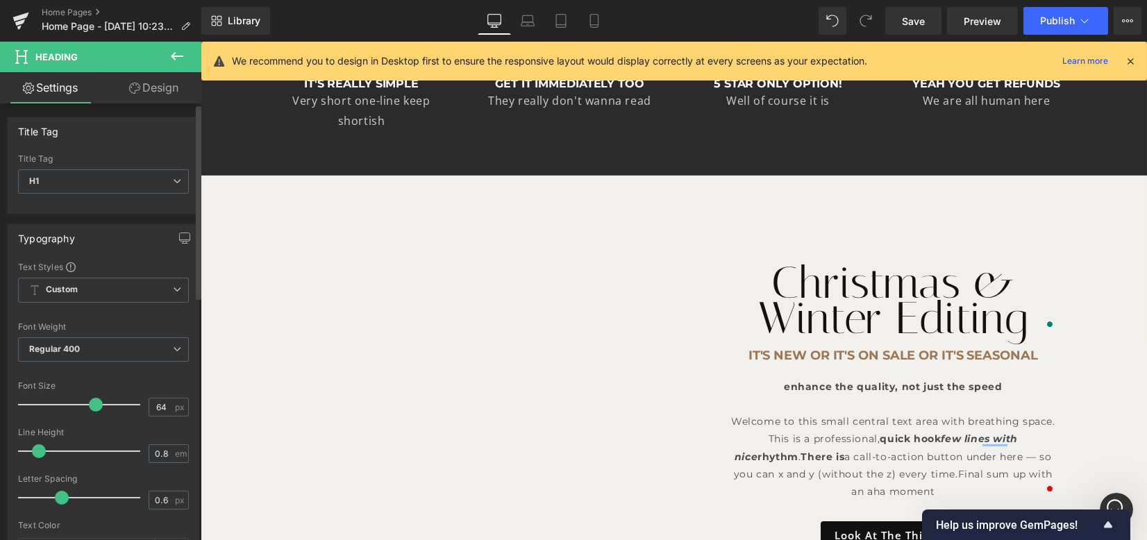
drag, startPoint x: 57, startPoint y: 448, endPoint x: 37, endPoint y: 447, distance: 20.2
click at [37, 447] on span at bounding box center [39, 452] width 14 height 14
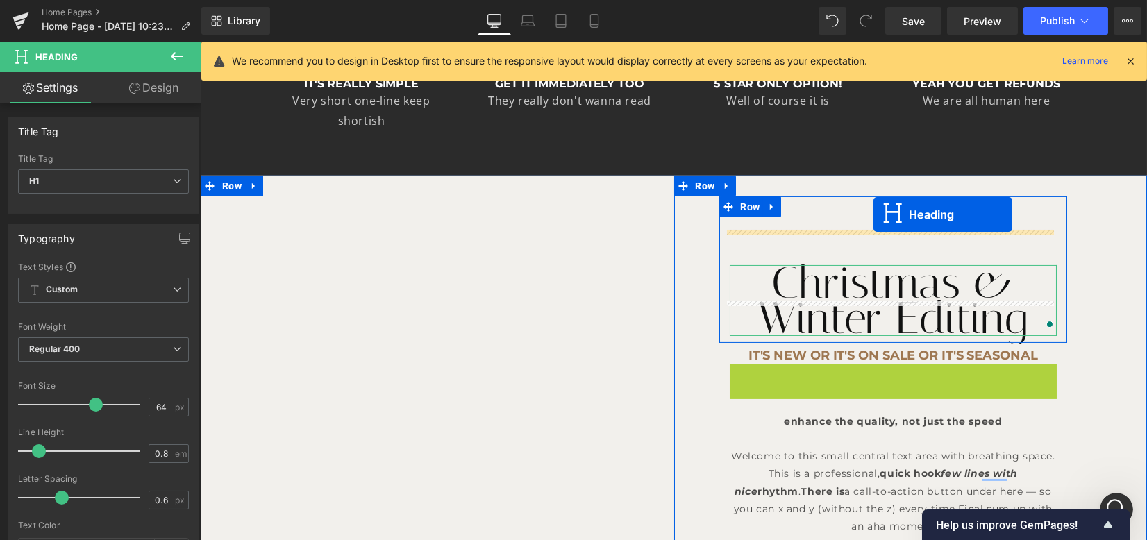
drag, startPoint x: 876, startPoint y: 338, endPoint x: 874, endPoint y: 215, distance: 123.6
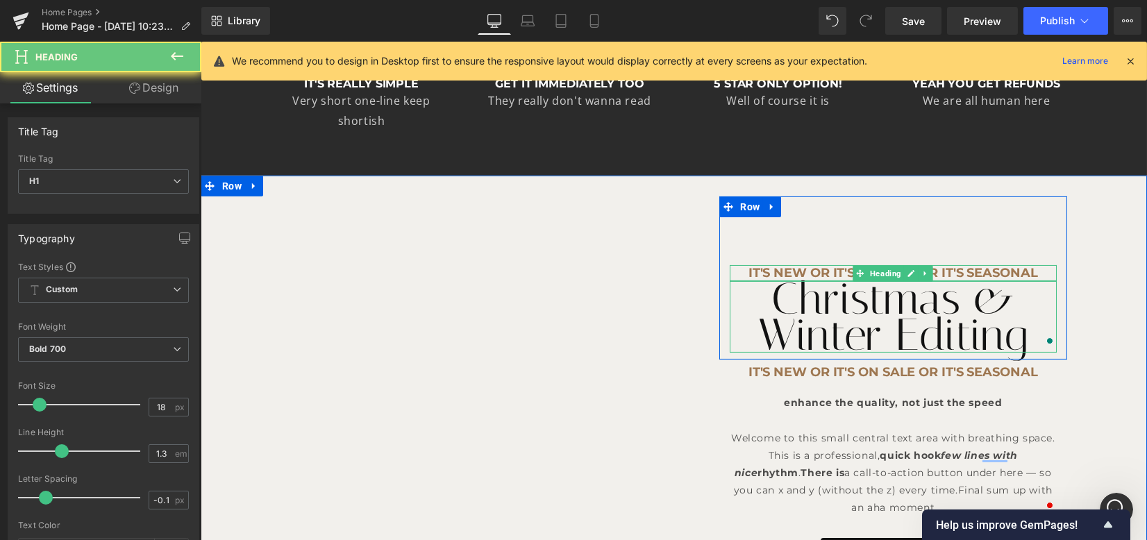
click at [804, 265] on h1 "It's new or it's on sale or it's seasonal" at bounding box center [894, 273] width 328 height 16
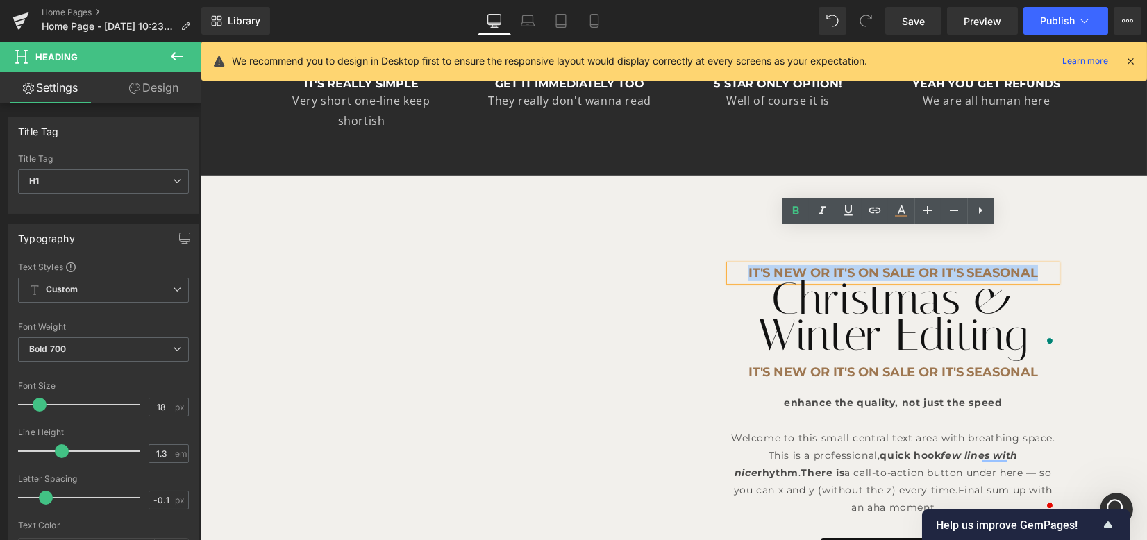
drag, startPoint x: 734, startPoint y: 241, endPoint x: 1039, endPoint y: 240, distance: 304.9
click at [1039, 265] on h1 "It's new or it's on sale or it's seasonal" at bounding box center [894, 273] width 328 height 16
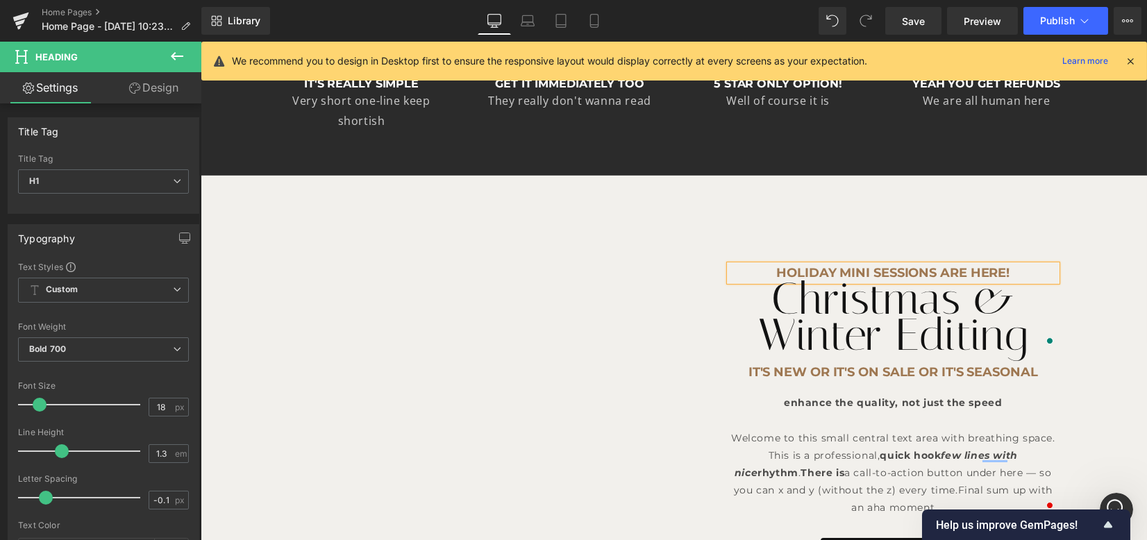
click at [800, 365] on h1 "It's new or it's on sale or it's seasonal" at bounding box center [894, 373] width 328 height 16
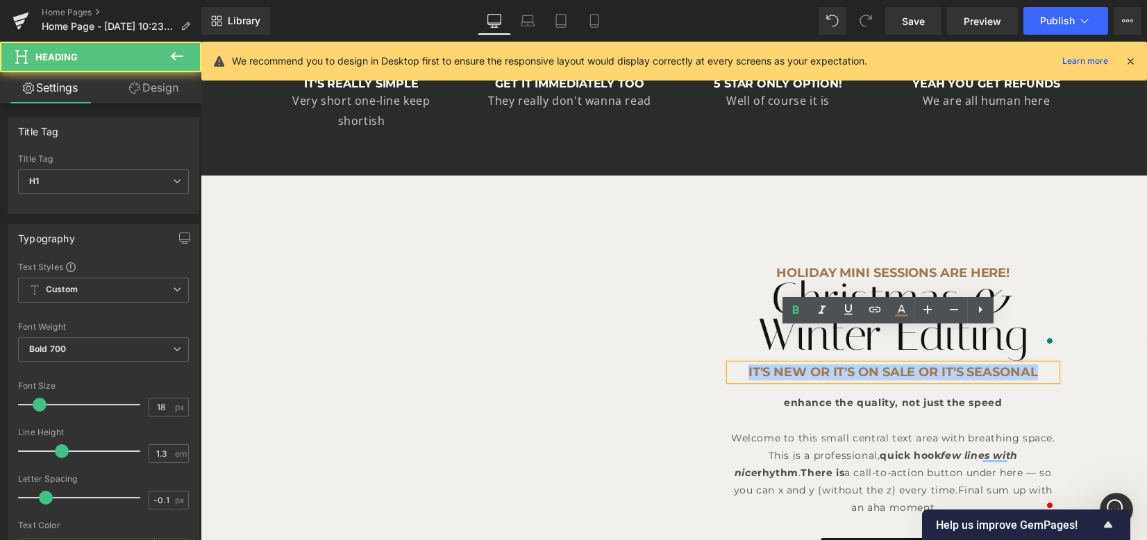
drag, startPoint x: 736, startPoint y: 341, endPoint x: 1046, endPoint y: 339, distance: 310.5
click at [1046, 365] on h1 "It's new or it's on sale or it's seasonal" at bounding box center [894, 373] width 328 height 16
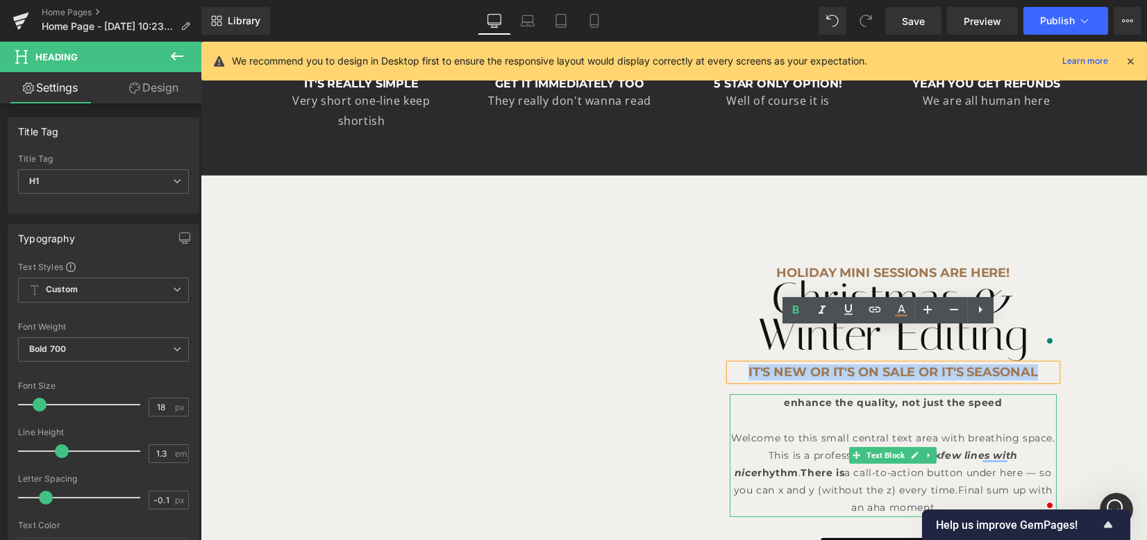
click at [888, 395] on p "enhance the quality, not just the spee d Welcome to this small central text are…" at bounding box center [894, 456] width 328 height 122
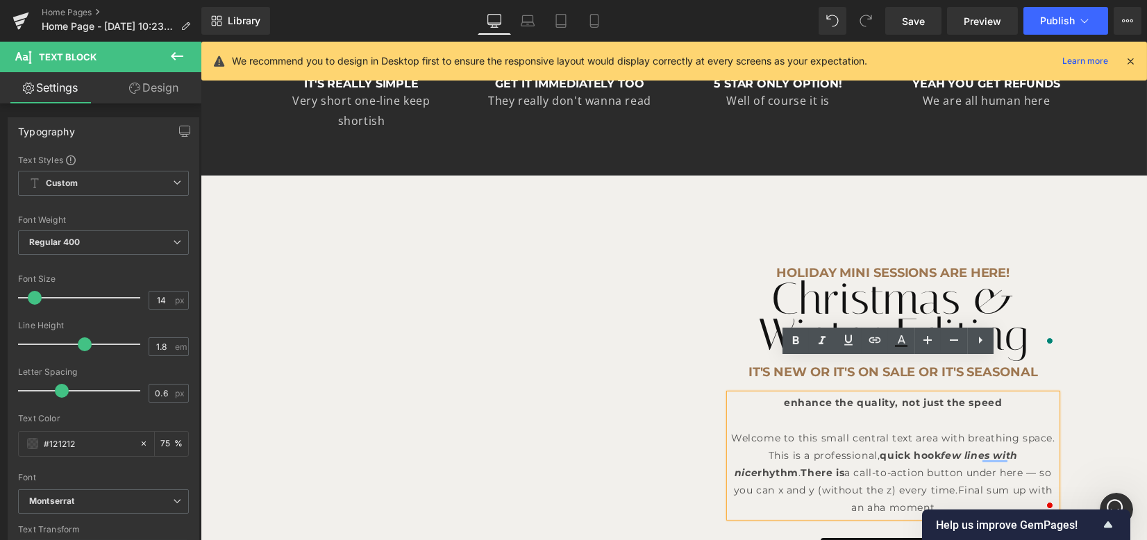
drag, startPoint x: 1033, startPoint y: 395, endPoint x: 770, endPoint y: 365, distance: 265.0
click at [770, 395] on p "enhance the quality, not just the spee d Welcome to this small central text are…" at bounding box center [894, 456] width 328 height 122
